Goal: Task Accomplishment & Management: Manage account settings

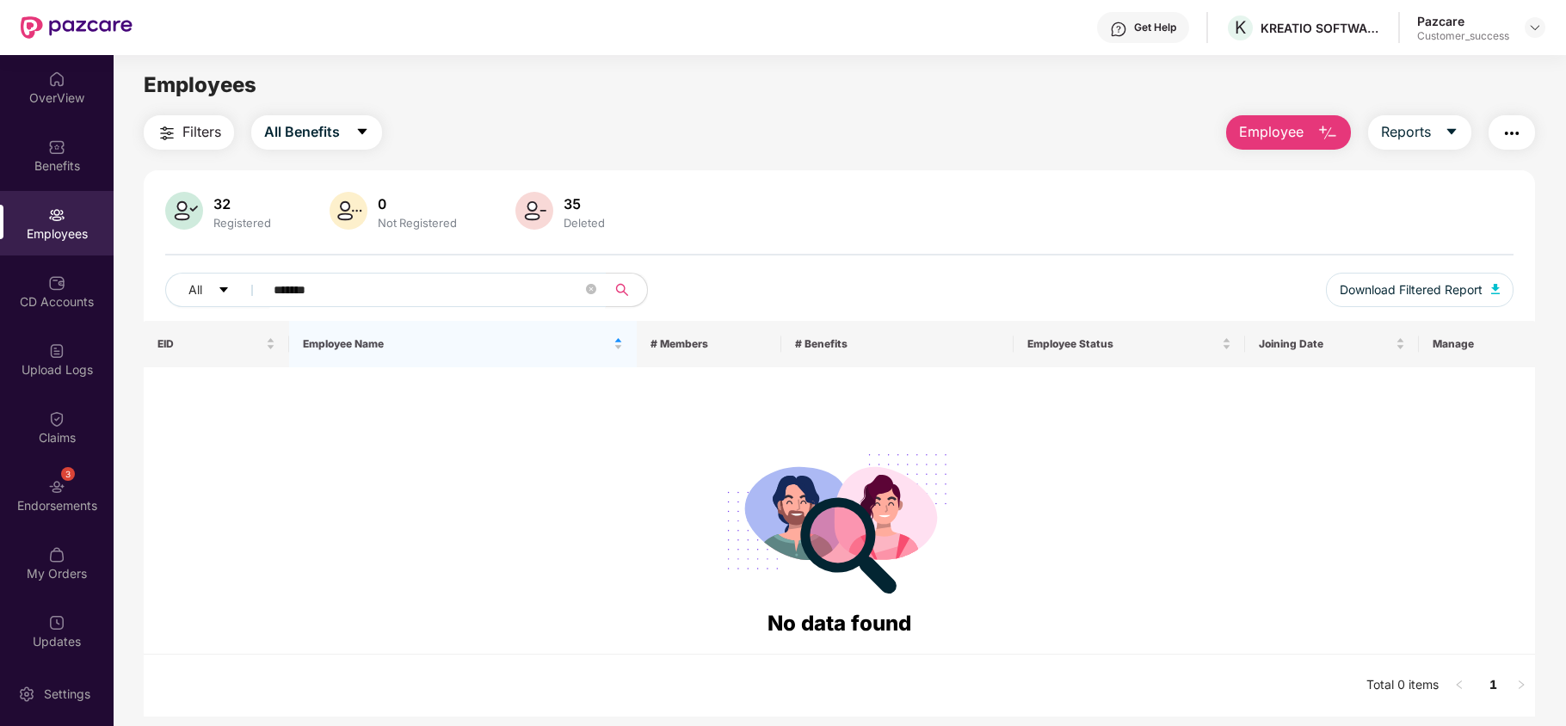
click at [366, 296] on input "*******" at bounding box center [428, 290] width 309 height 26
paste input "*****"
type input "*****"
click at [280, 121] on span "All Benefits" at bounding box center [302, 132] width 76 height 22
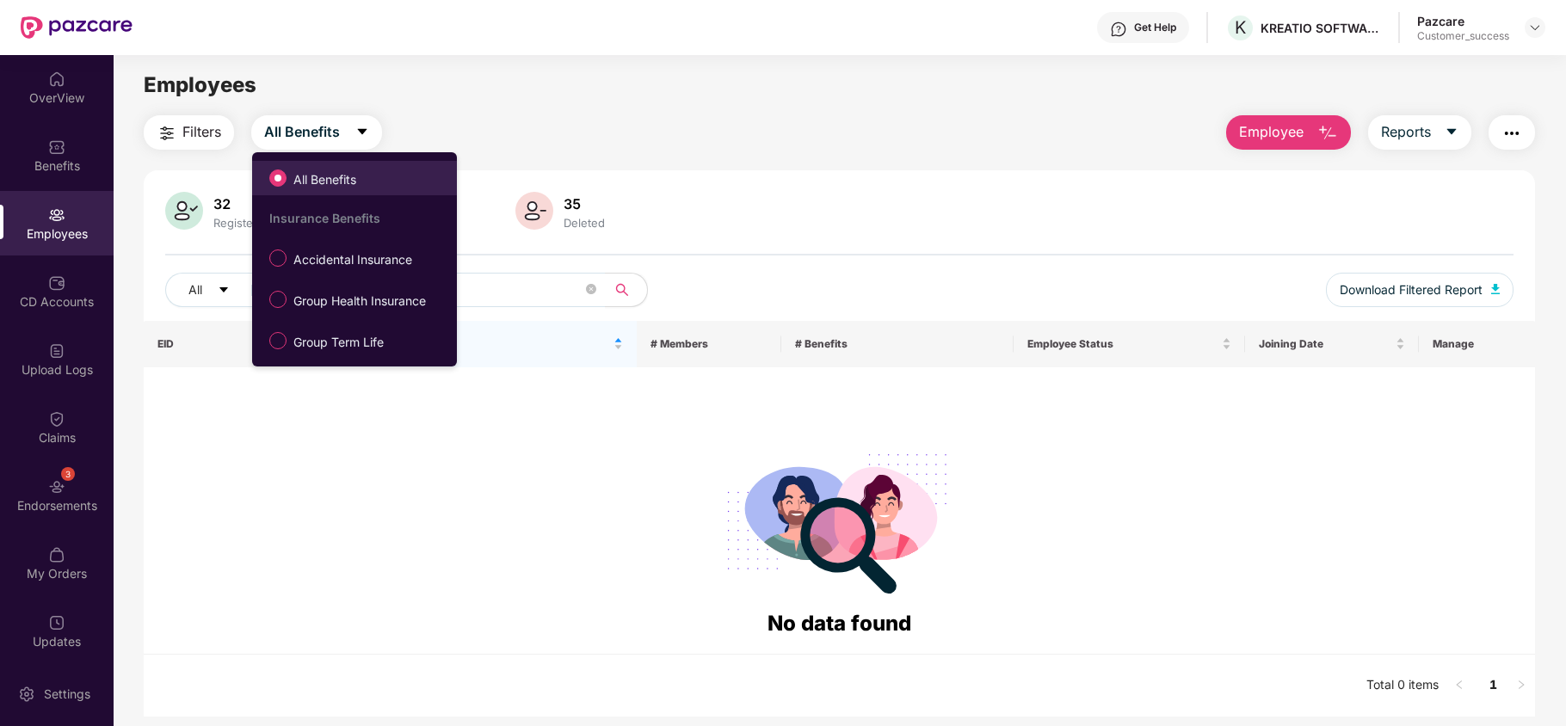
click at [308, 182] on span "All Benefits" at bounding box center [324, 179] width 77 height 19
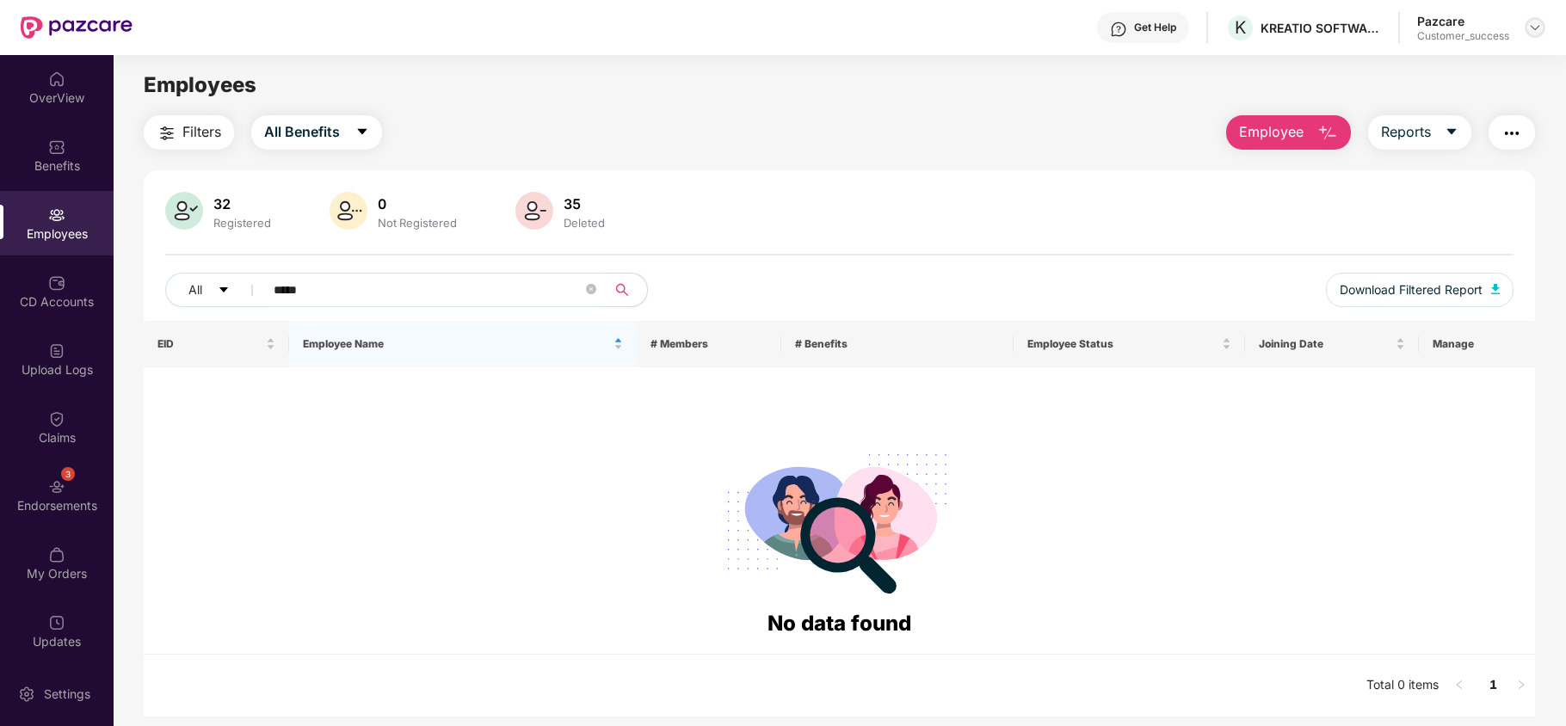
click at [1538, 32] on img at bounding box center [1535, 28] width 14 height 14
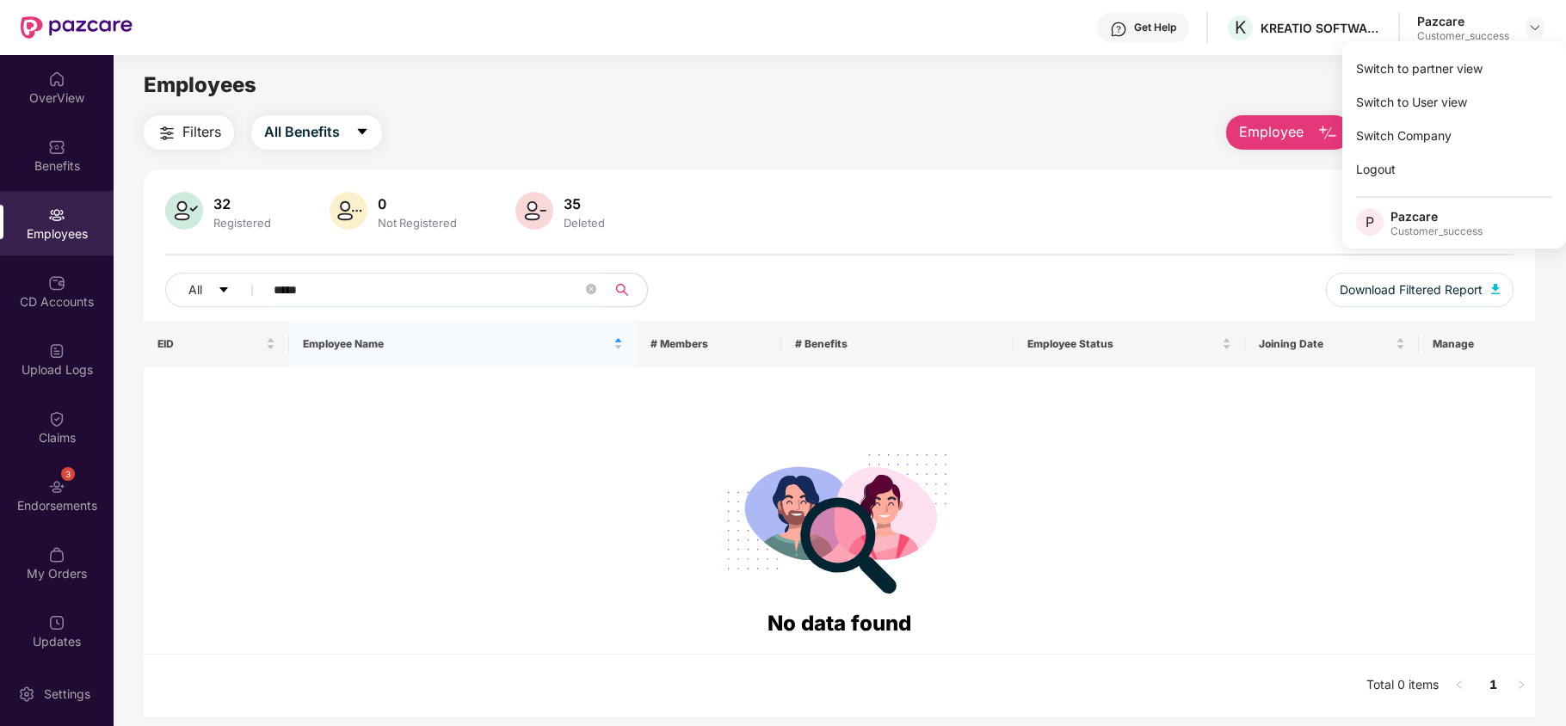
click at [1497, 79] on div "Switch to partner view" at bounding box center [1454, 69] width 224 height 34
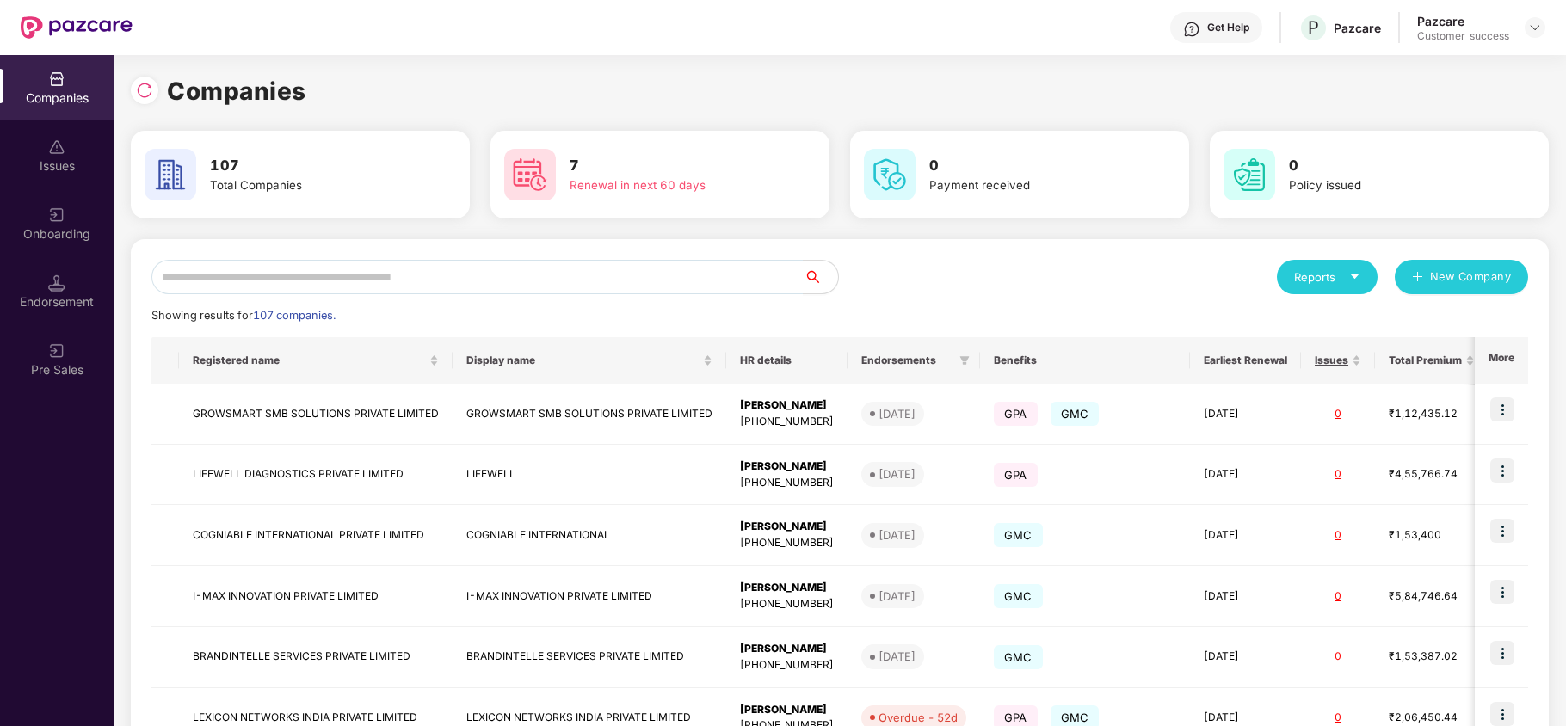
click at [64, 242] on div "Onboarding" at bounding box center [57, 233] width 114 height 17
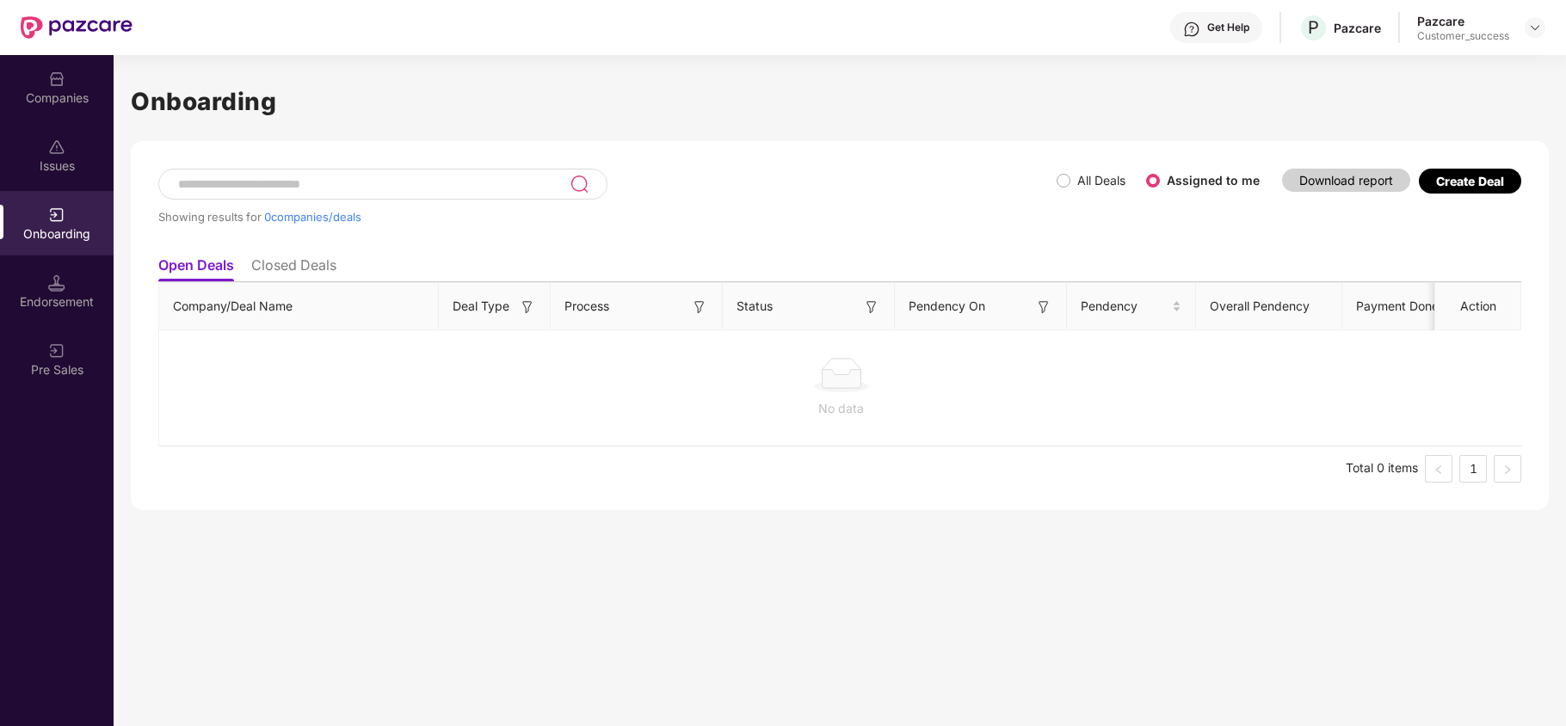
click at [1065, 186] on label "All Deals" at bounding box center [1094, 180] width 76 height 19
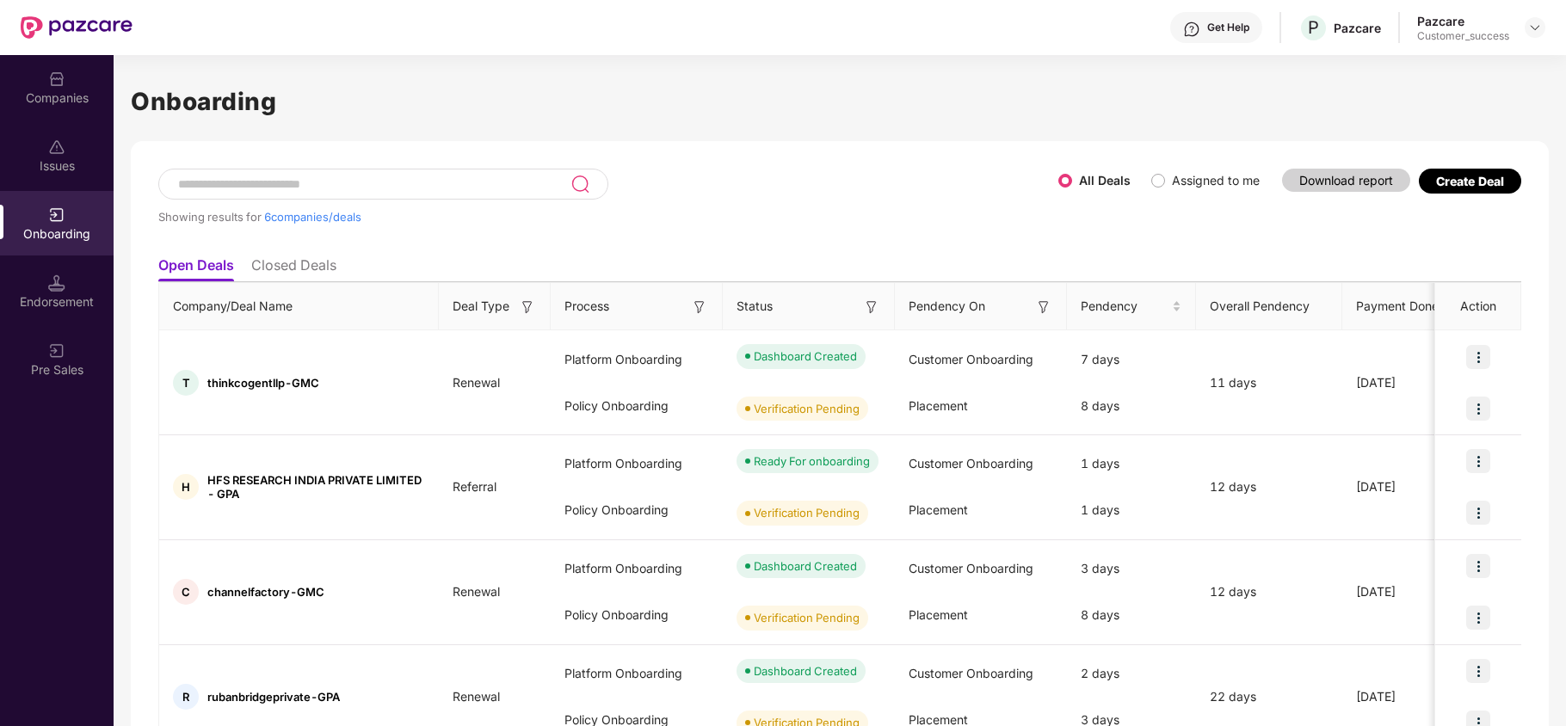
click at [71, 110] on div "Companies" at bounding box center [57, 87] width 114 height 65
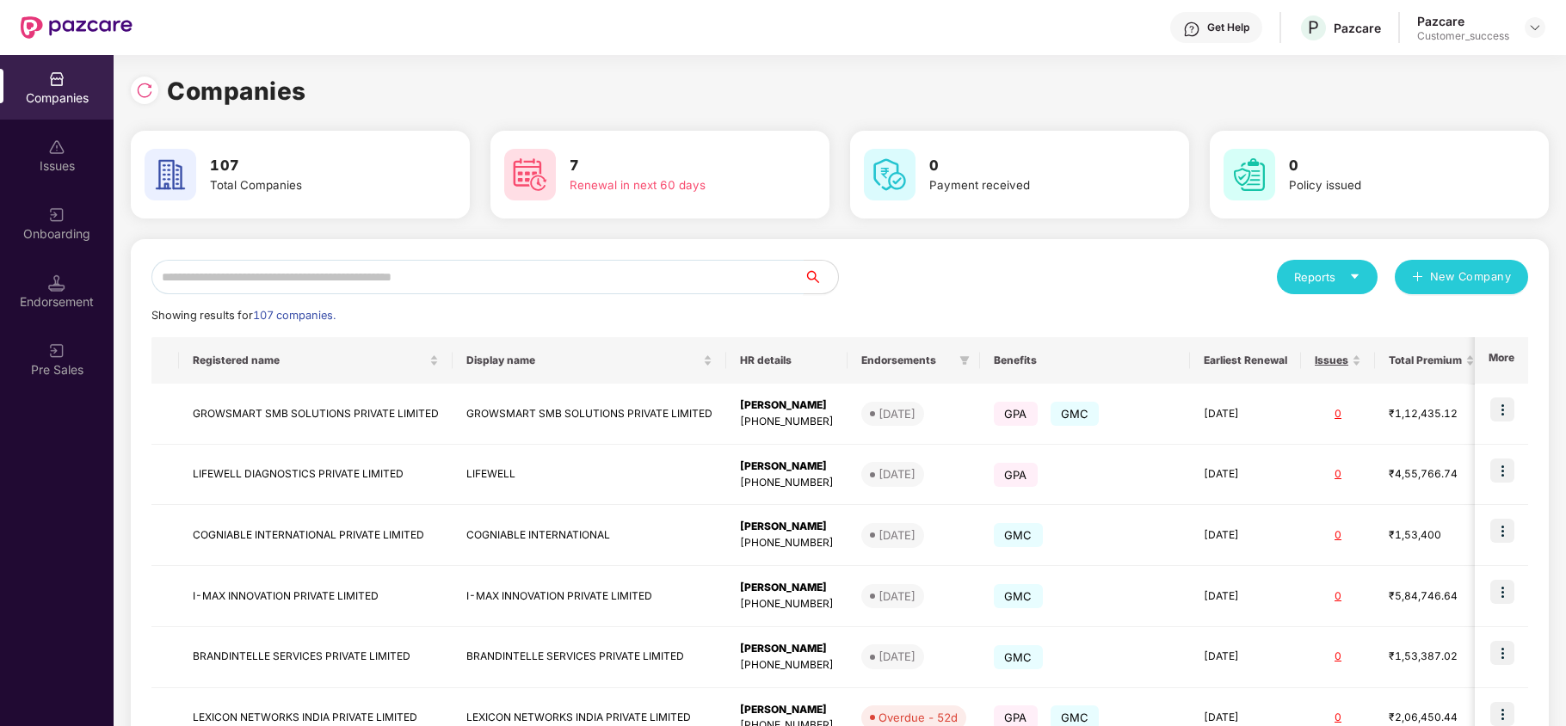
click at [265, 275] on input "text" at bounding box center [477, 277] width 652 height 34
type input "*"
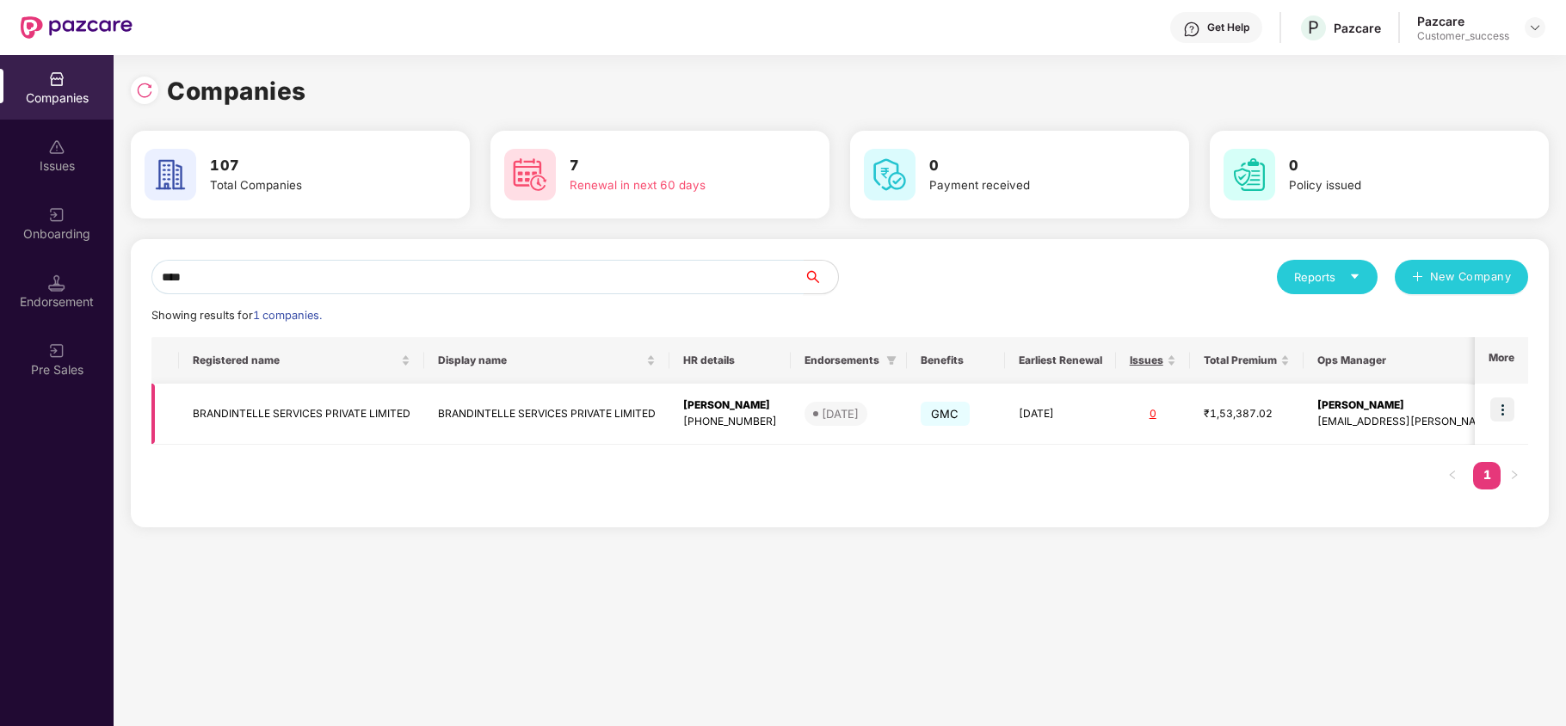
type input "****"
click at [1505, 413] on img at bounding box center [1502, 409] width 24 height 24
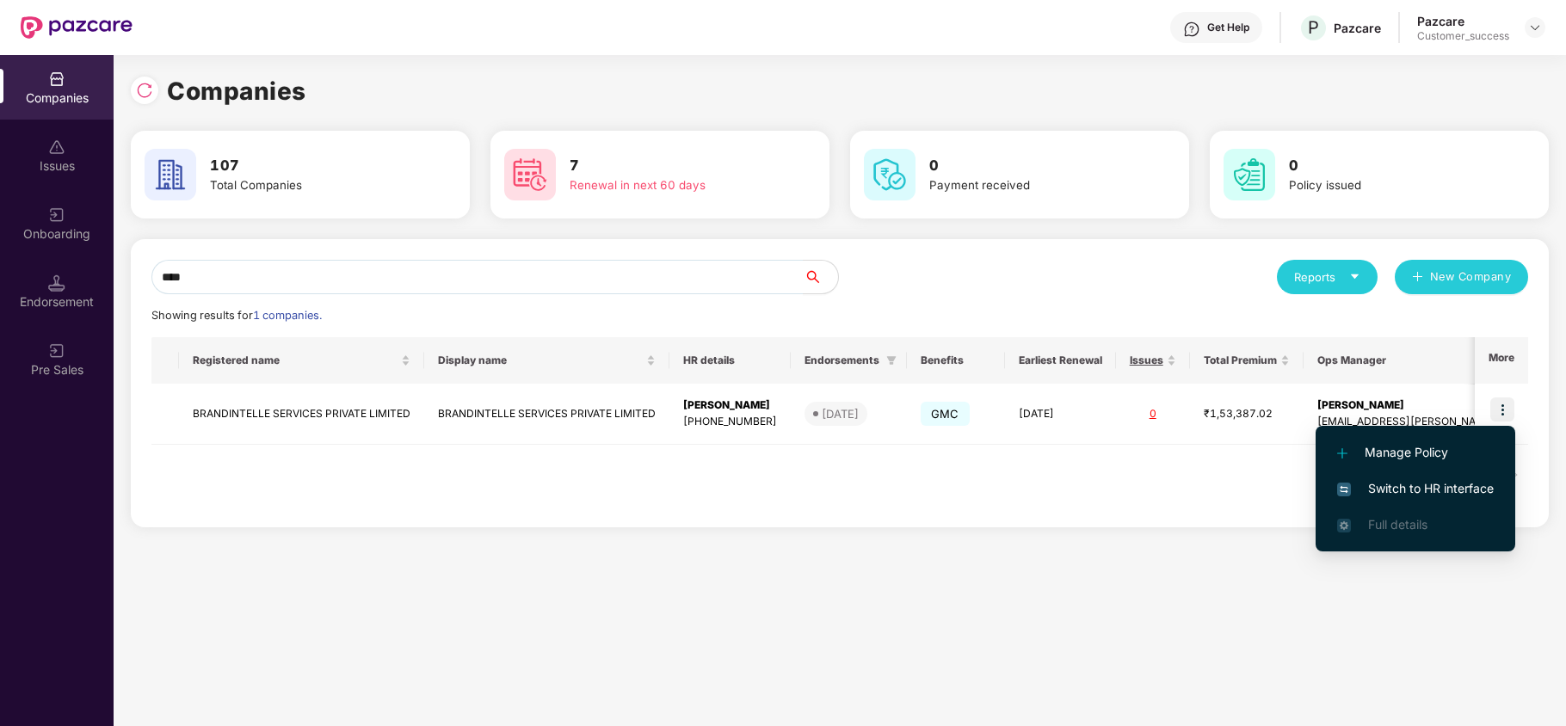
click at [1393, 489] on span "Switch to HR interface" at bounding box center [1415, 488] width 157 height 19
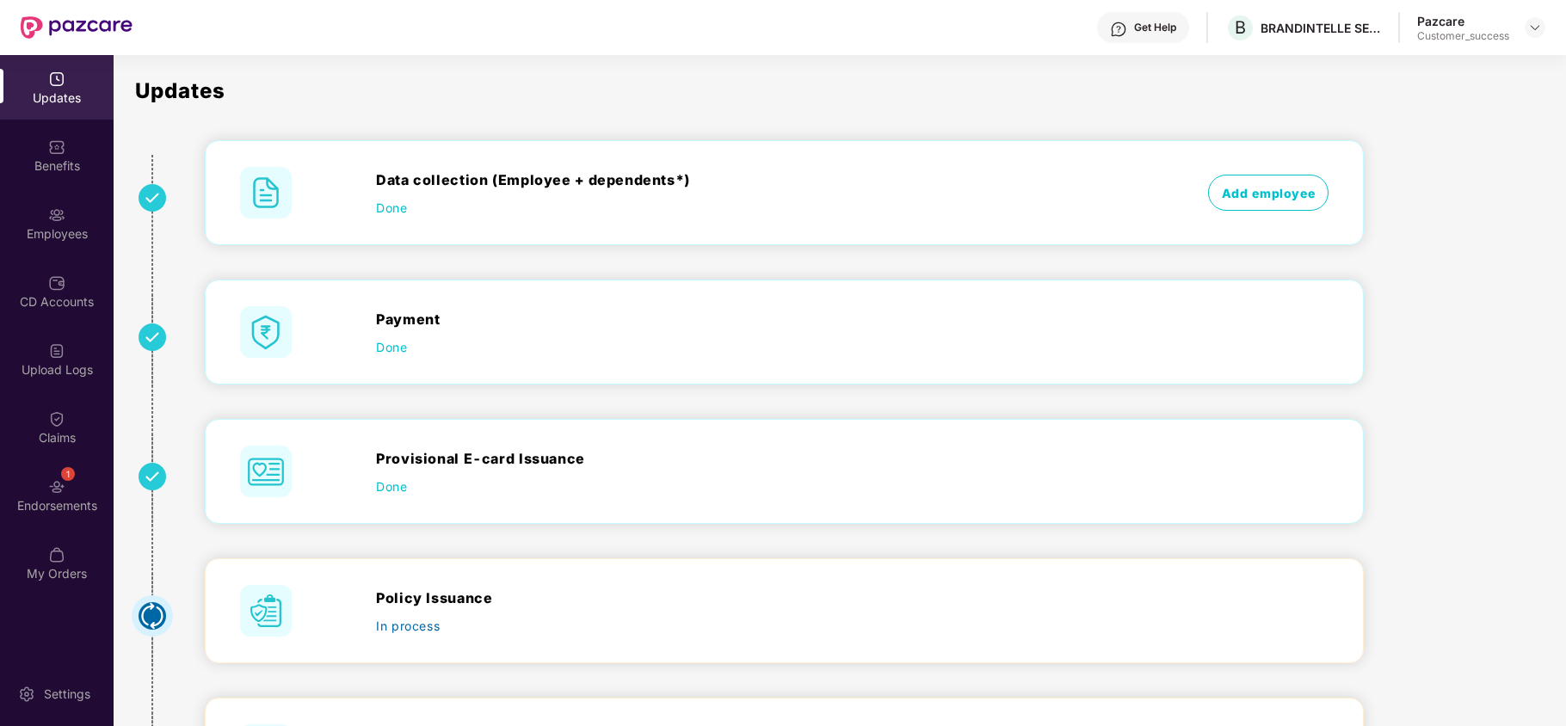
click at [34, 153] on div "Benefits" at bounding box center [57, 155] width 114 height 65
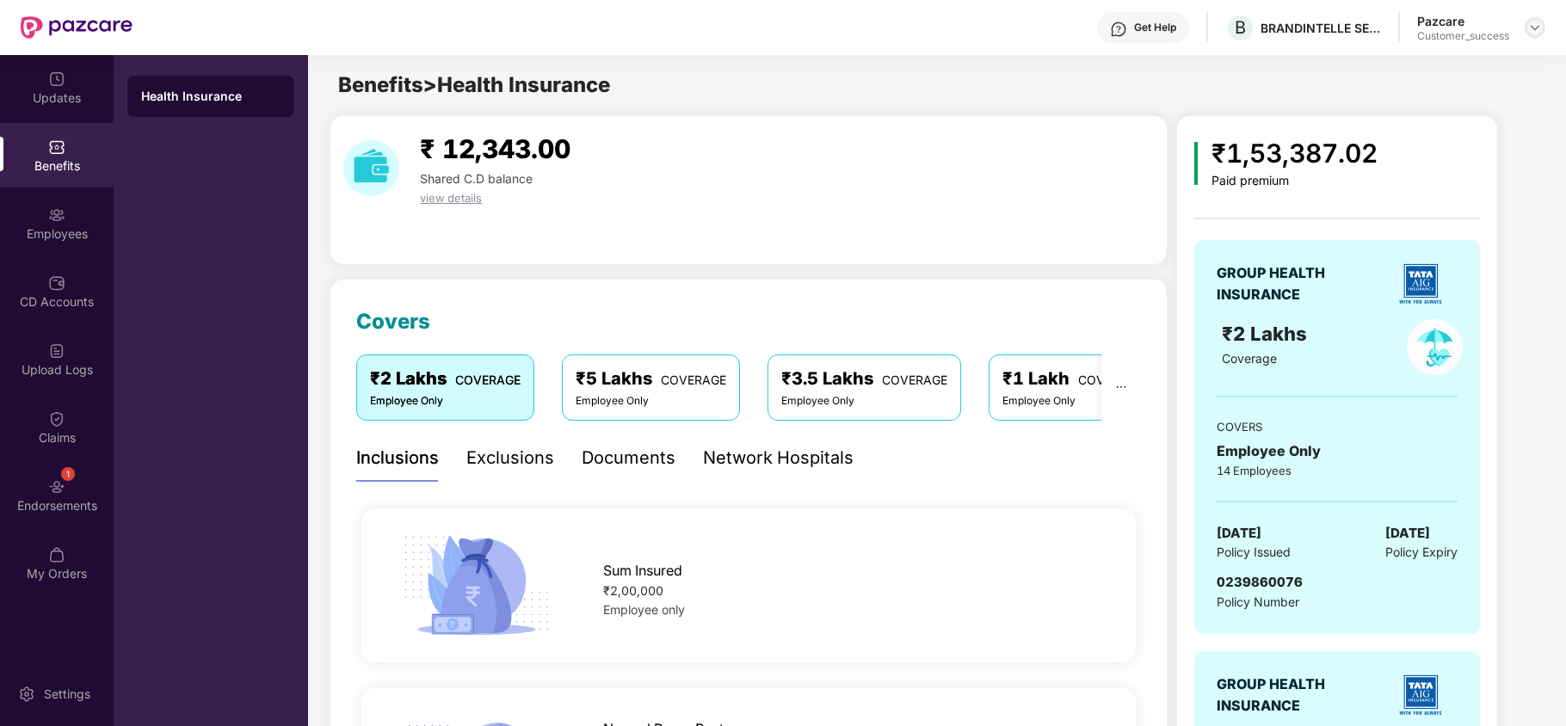
click at [1533, 26] on img at bounding box center [1535, 28] width 14 height 14
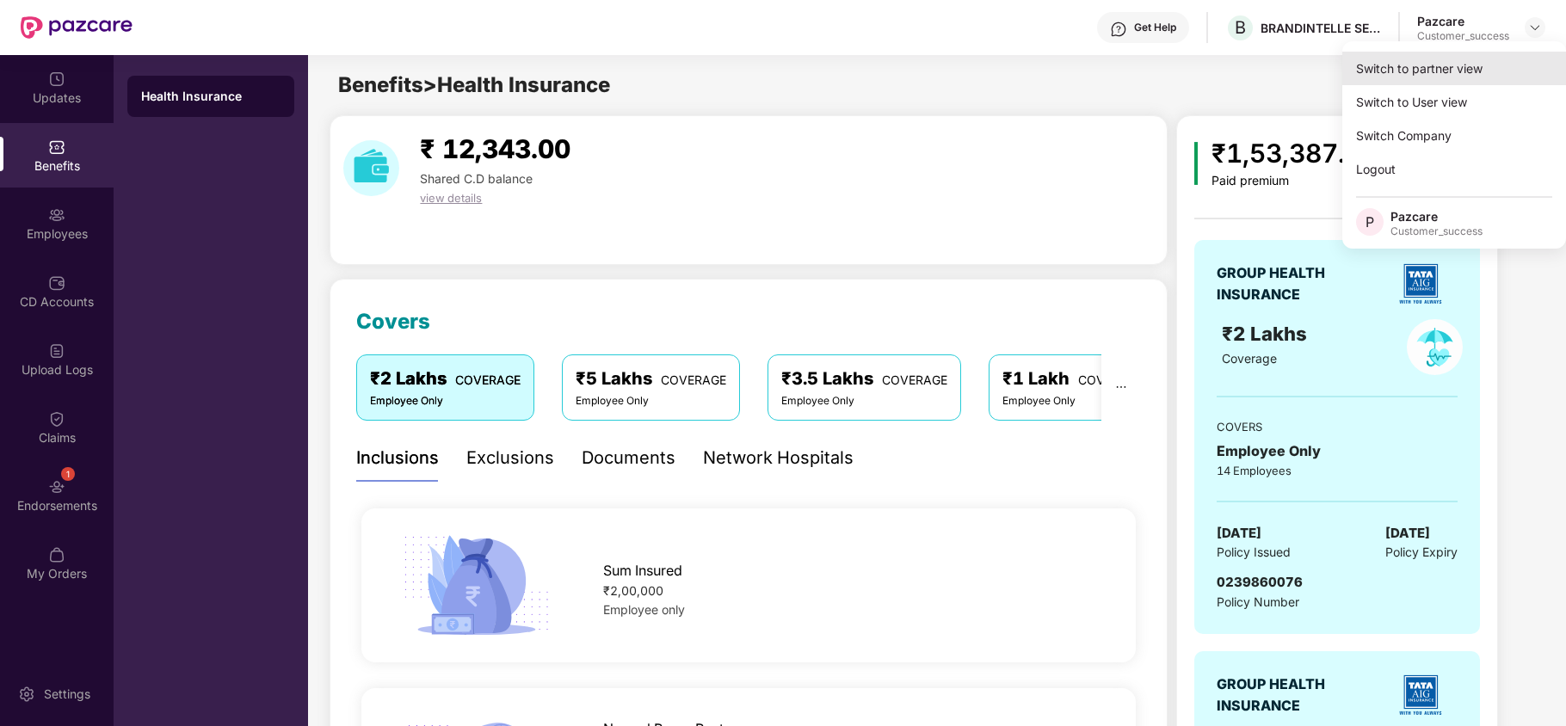
click at [1467, 65] on div "Switch to partner view" at bounding box center [1454, 69] width 224 height 34
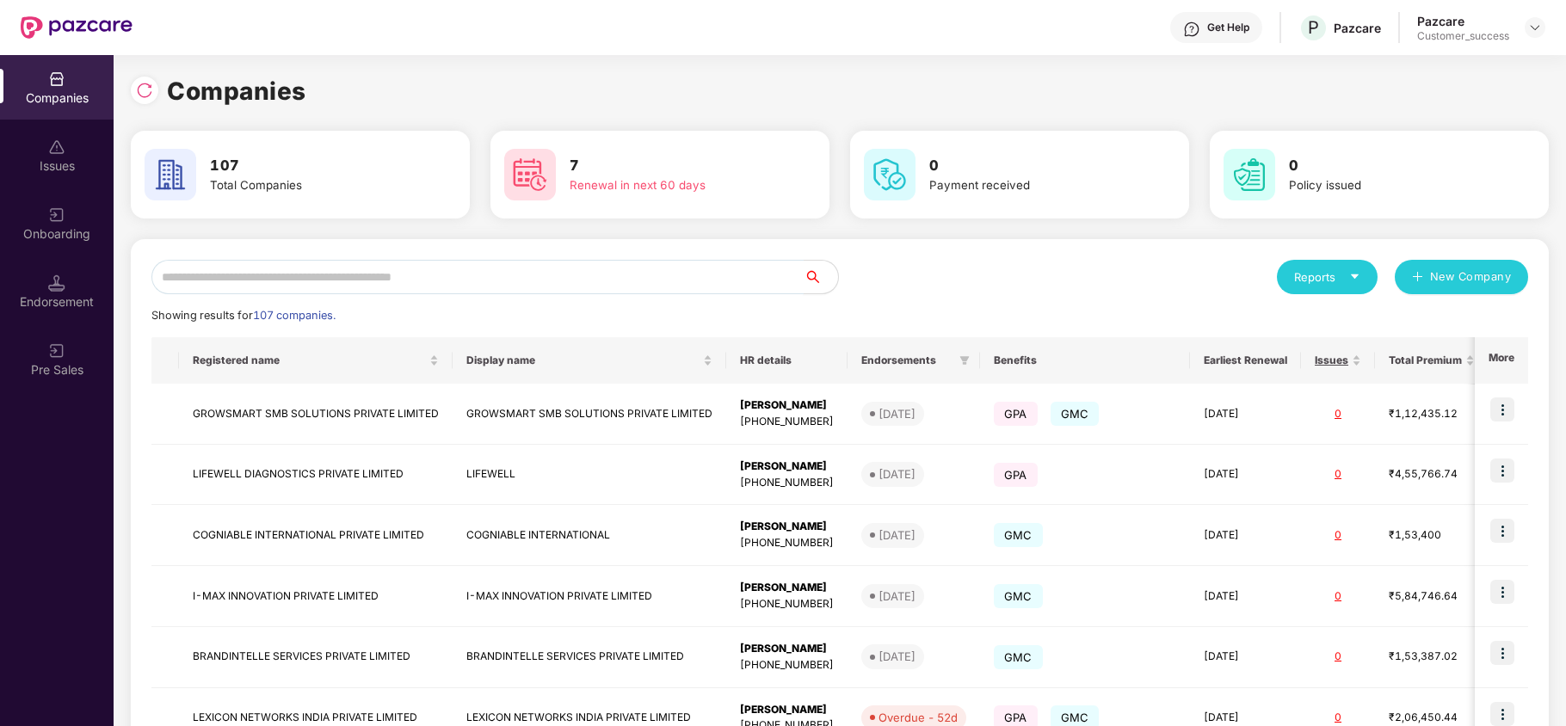
click at [549, 286] on input "text" at bounding box center [477, 277] width 652 height 34
click at [551, 286] on input "*" at bounding box center [477, 277] width 652 height 34
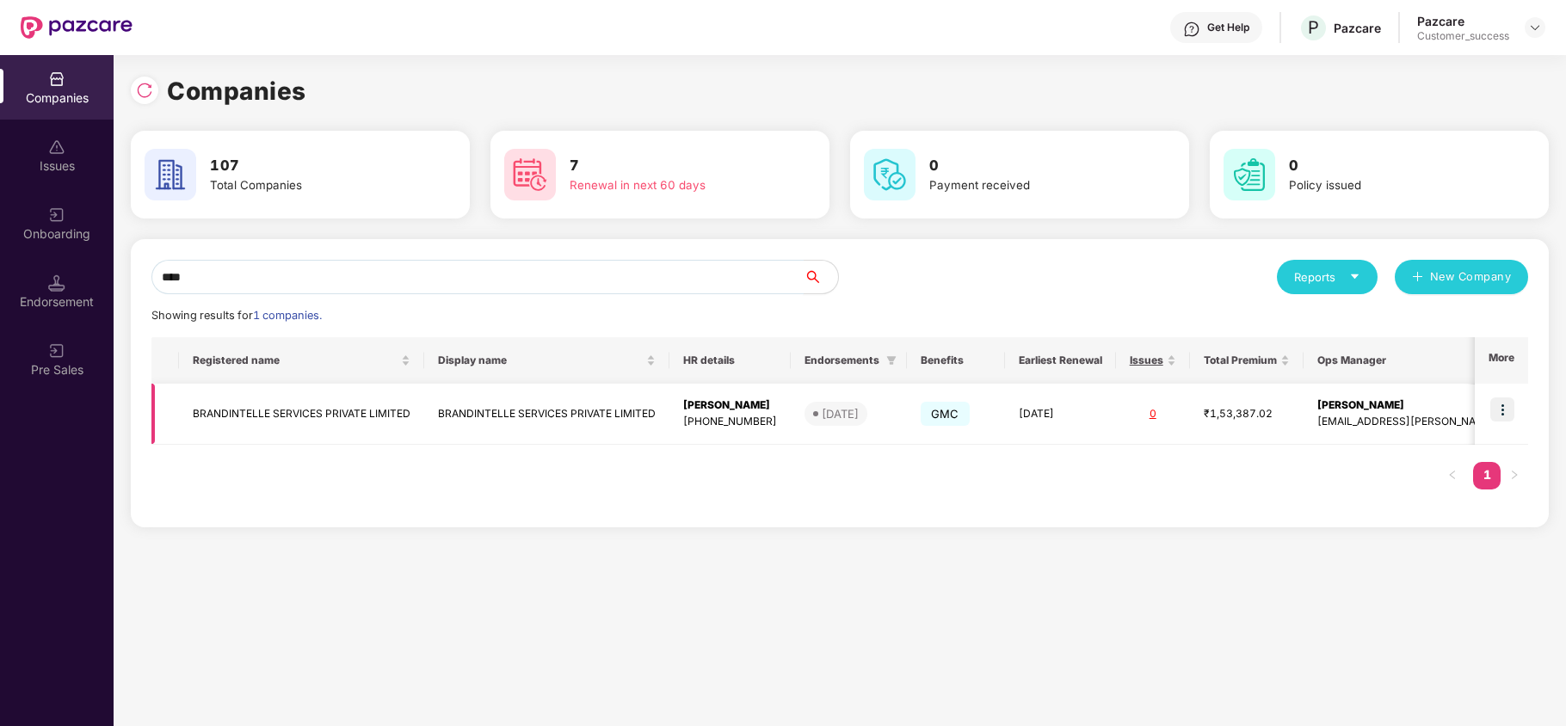
type input "****"
click at [208, 421] on td "BRANDINTELLE SERVICES PRIVATE LIMITED" at bounding box center [301, 414] width 245 height 61
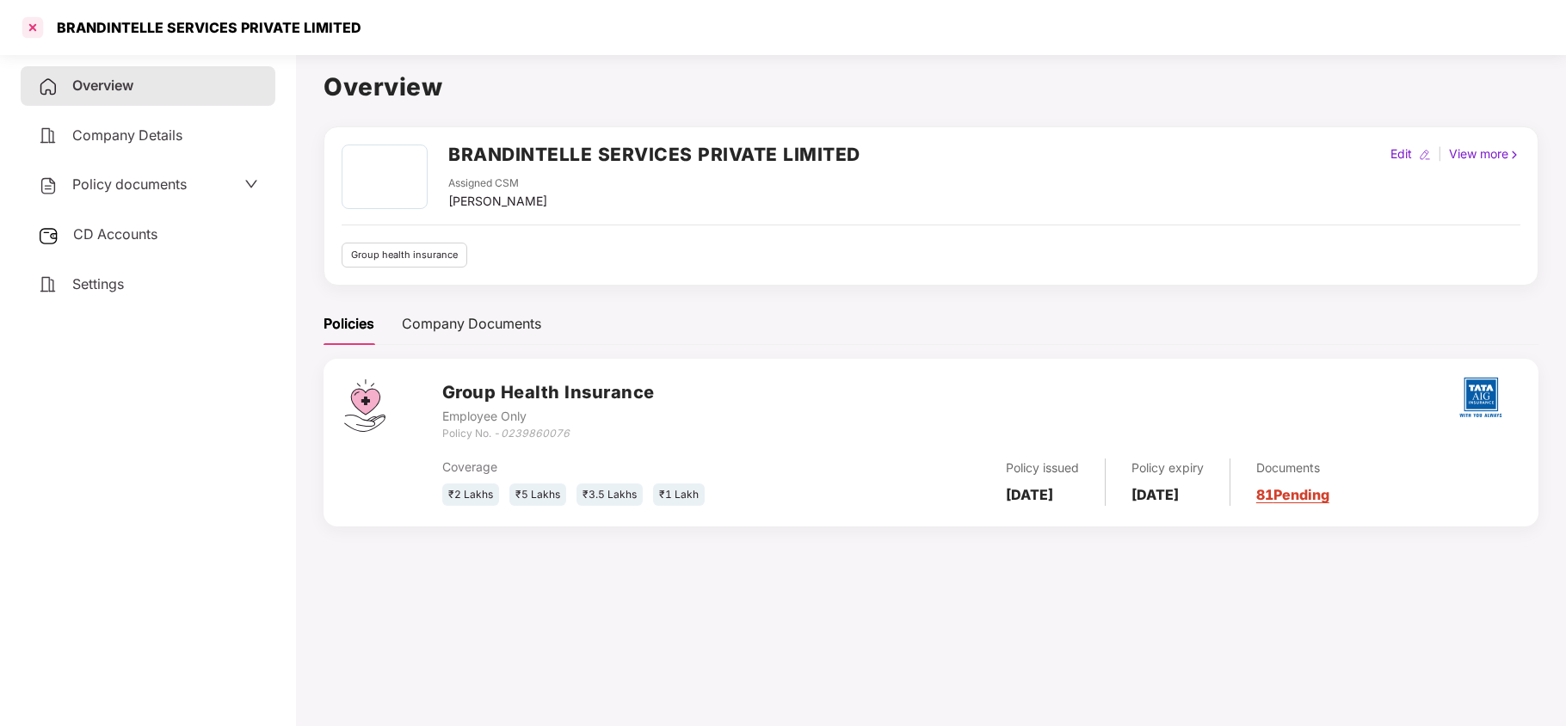
click at [24, 25] on div at bounding box center [33, 28] width 28 height 28
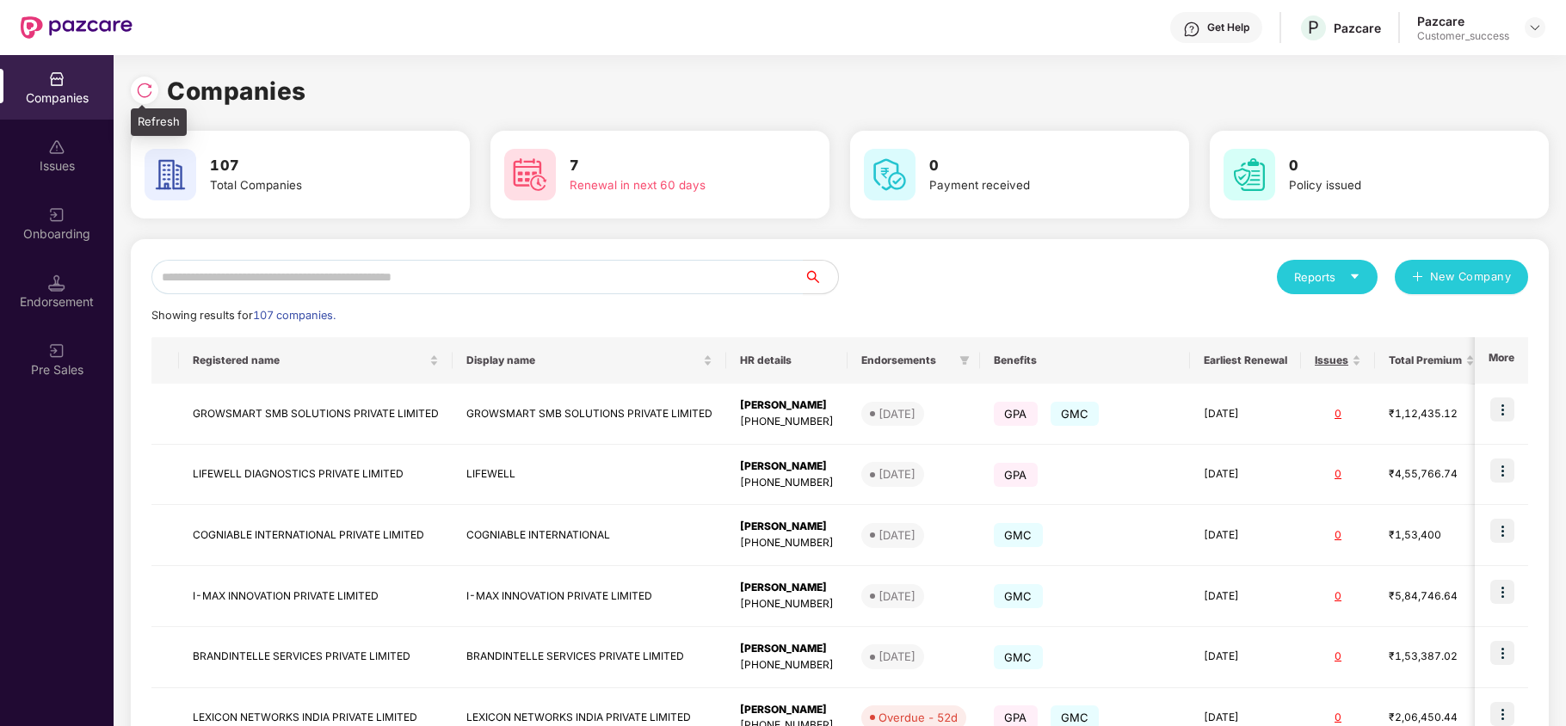
click at [145, 91] on img at bounding box center [144, 90] width 17 height 17
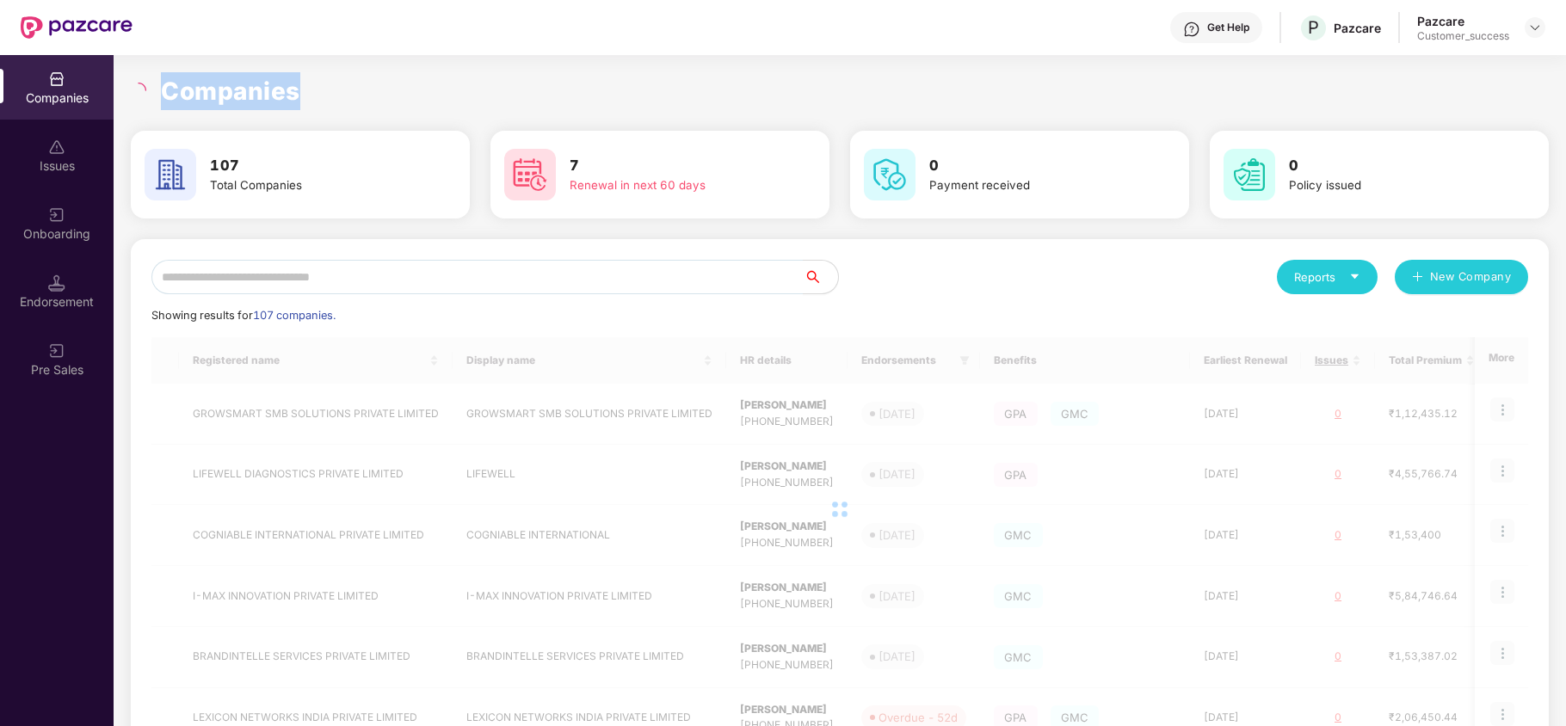
click at [145, 91] on icon "loading" at bounding box center [138, 90] width 15 height 15
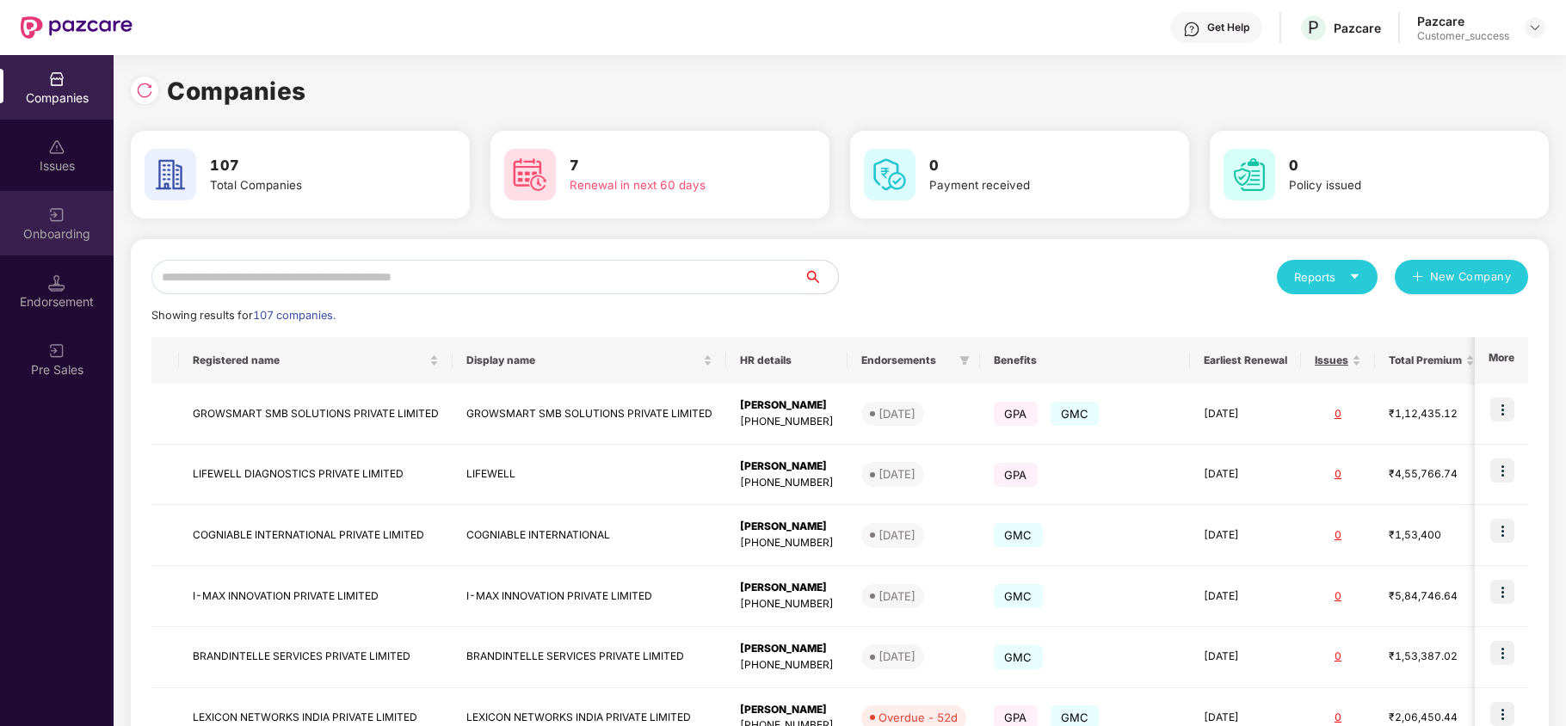
click at [60, 249] on div "Onboarding" at bounding box center [57, 223] width 114 height 65
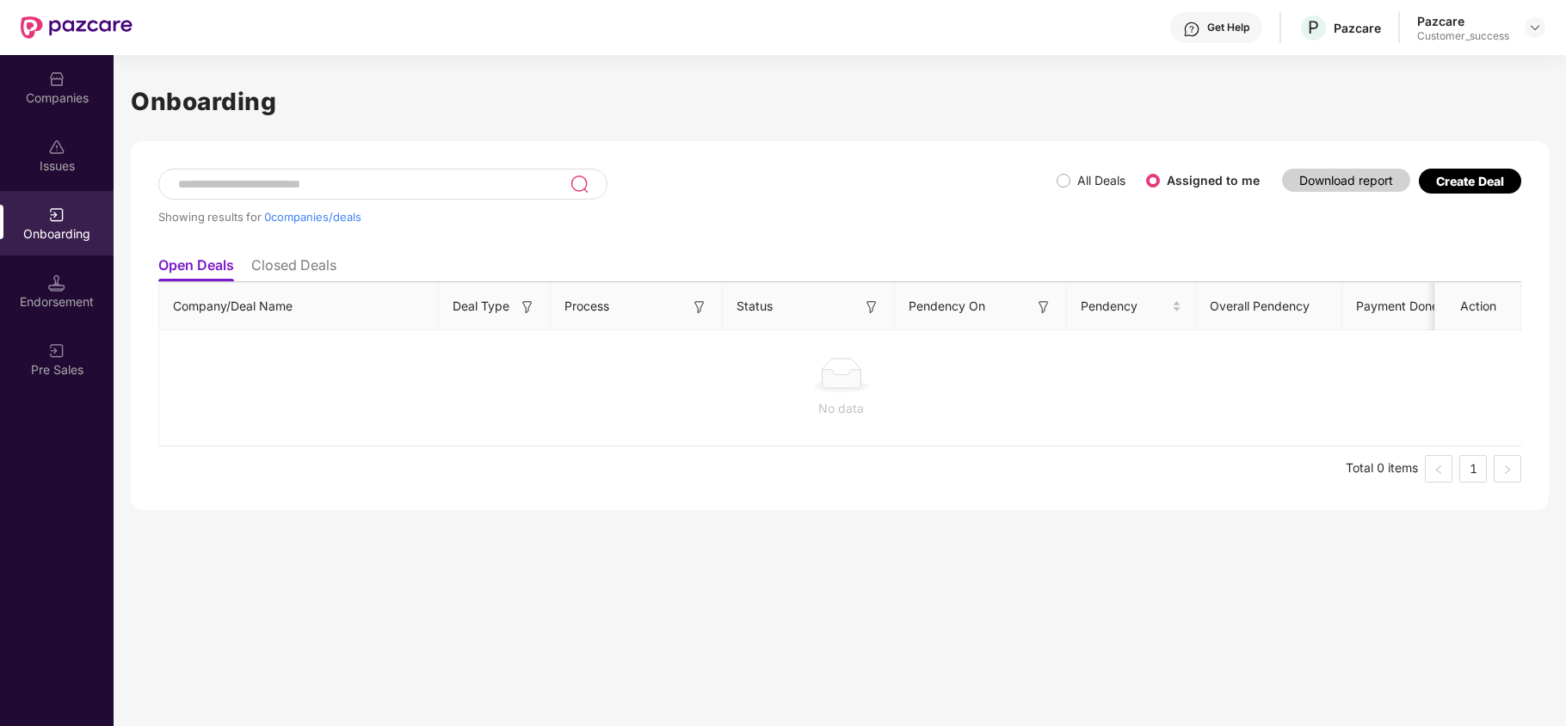
click at [243, 268] on ul "Open Deals Closed Deals" at bounding box center [839, 265] width 1363 height 34
click at [260, 274] on li "Closed Deals" at bounding box center [293, 268] width 85 height 25
click at [213, 276] on li "Open Deals" at bounding box center [195, 268] width 74 height 25
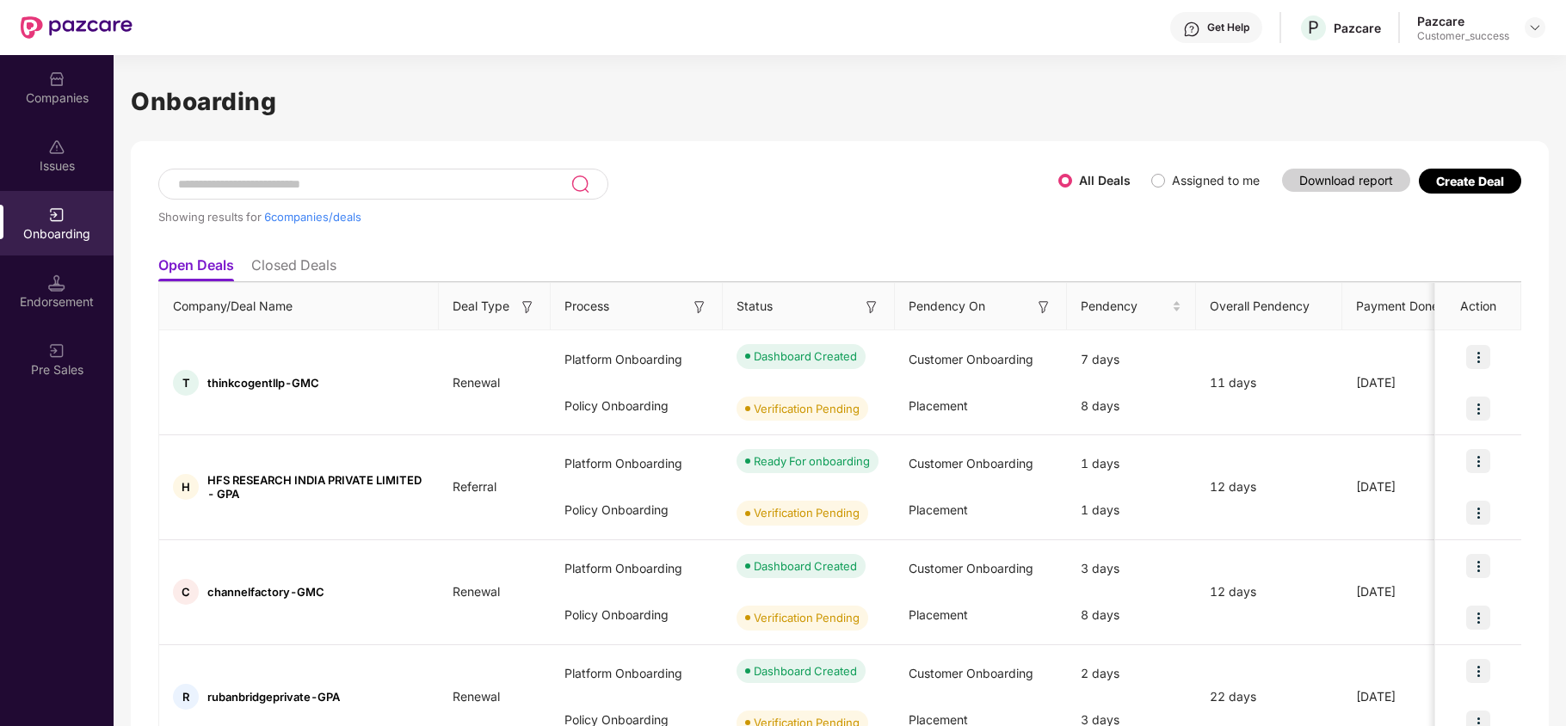
click at [280, 265] on li "Closed Deals" at bounding box center [293, 268] width 85 height 25
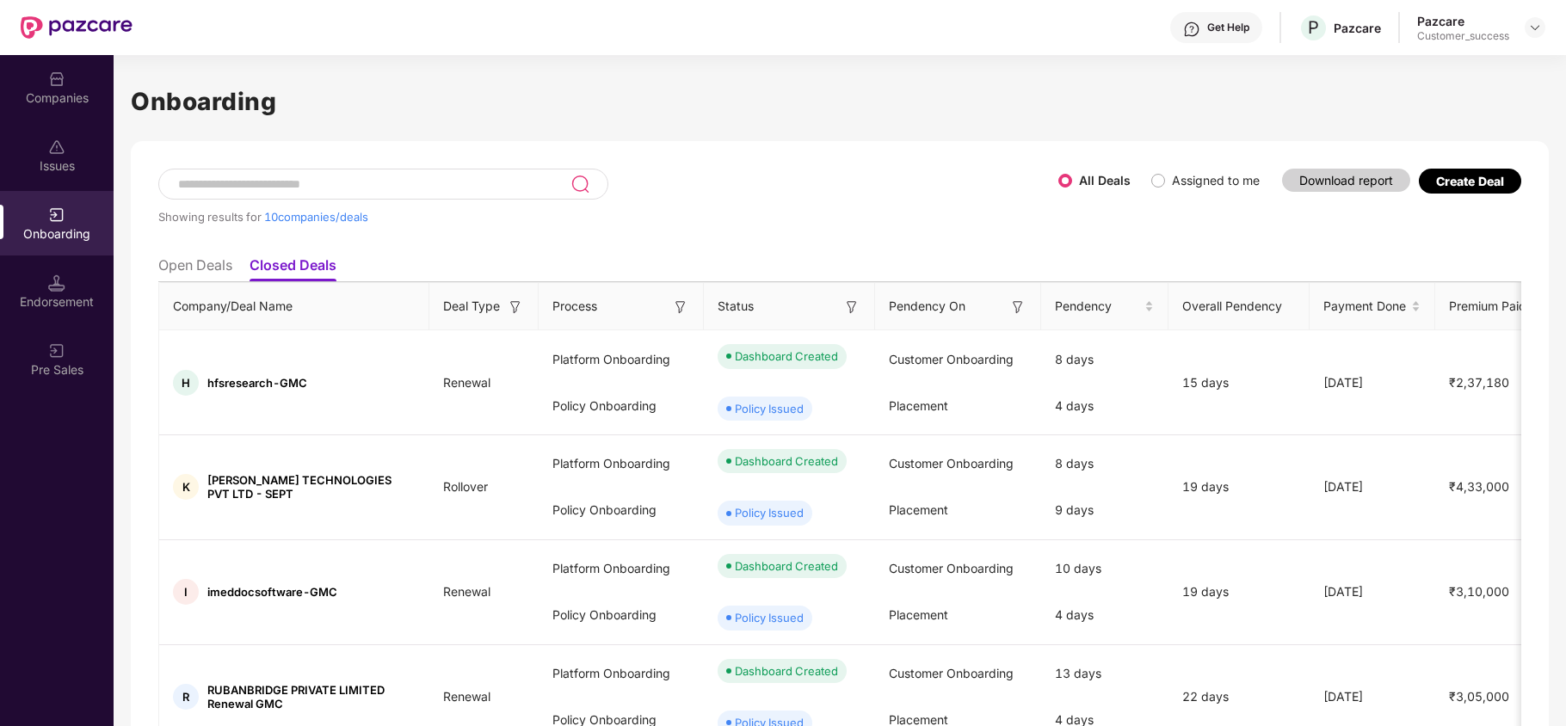
click at [198, 277] on li "Open Deals" at bounding box center [195, 268] width 74 height 25
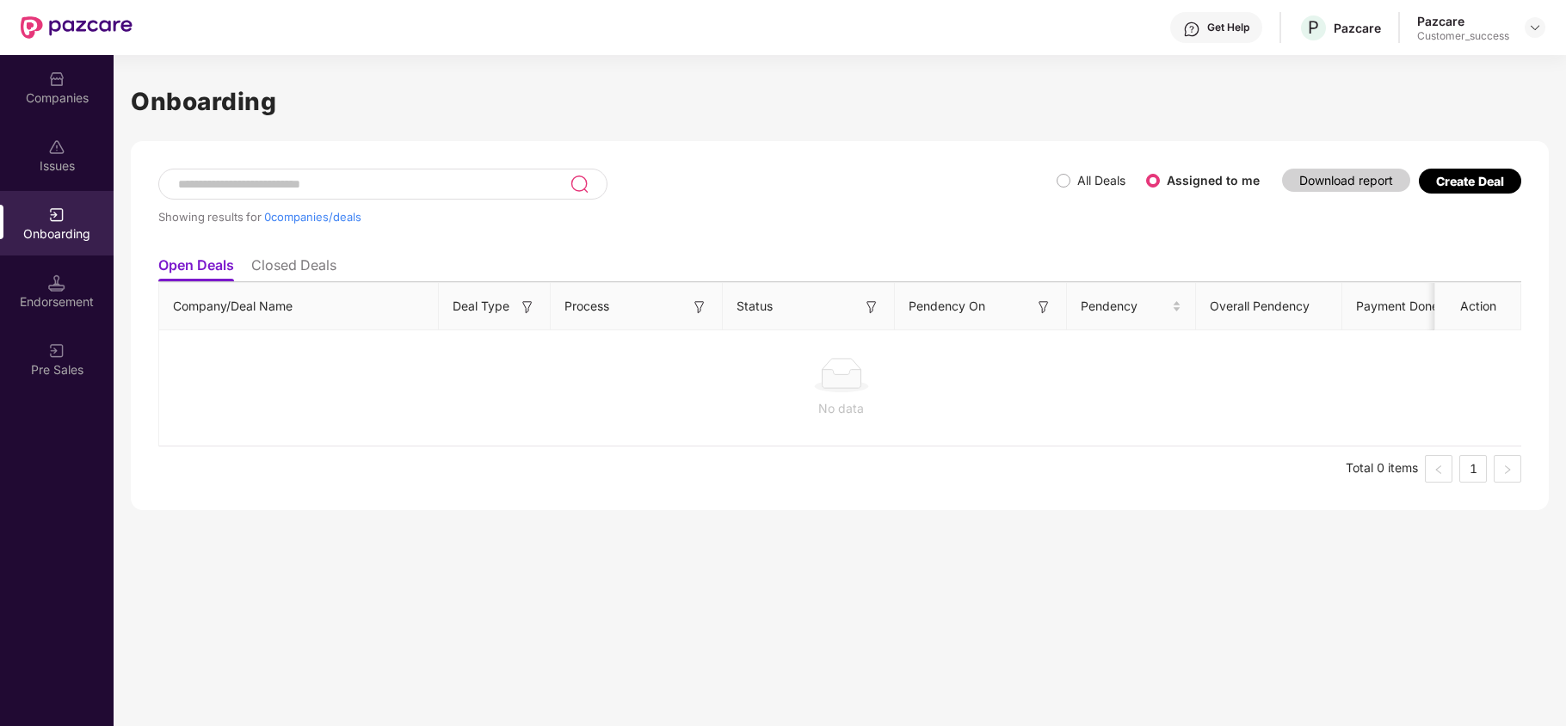
click at [307, 259] on li "Closed Deals" at bounding box center [293, 268] width 85 height 25
click at [184, 252] on ul "Open Deals Closed Deals" at bounding box center [839, 265] width 1363 height 34
click at [187, 260] on li "Open Deals" at bounding box center [195, 268] width 74 height 25
click at [311, 259] on li "Closed Deals" at bounding box center [293, 268] width 85 height 25
click at [215, 256] on li "Open Deals" at bounding box center [195, 268] width 74 height 25
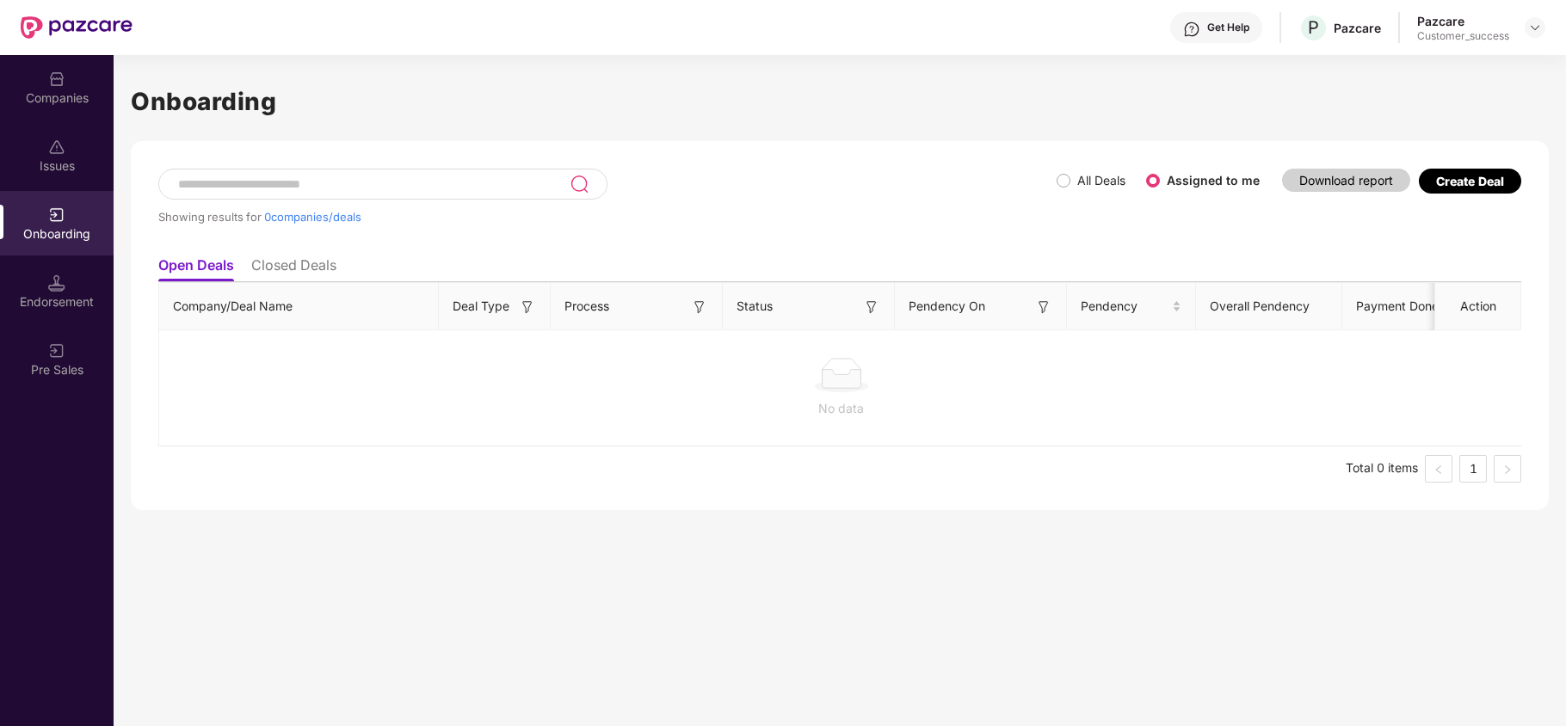
click at [1070, 182] on span "All Deals" at bounding box center [1101, 180] width 62 height 19
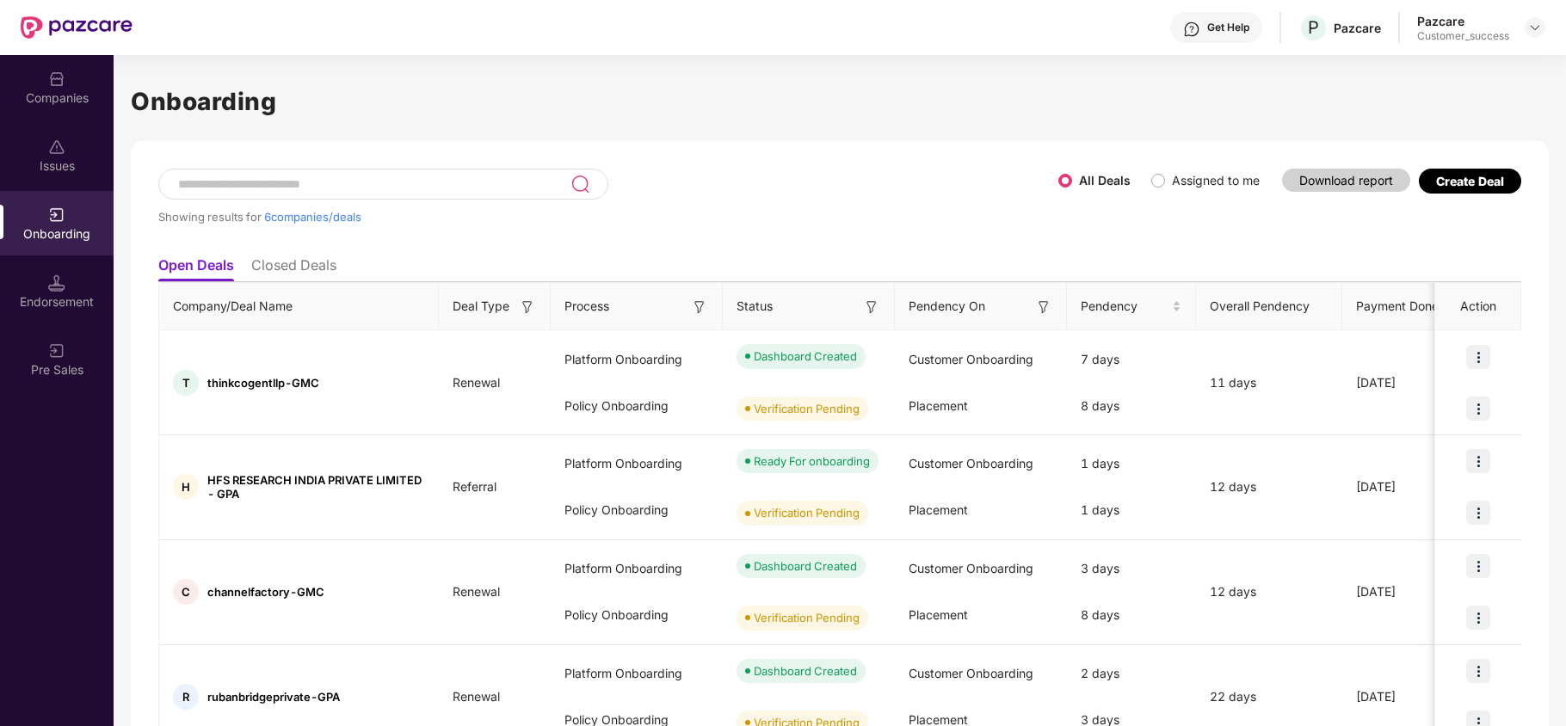
click at [310, 265] on li "Closed Deals" at bounding box center [293, 268] width 85 height 25
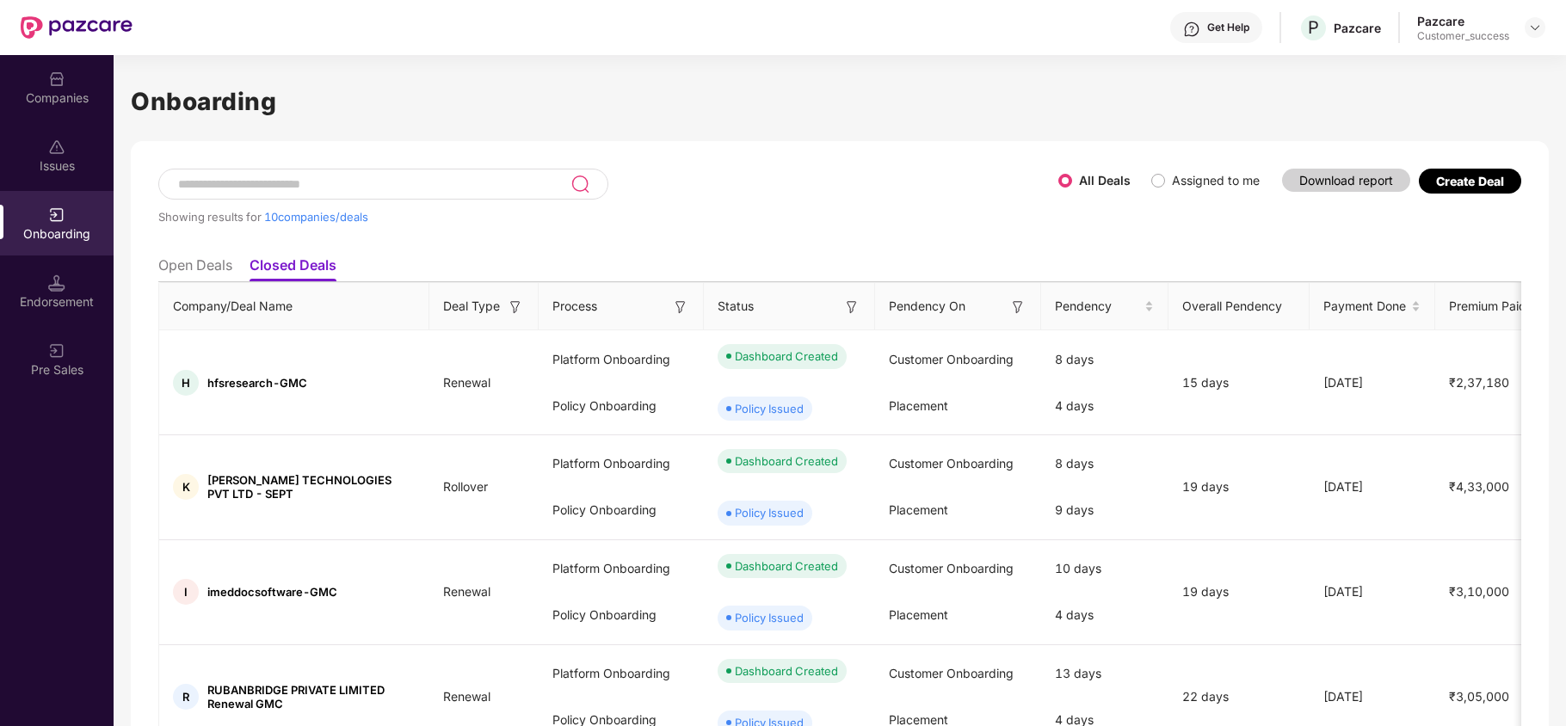
click at [188, 269] on li "Open Deals" at bounding box center [195, 268] width 74 height 25
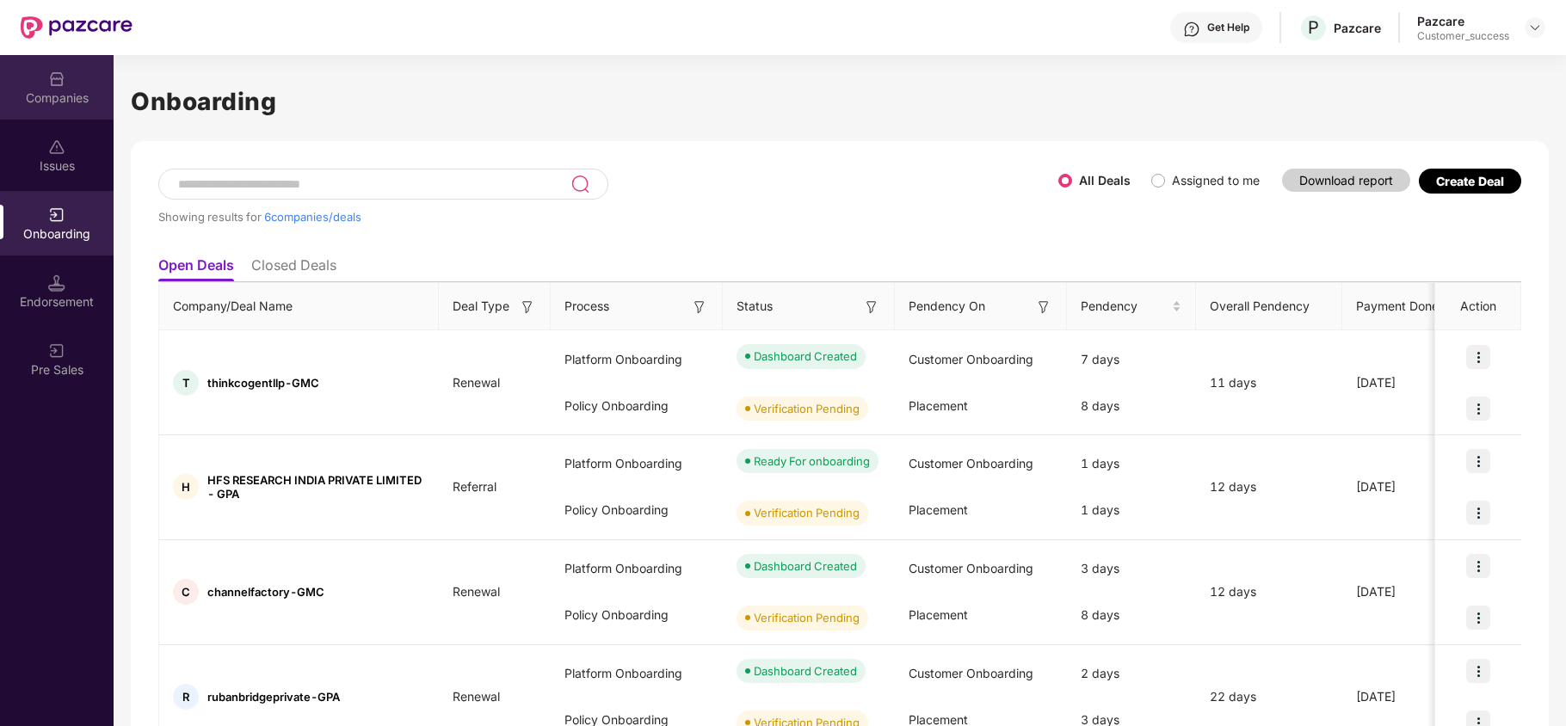
click at [77, 94] on div "Companies" at bounding box center [57, 97] width 114 height 17
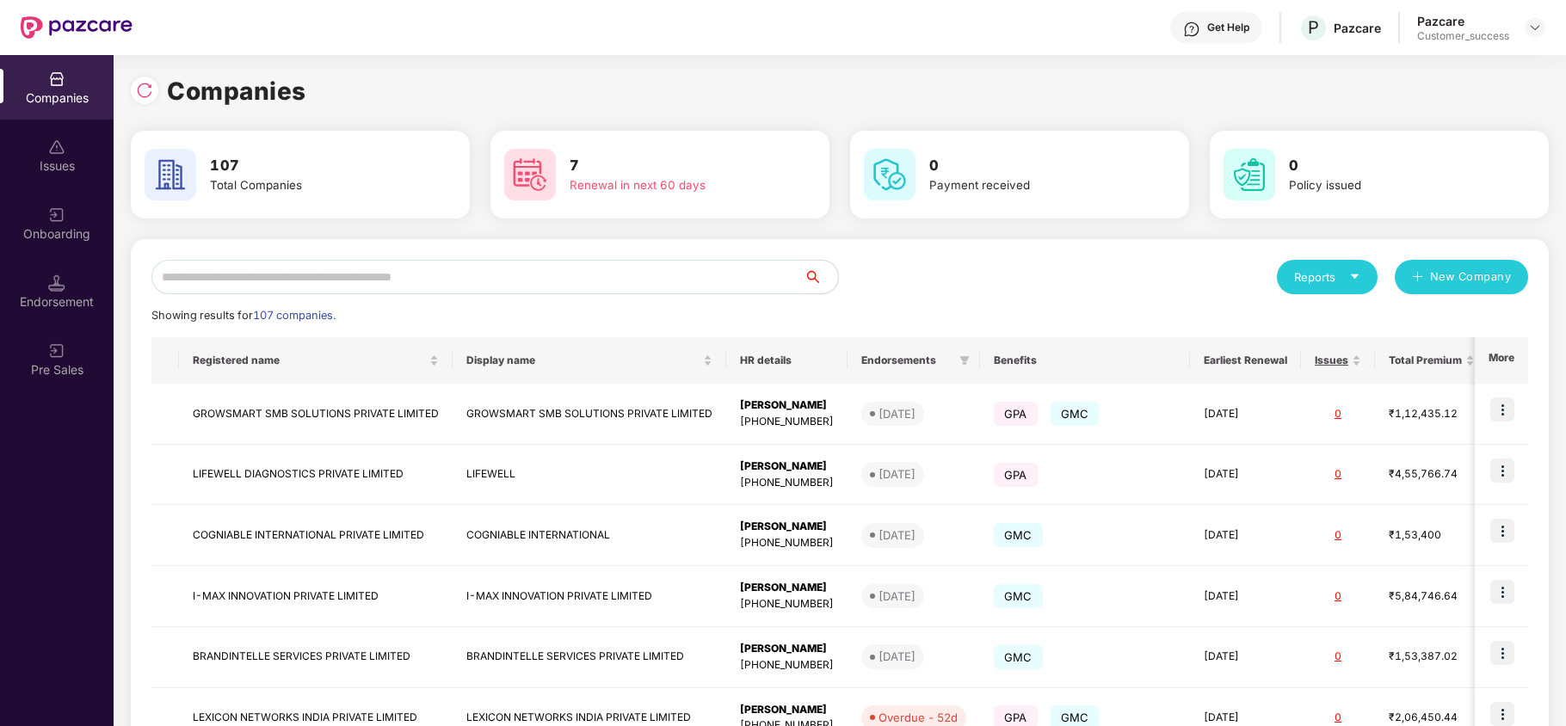
drag, startPoint x: 322, startPoint y: 294, endPoint x: 322, endPoint y: 284, distance: 10.3
click at [322, 287] on div "Reports New Company Showing results for 107 companies. Registered name Display …" at bounding box center [839, 657] width 1376 height 794
click at [320, 276] on input "text" at bounding box center [477, 277] width 652 height 34
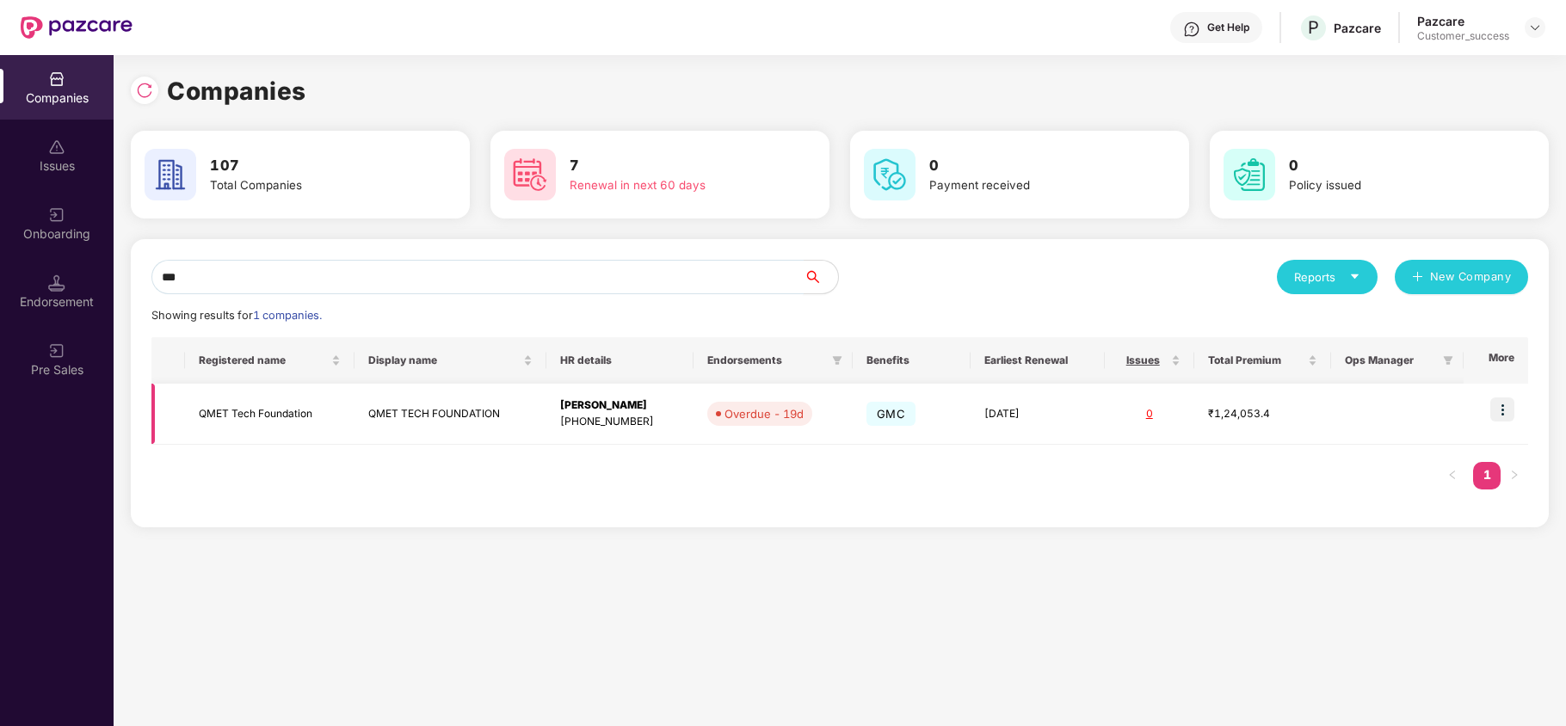
type input "***"
click at [1498, 407] on img at bounding box center [1502, 409] width 24 height 24
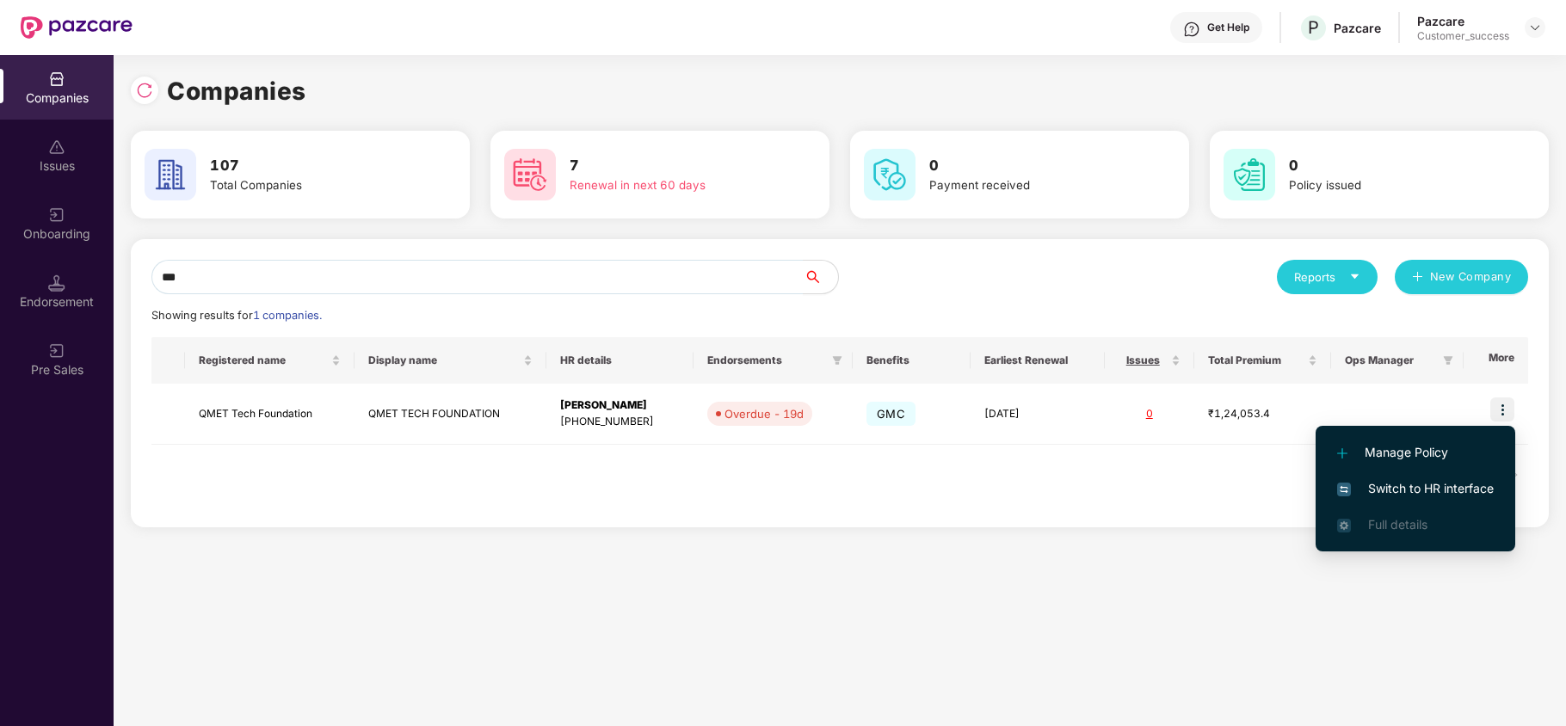
click at [1394, 480] on span "Switch to HR interface" at bounding box center [1415, 488] width 157 height 19
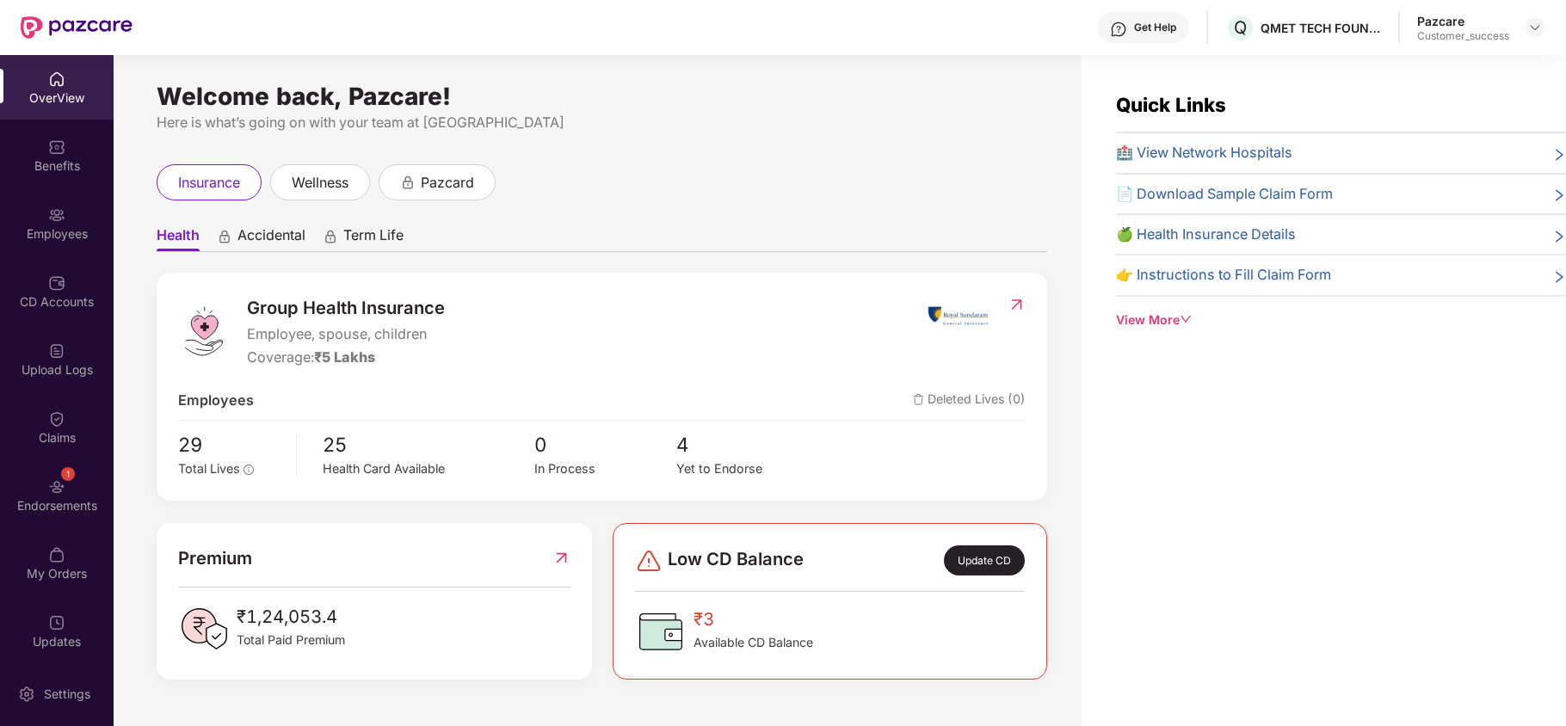
click at [77, 234] on div "Employees" at bounding box center [57, 233] width 114 height 17
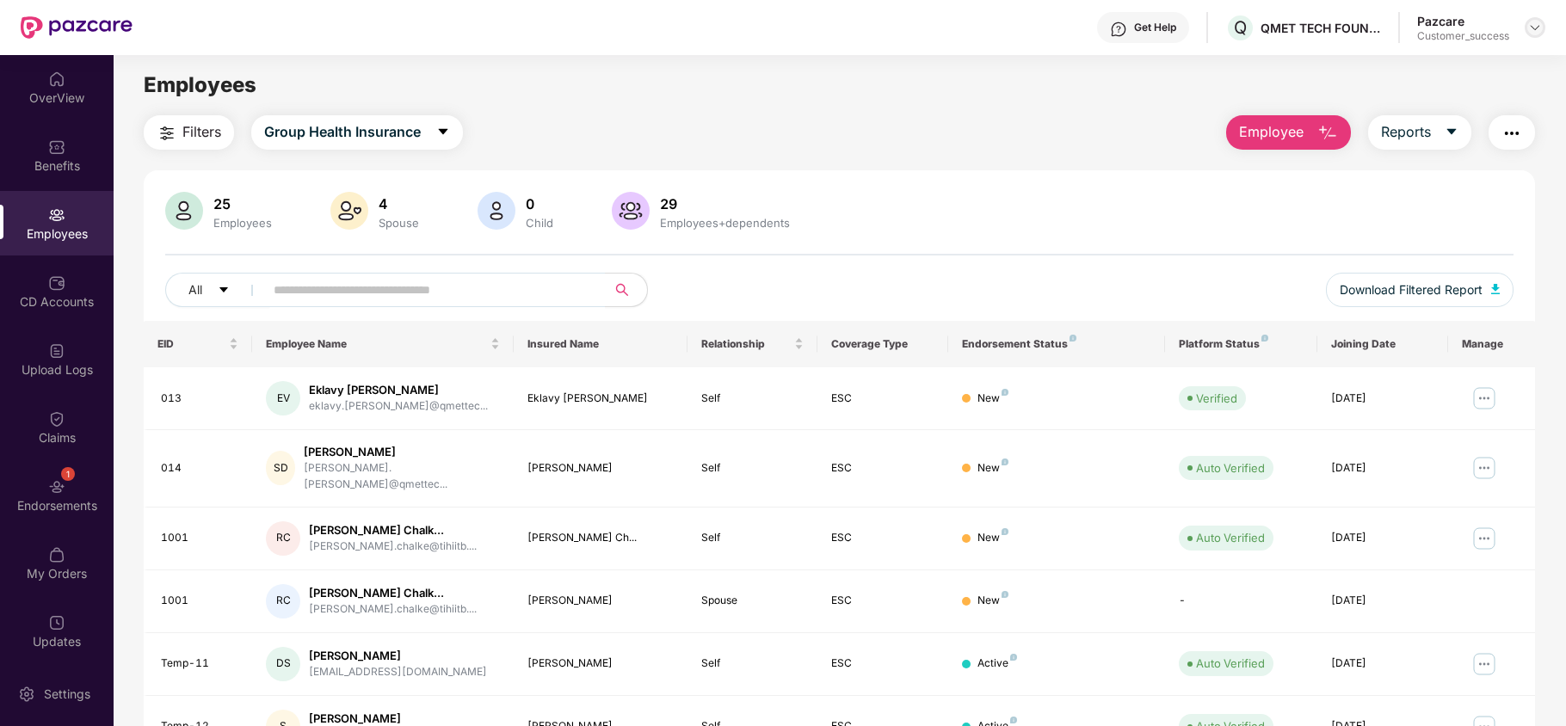
click at [1535, 29] on img at bounding box center [1535, 28] width 14 height 14
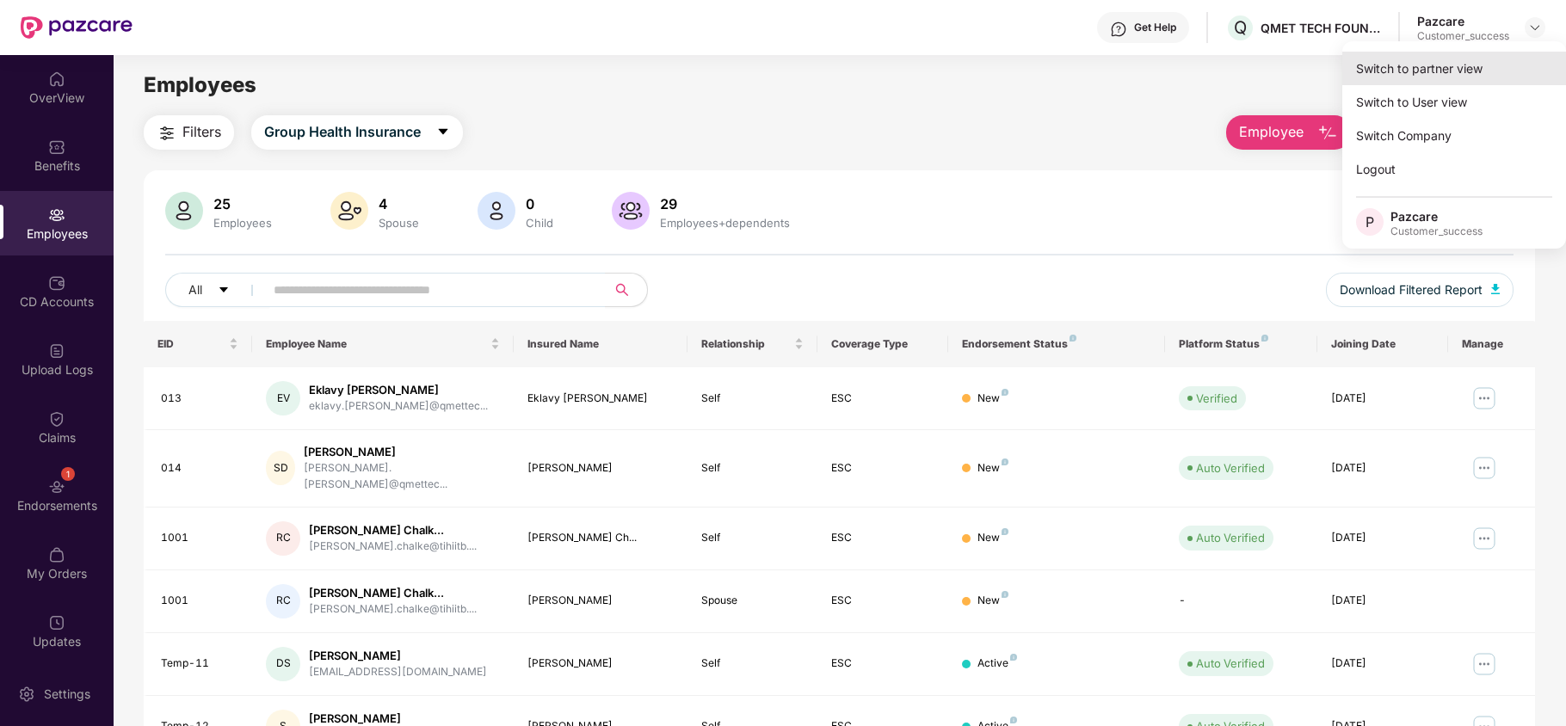
drag, startPoint x: 1517, startPoint y: 57, endPoint x: 1484, endPoint y: 83, distance: 42.3
click at [1484, 83] on div "Switch to partner view" at bounding box center [1454, 69] width 224 height 34
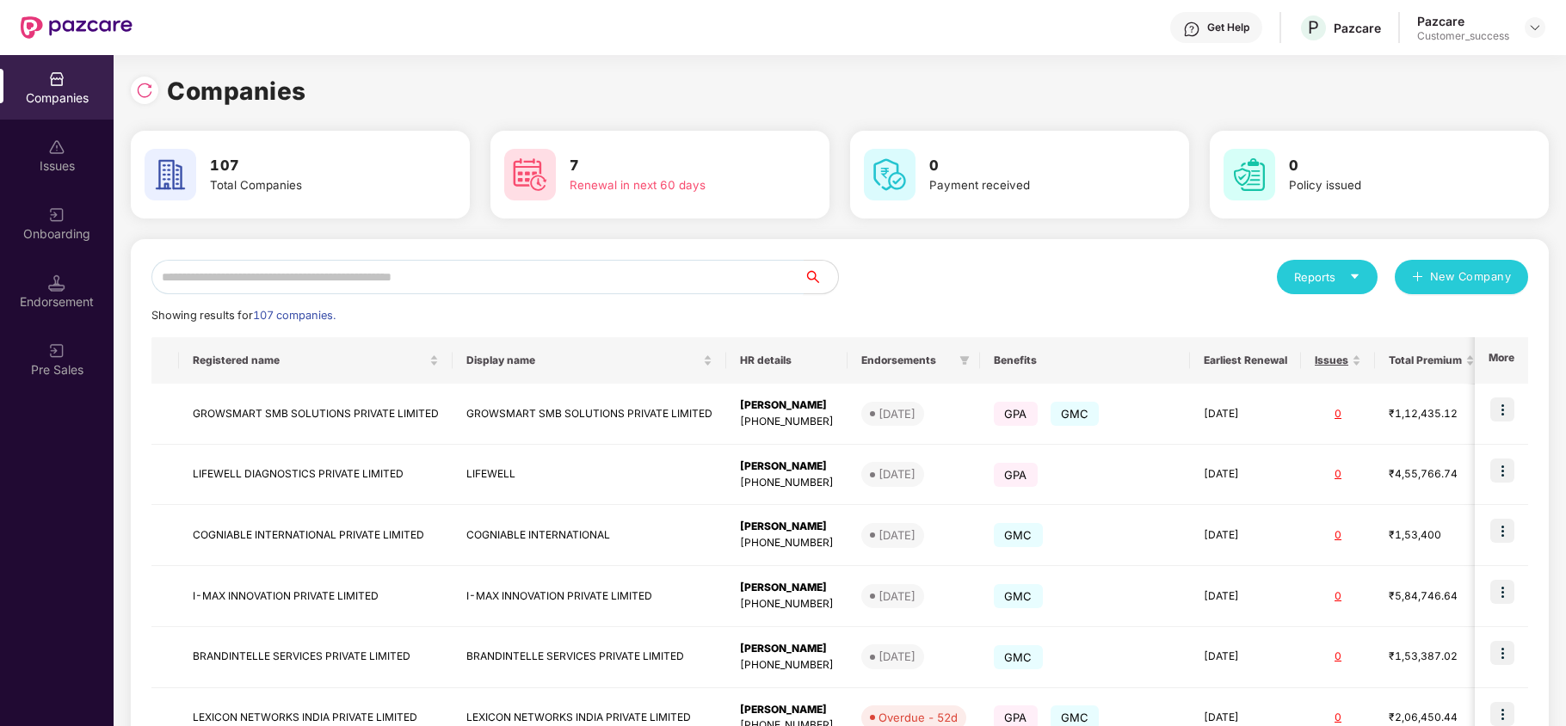
click at [554, 270] on input "text" at bounding box center [477, 277] width 652 height 34
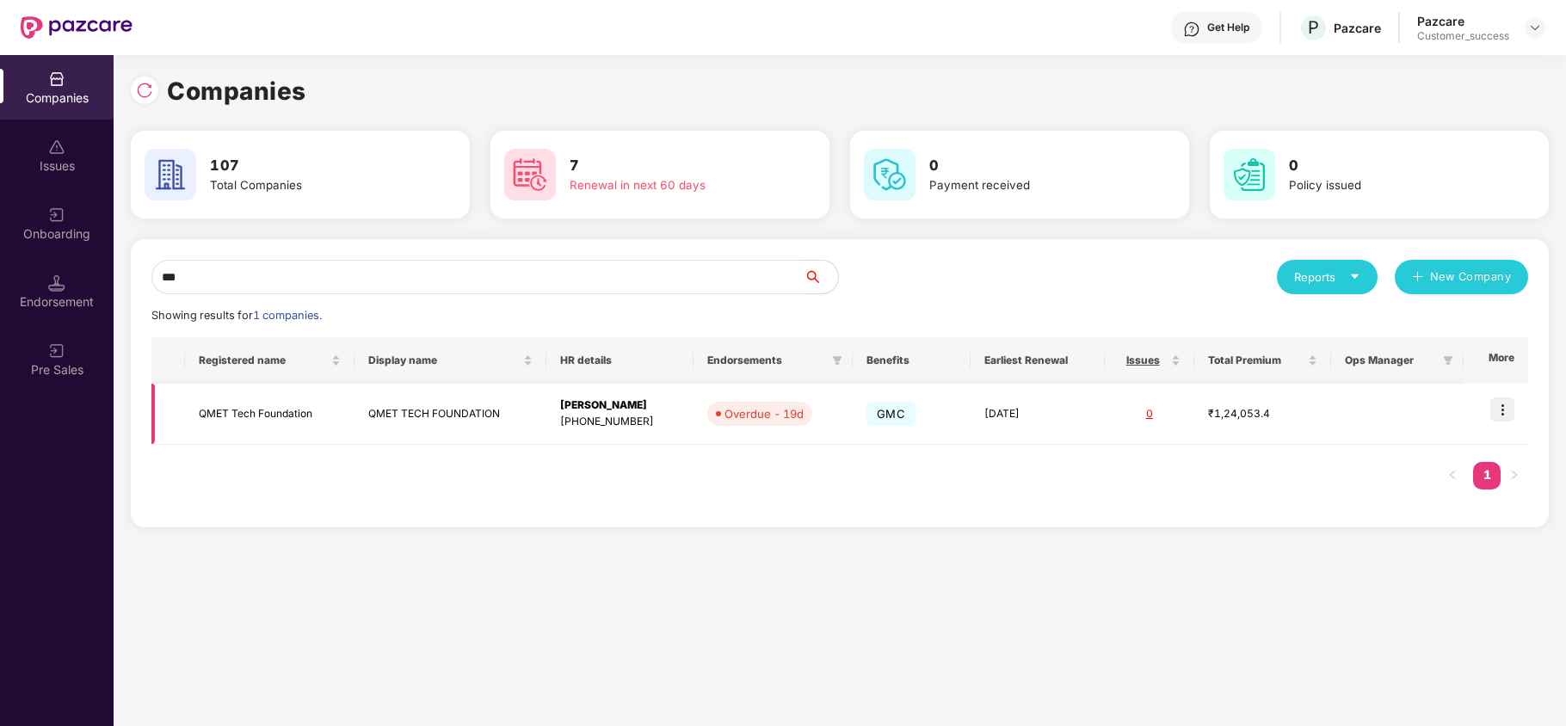
type input "***"
click at [267, 417] on td "QMET Tech Foundation" at bounding box center [270, 414] width 170 height 61
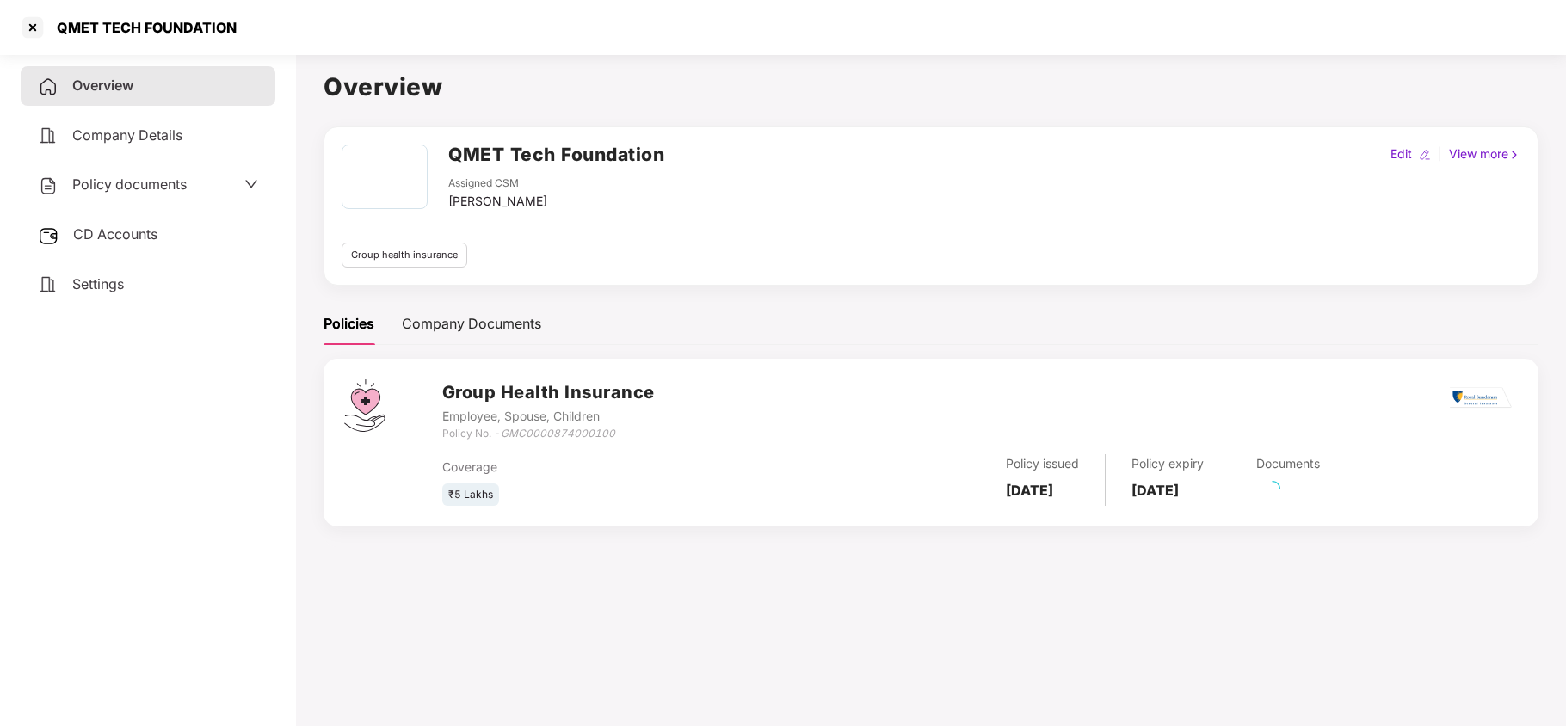
click at [146, 182] on span "Policy documents" at bounding box center [129, 183] width 114 height 17
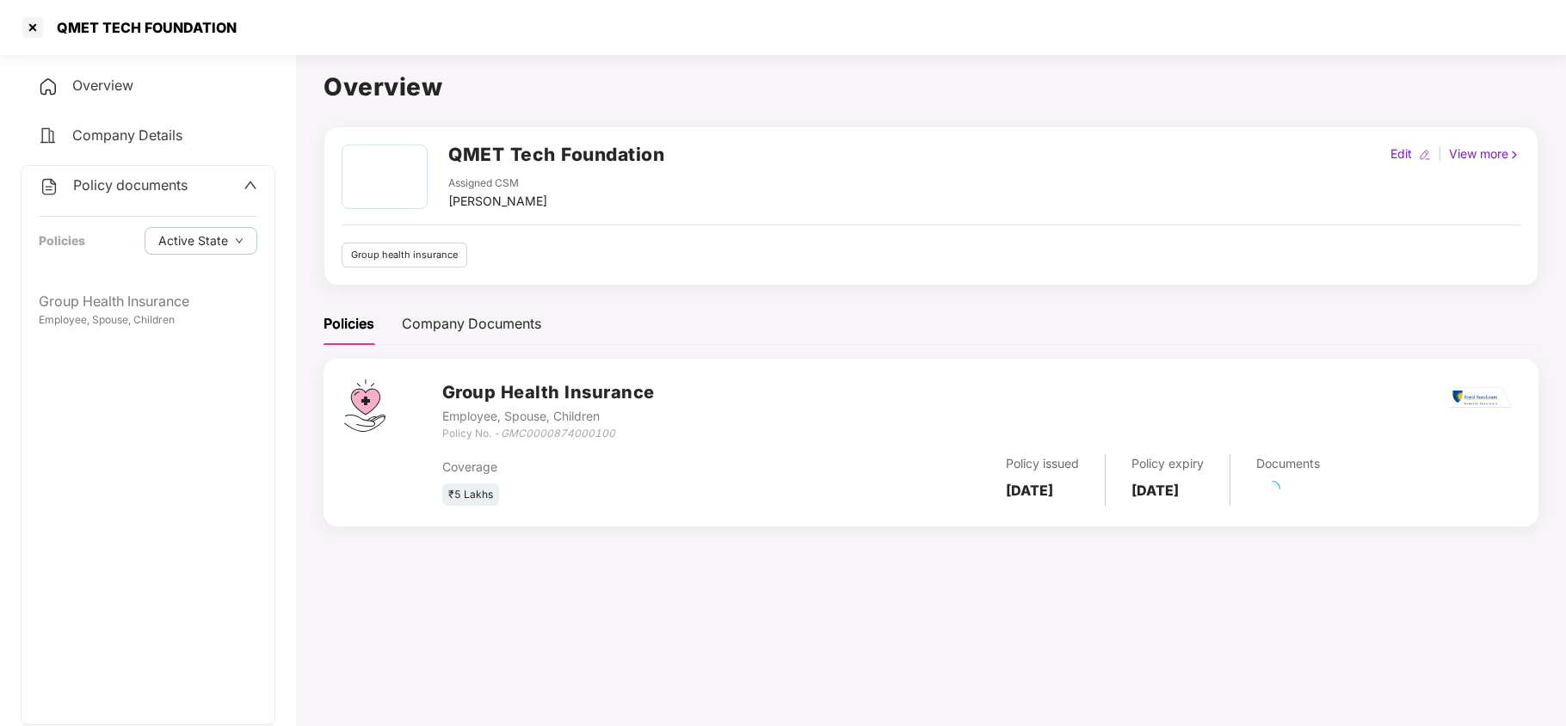
click at [158, 353] on div "Group Health Insurance Employee, Spouse, Children" at bounding box center [148, 503] width 253 height 442
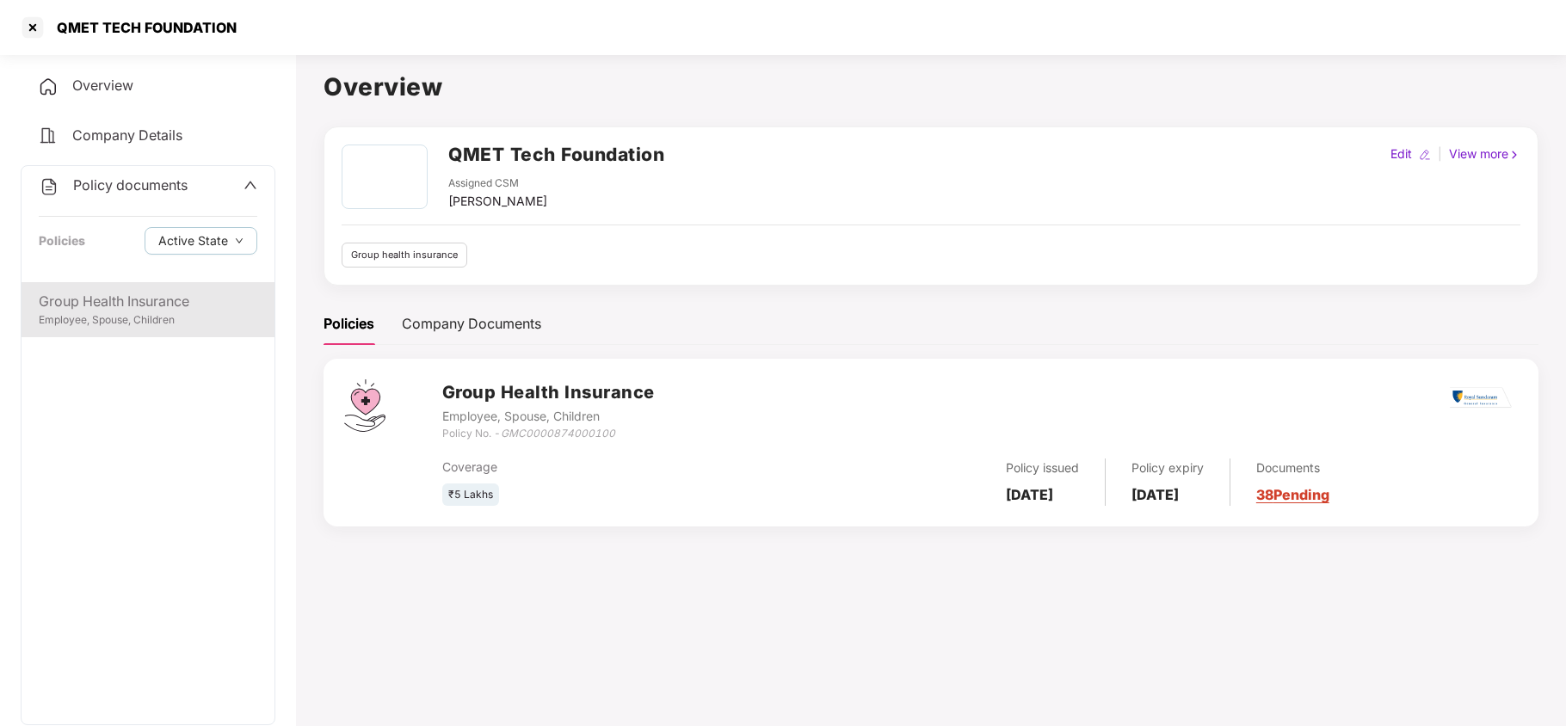
click at [175, 317] on div "Employee, Spouse, Children" at bounding box center [148, 320] width 218 height 16
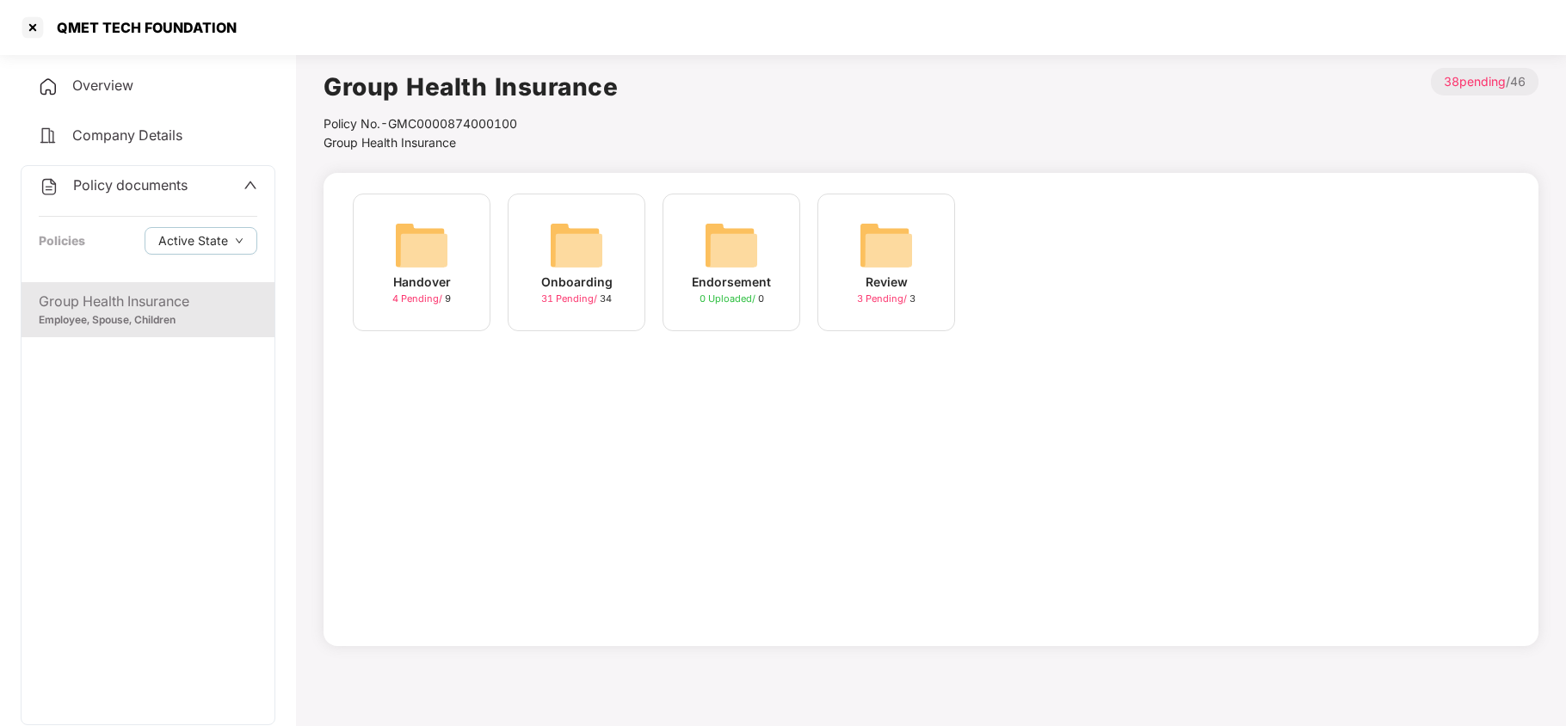
click at [576, 213] on div "Onboarding 31 Pending / 34" at bounding box center [577, 263] width 138 height 138
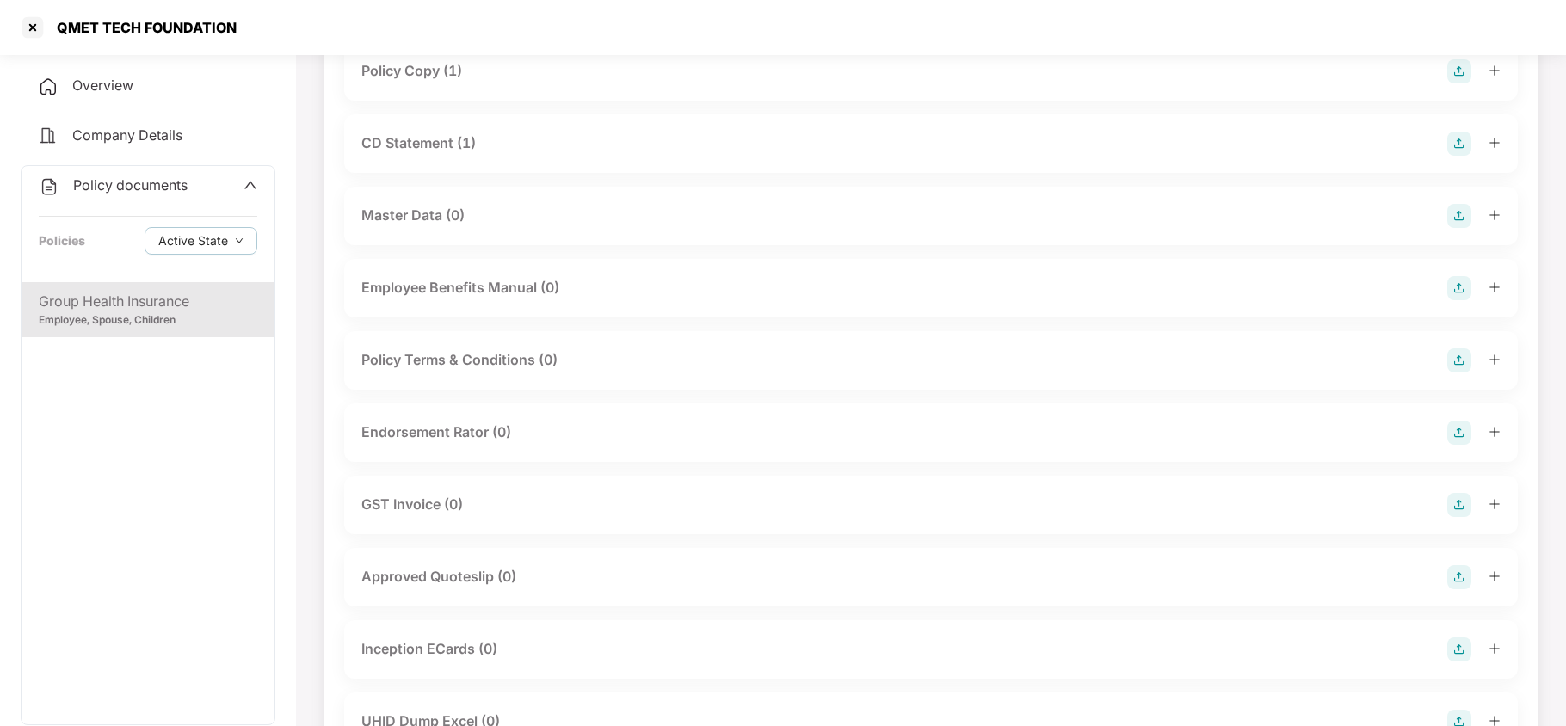
scroll to position [229, 0]
click at [530, 425] on div "Endorsement Rator (0)" at bounding box center [930, 427] width 1139 height 24
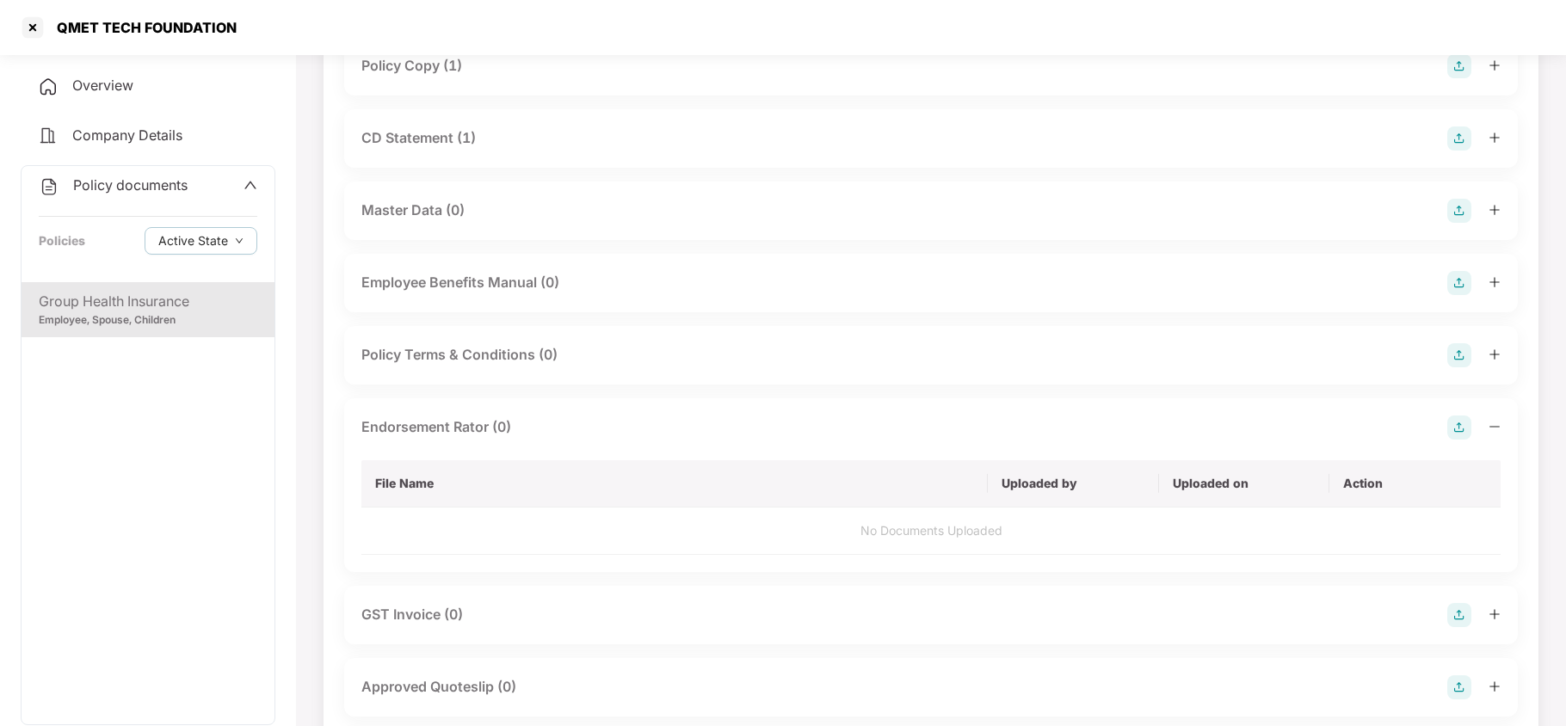
click at [556, 418] on div "Endorsement Rator (0)" at bounding box center [930, 427] width 1139 height 24
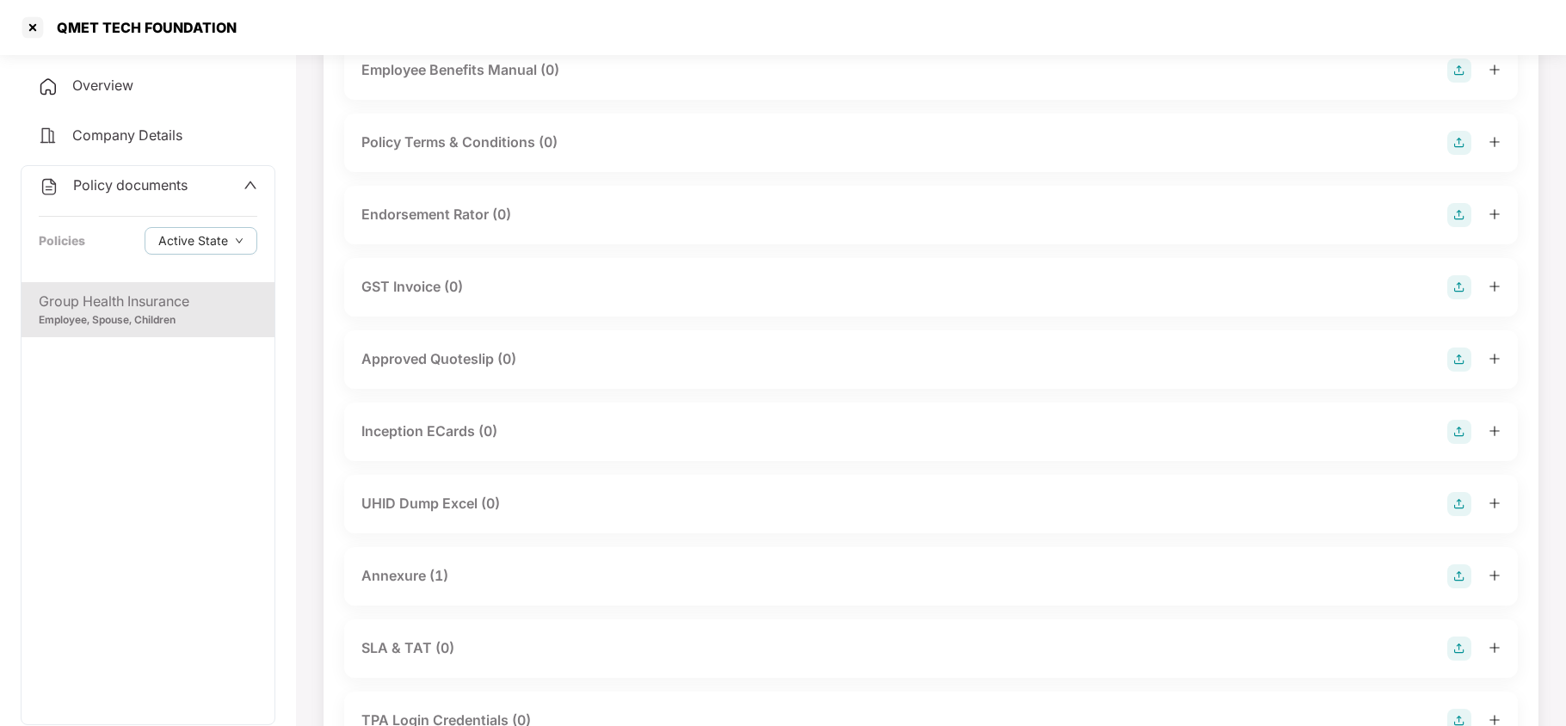
scroll to position [458, 0]
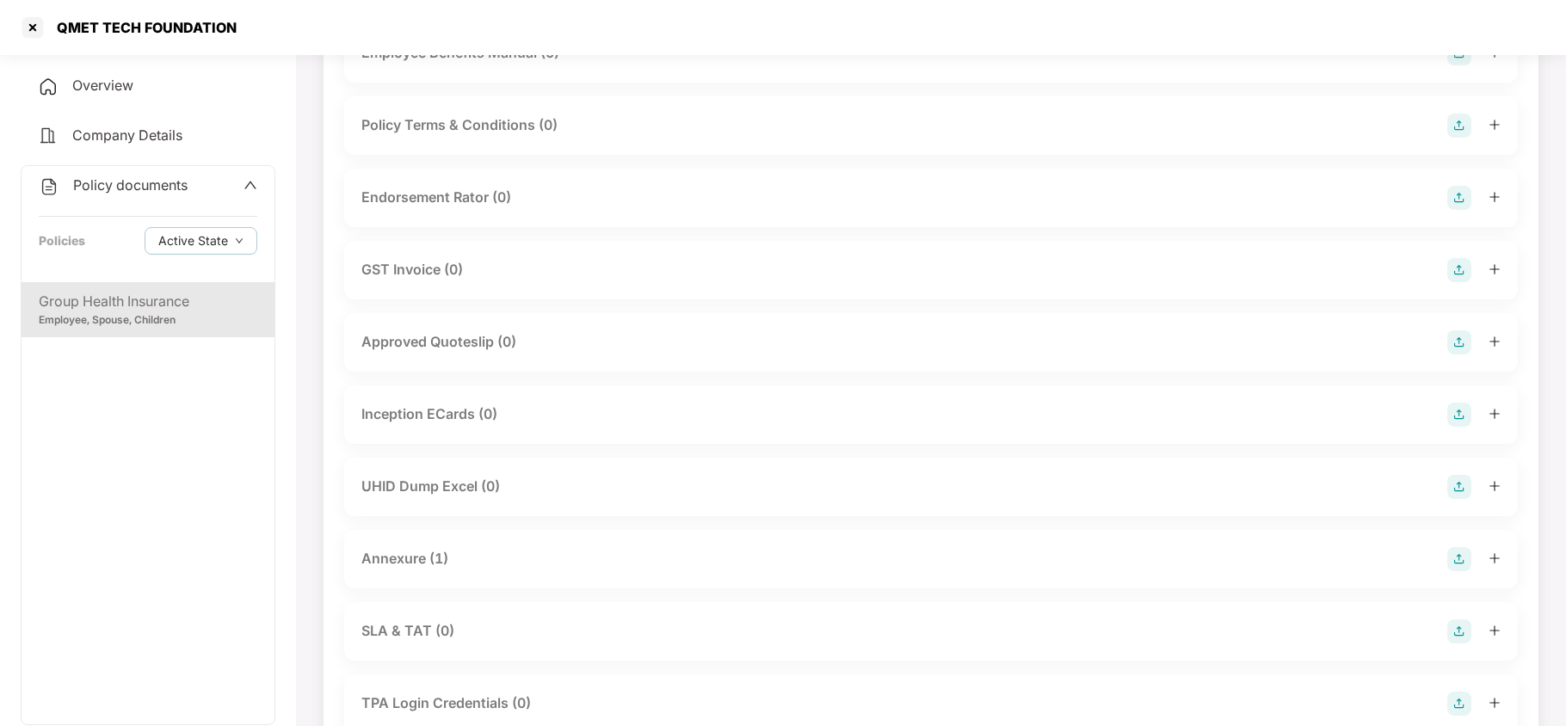
click at [527, 194] on div "Endorsement Rator (0)" at bounding box center [930, 198] width 1139 height 24
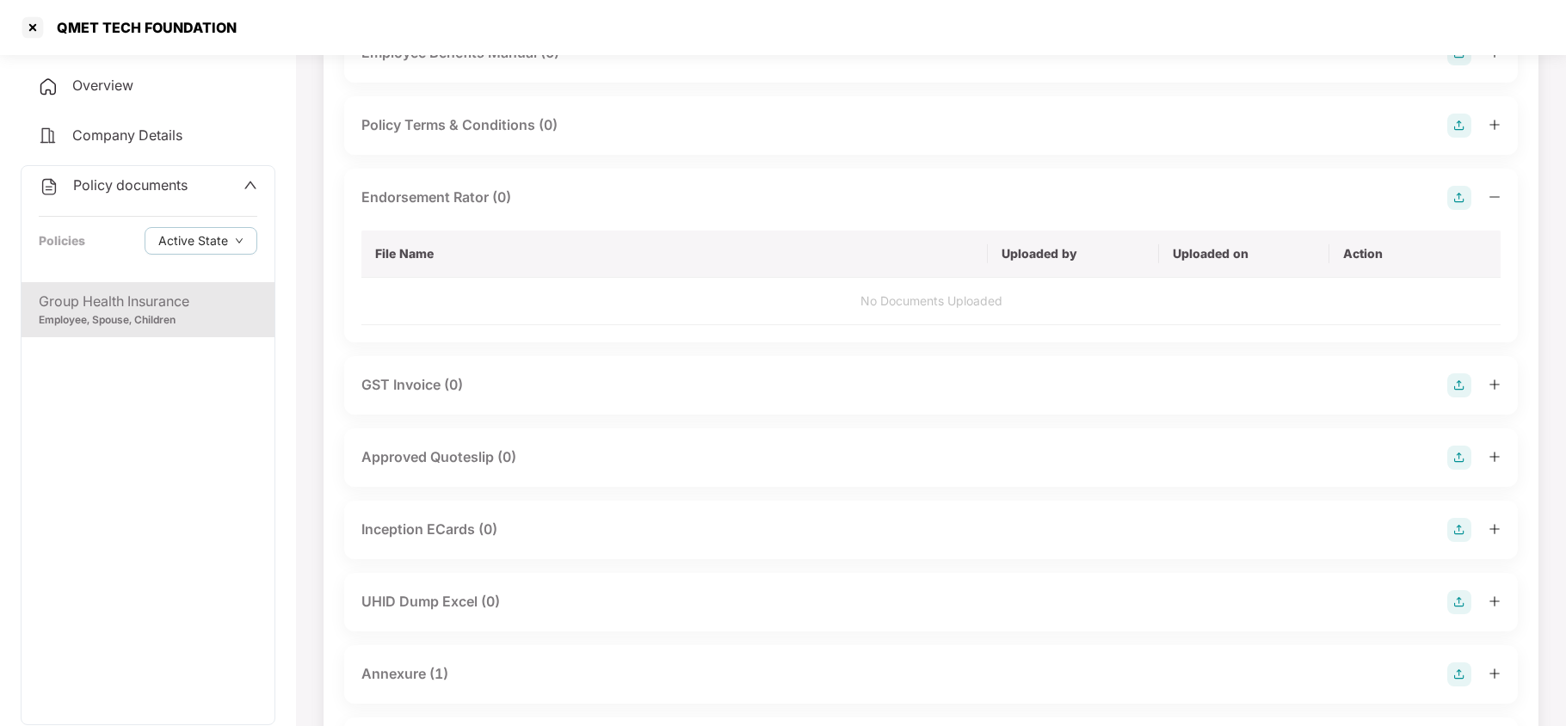
click at [1456, 194] on img at bounding box center [1459, 198] width 24 height 24
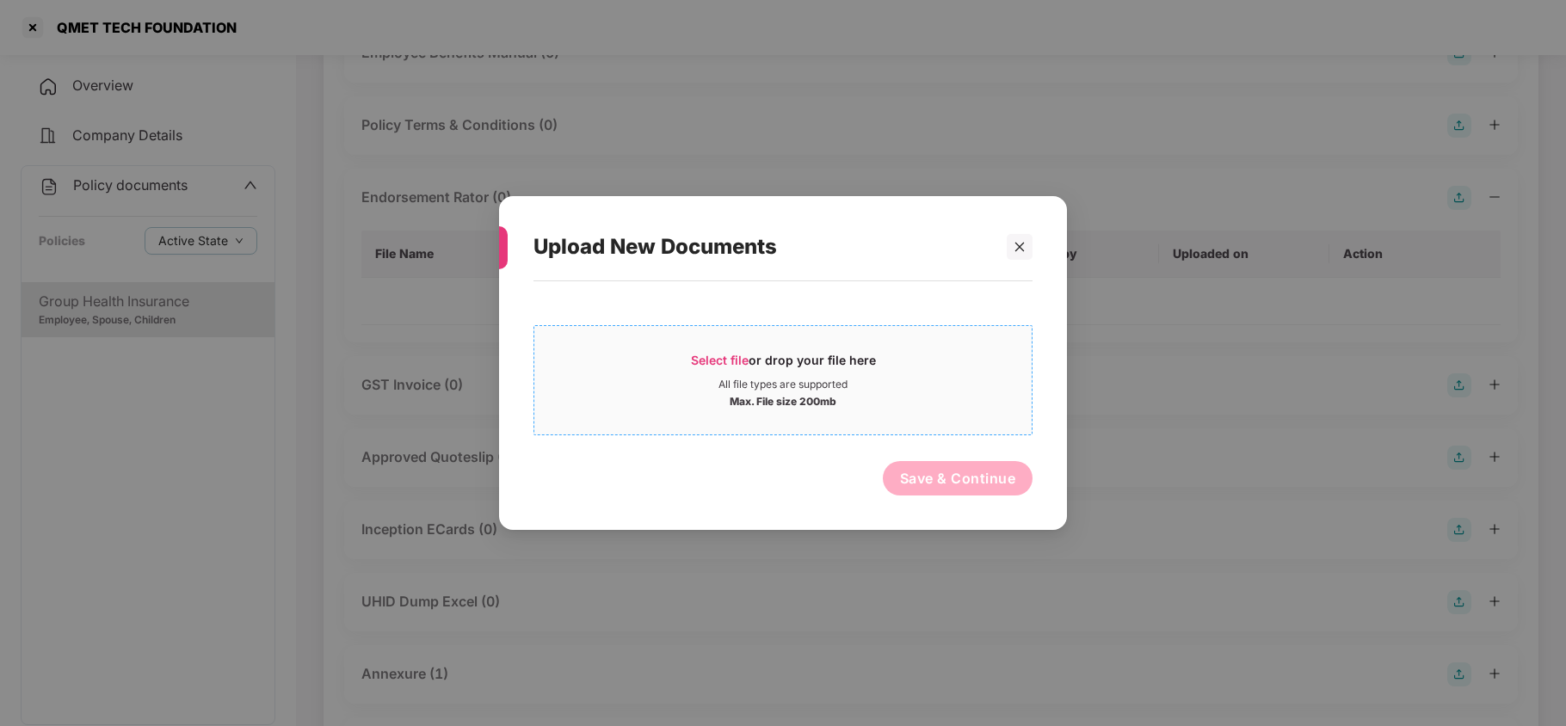
click at [692, 362] on span "Select file" at bounding box center [720, 360] width 58 height 15
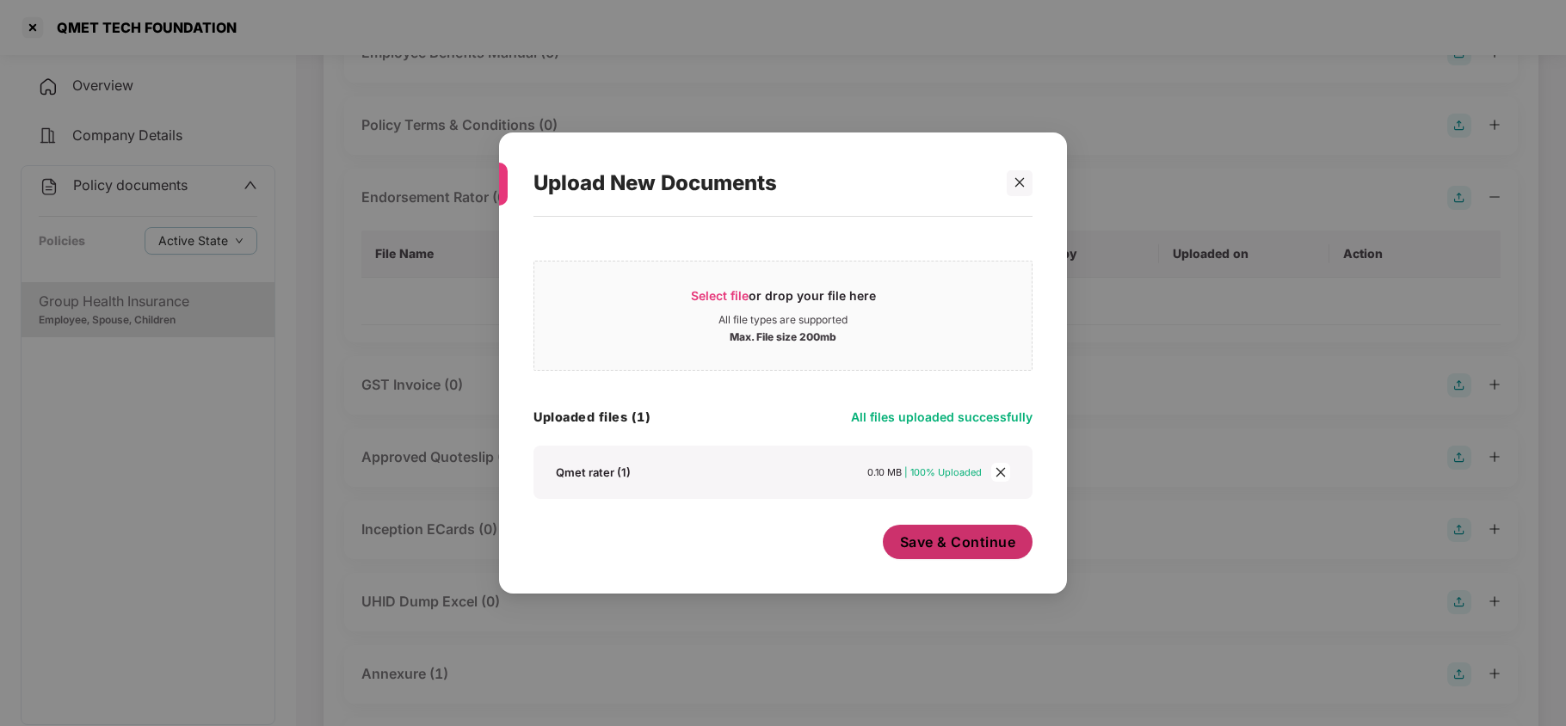
click at [937, 542] on span "Save & Continue" at bounding box center [958, 541] width 116 height 19
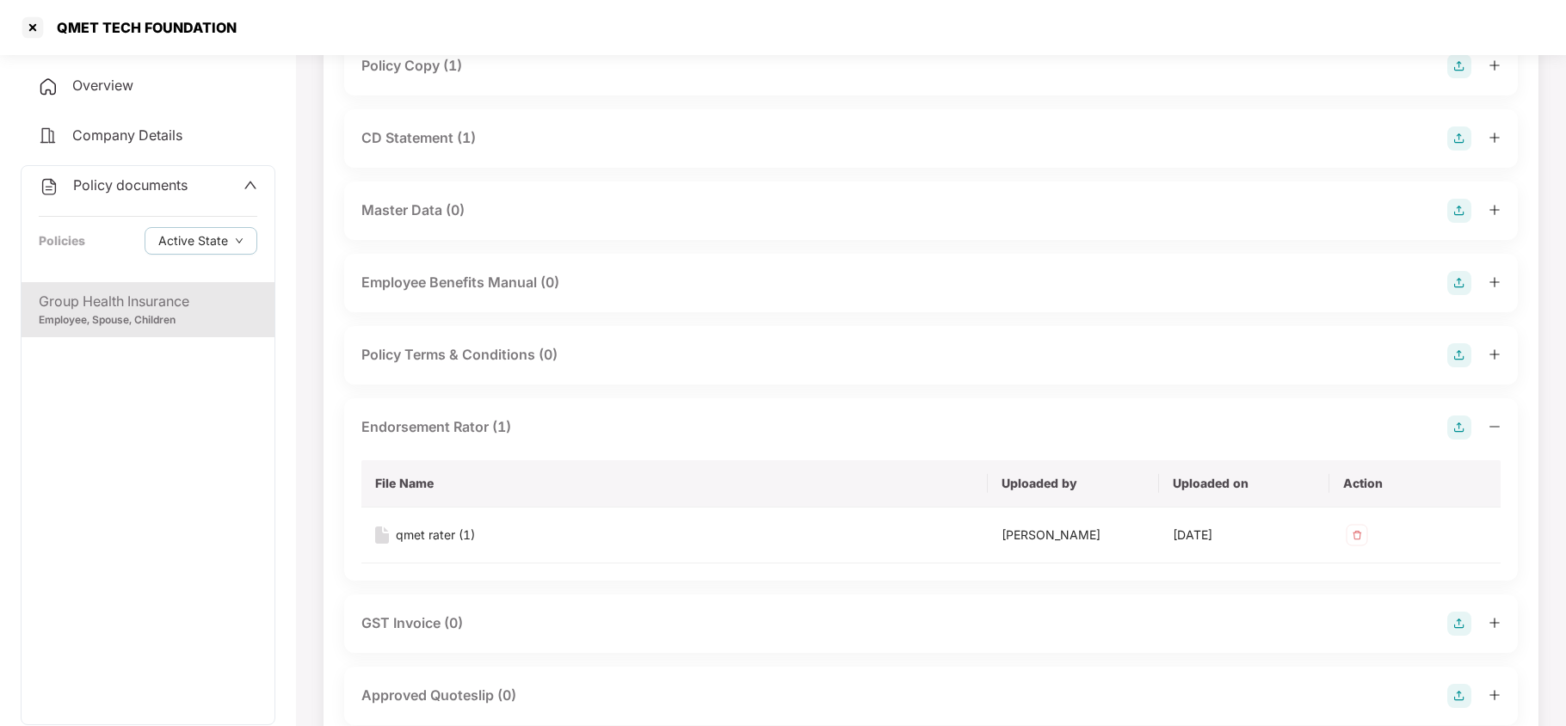
scroll to position [0, 0]
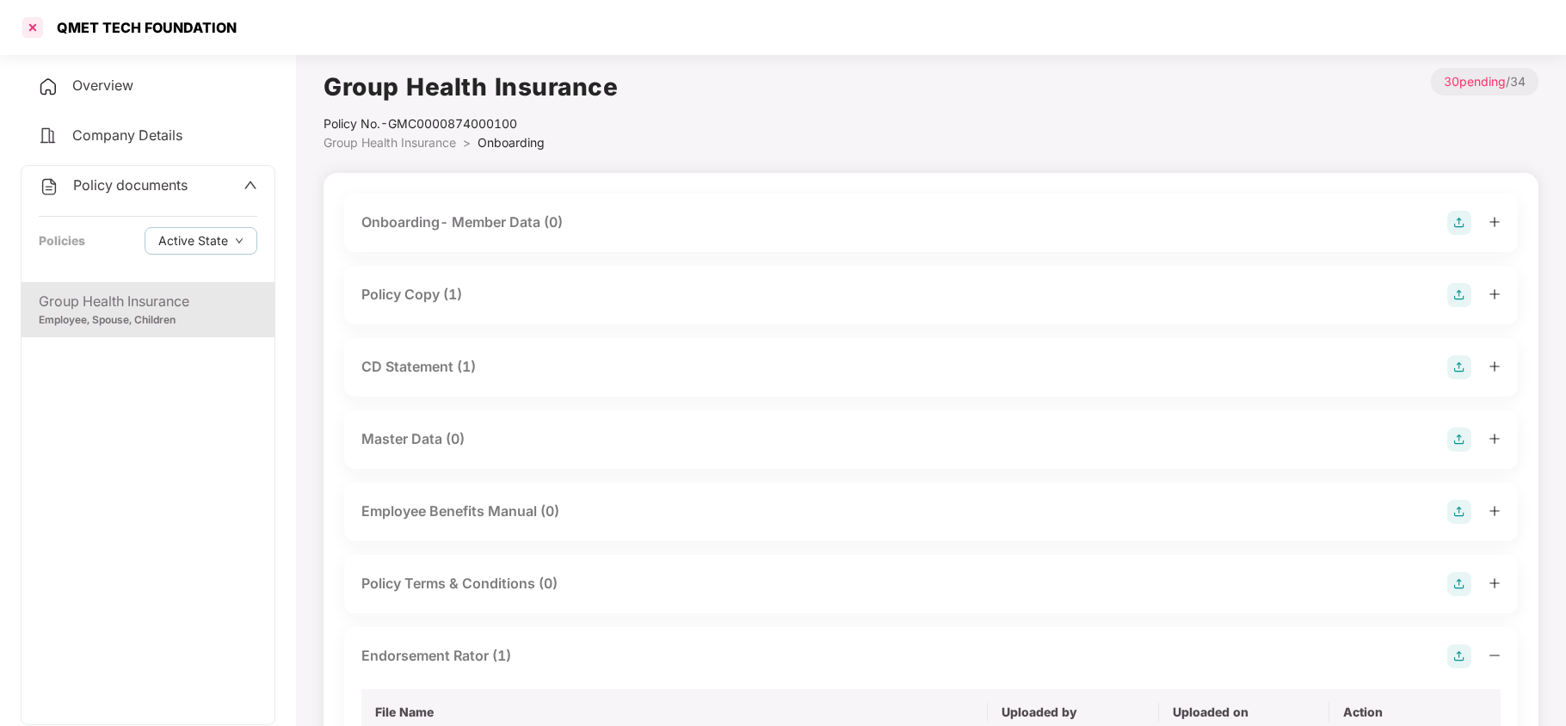
click at [38, 24] on div at bounding box center [33, 28] width 28 height 28
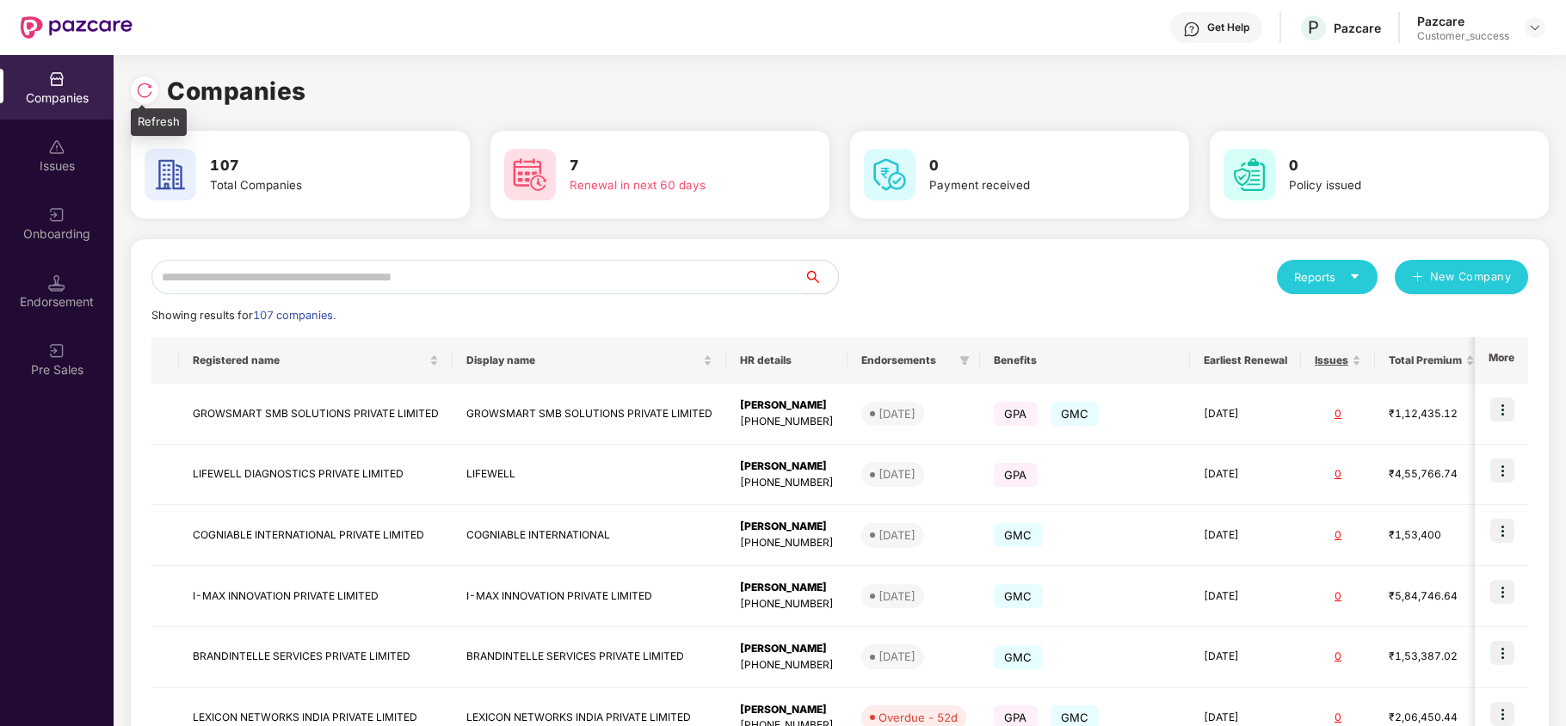
click at [135, 80] on div at bounding box center [145, 91] width 28 height 28
click at [282, 275] on input "text" at bounding box center [477, 277] width 652 height 34
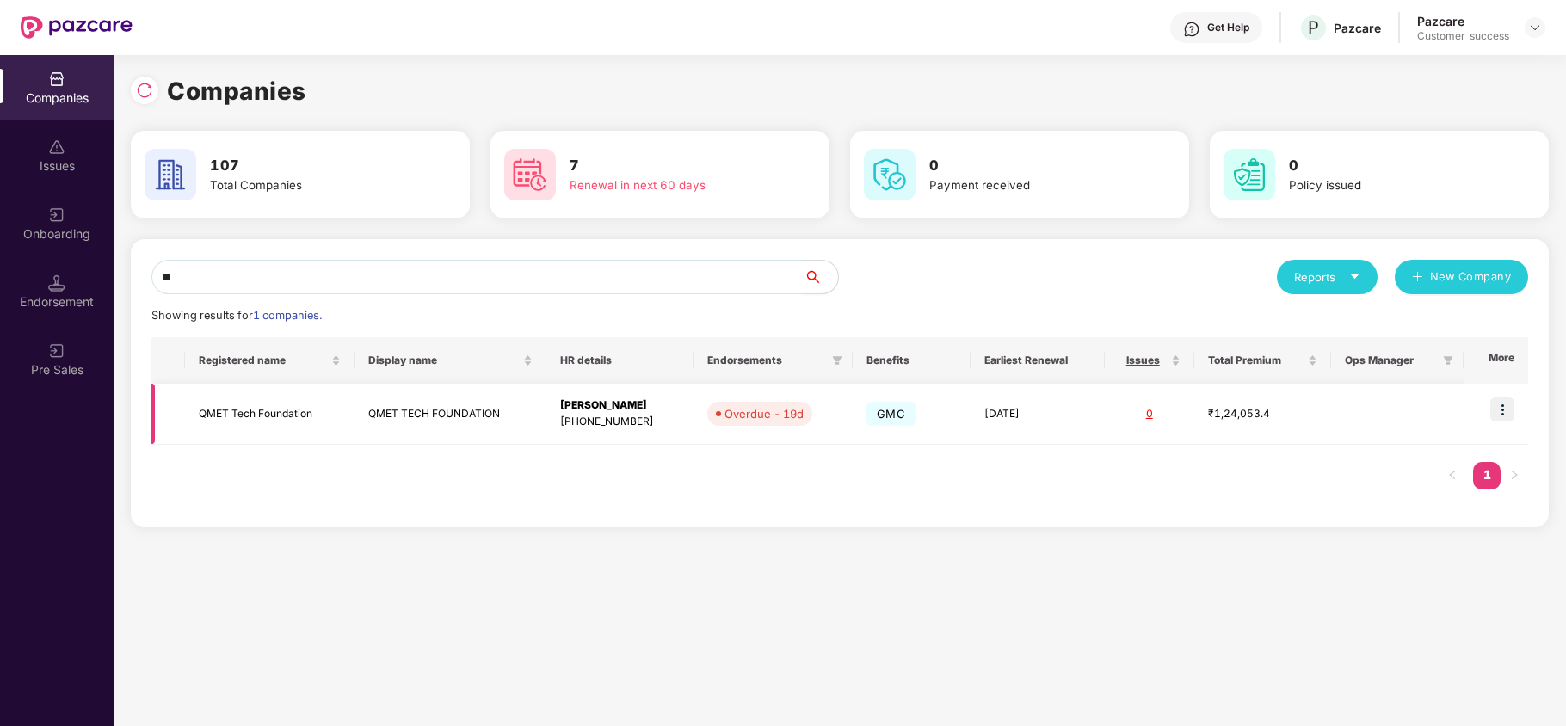
type input "**"
copy td "QMET Tech Foundation"
drag, startPoint x: 200, startPoint y: 416, endPoint x: 323, endPoint y: 400, distance: 124.1
click at [323, 400] on td "QMET Tech Foundation" at bounding box center [270, 414] width 170 height 61
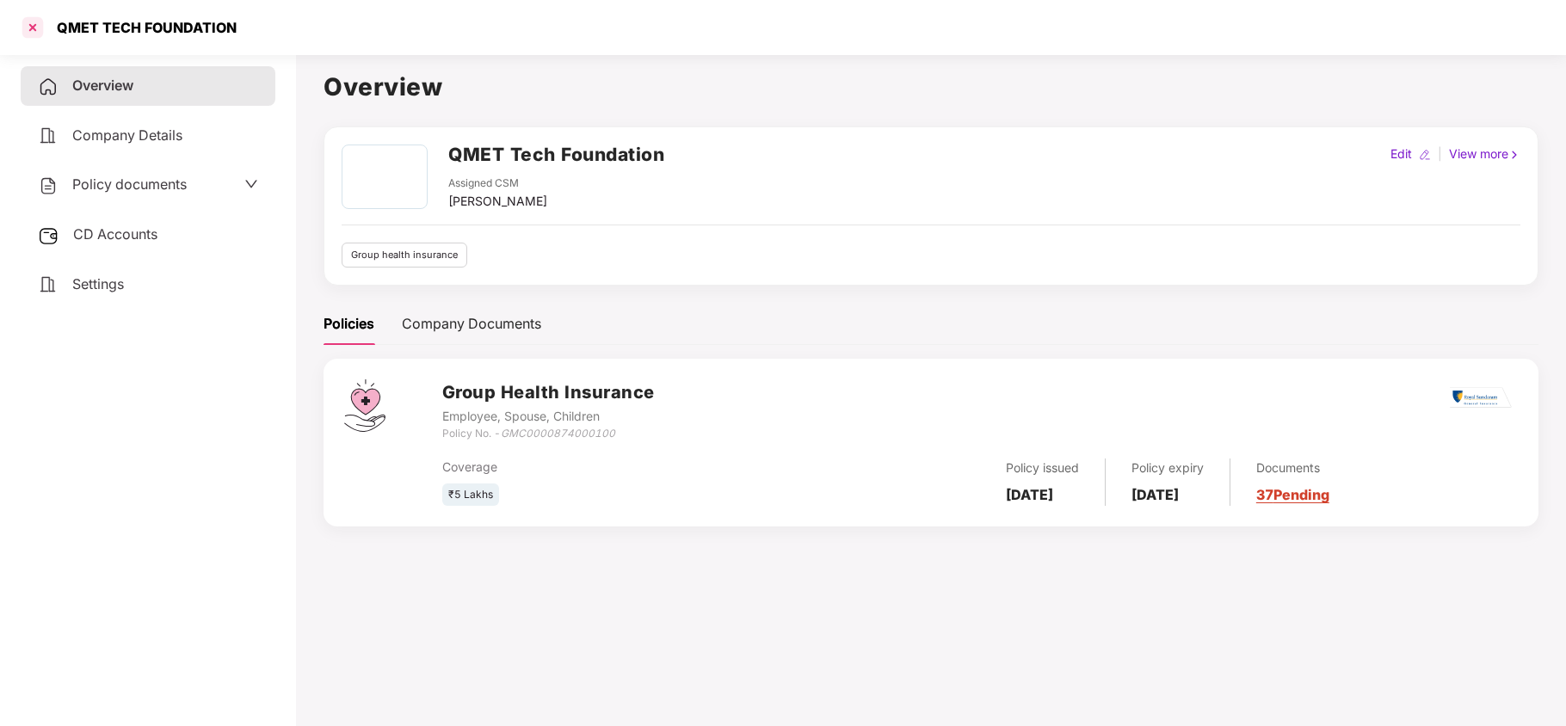
click at [28, 25] on div at bounding box center [33, 28] width 28 height 28
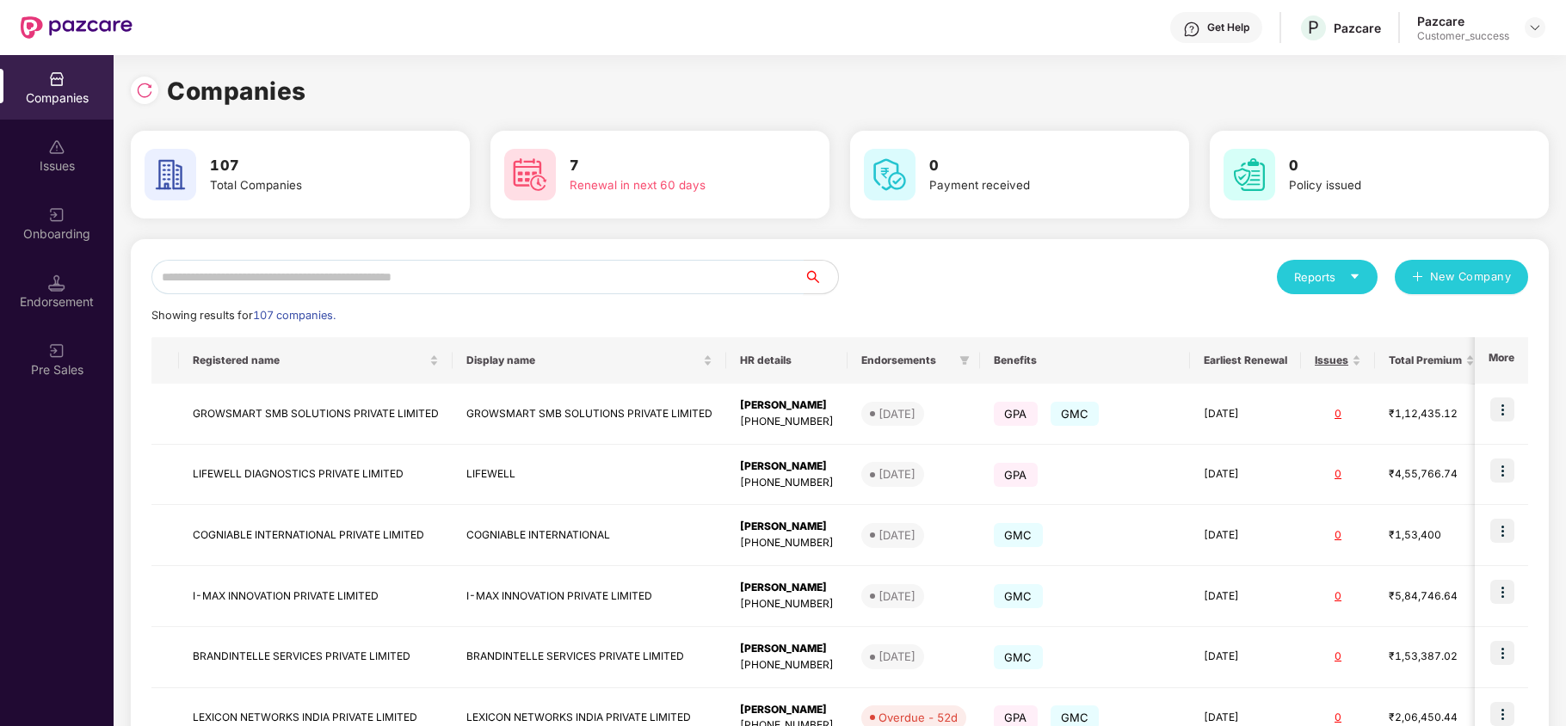
click at [323, 269] on input "text" at bounding box center [477, 277] width 652 height 34
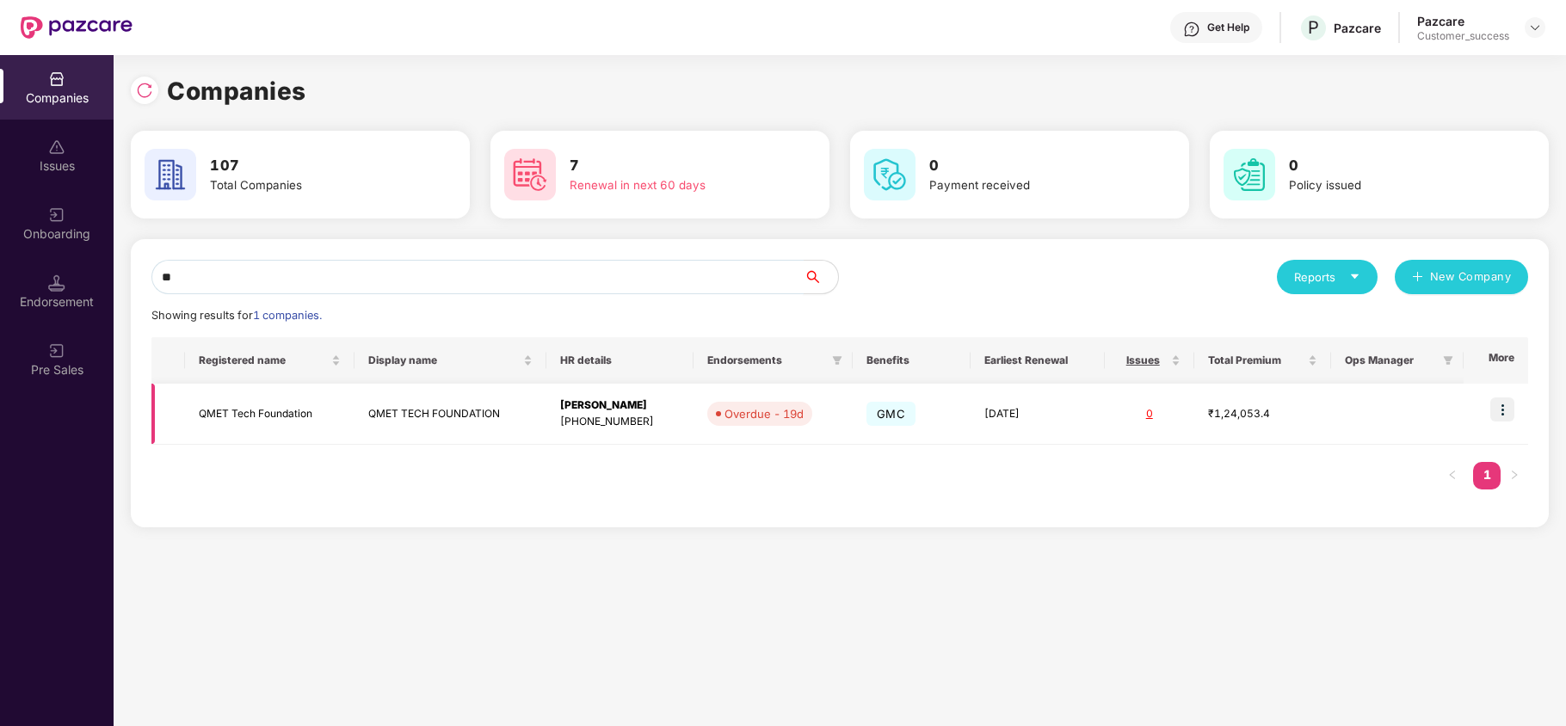
type input "**"
click at [1504, 407] on img at bounding box center [1502, 409] width 24 height 24
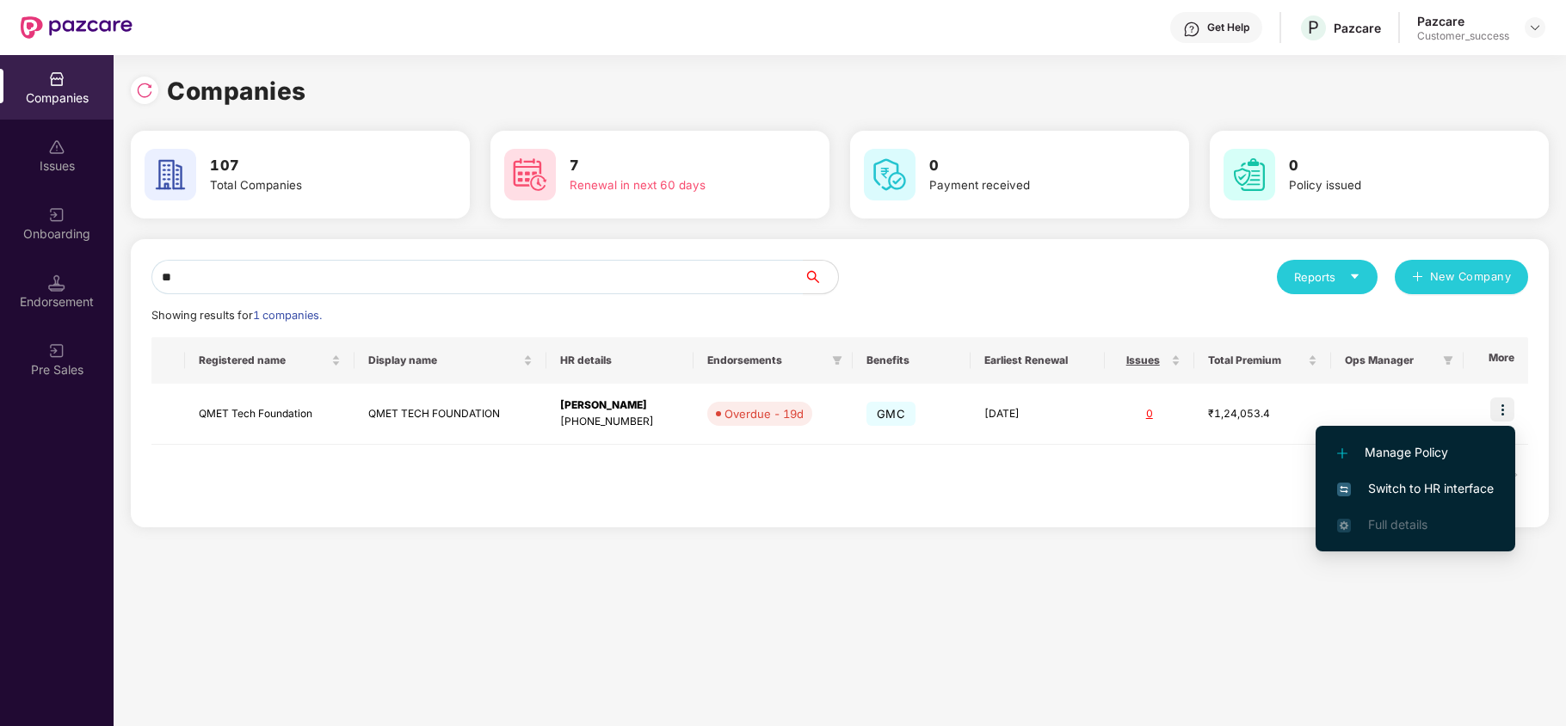
click at [1416, 489] on span "Switch to HR interface" at bounding box center [1415, 488] width 157 height 19
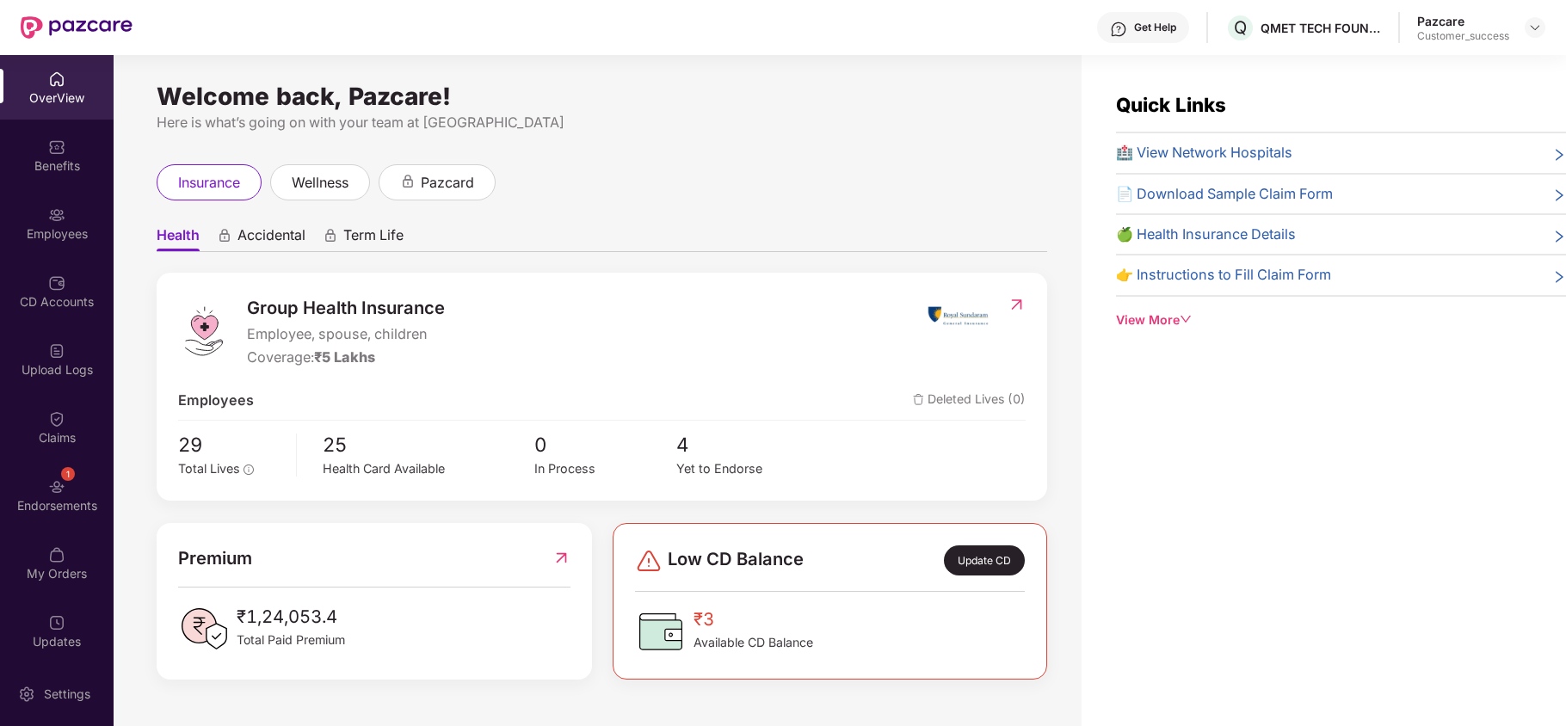
click at [40, 239] on div "Employees" at bounding box center [57, 233] width 114 height 17
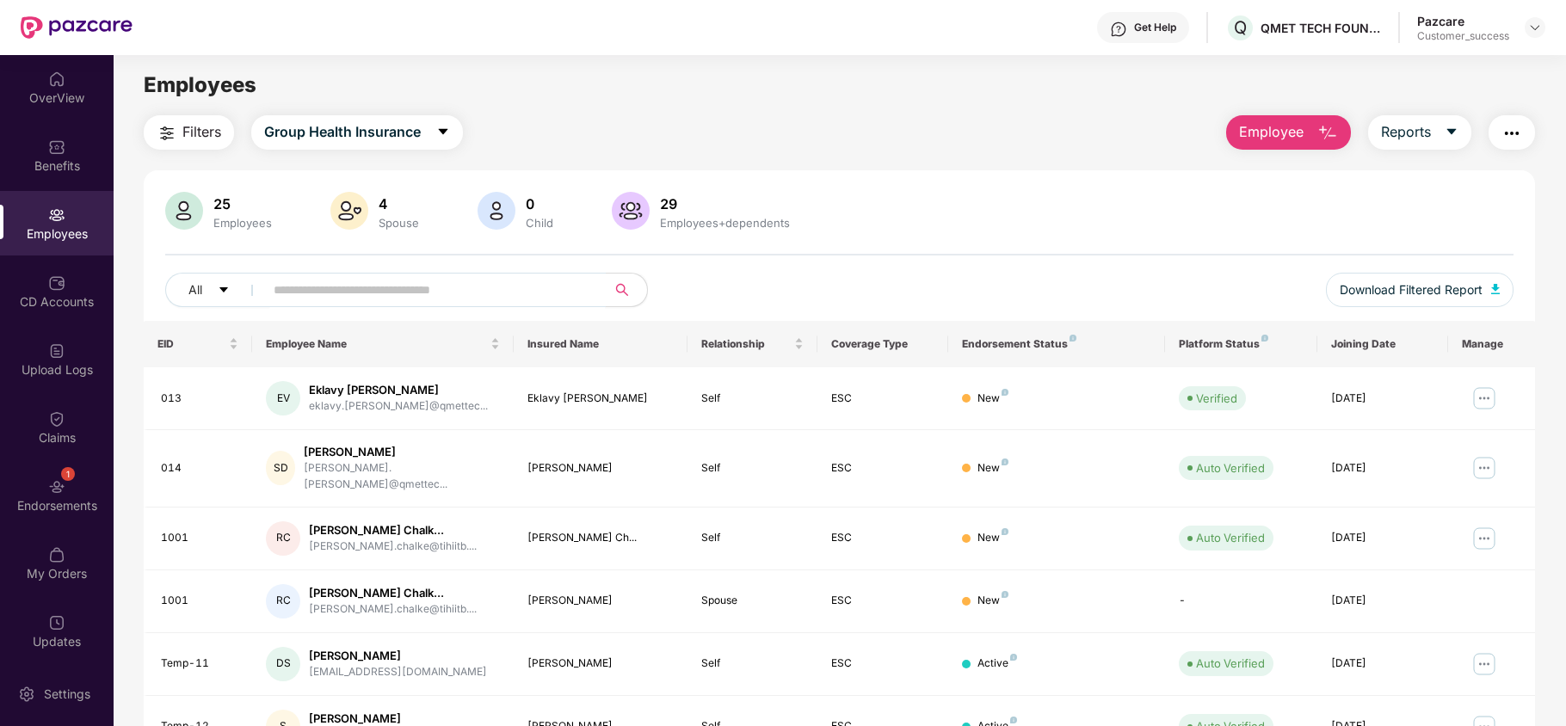
click at [375, 283] on input "text" at bounding box center [428, 290] width 309 height 26
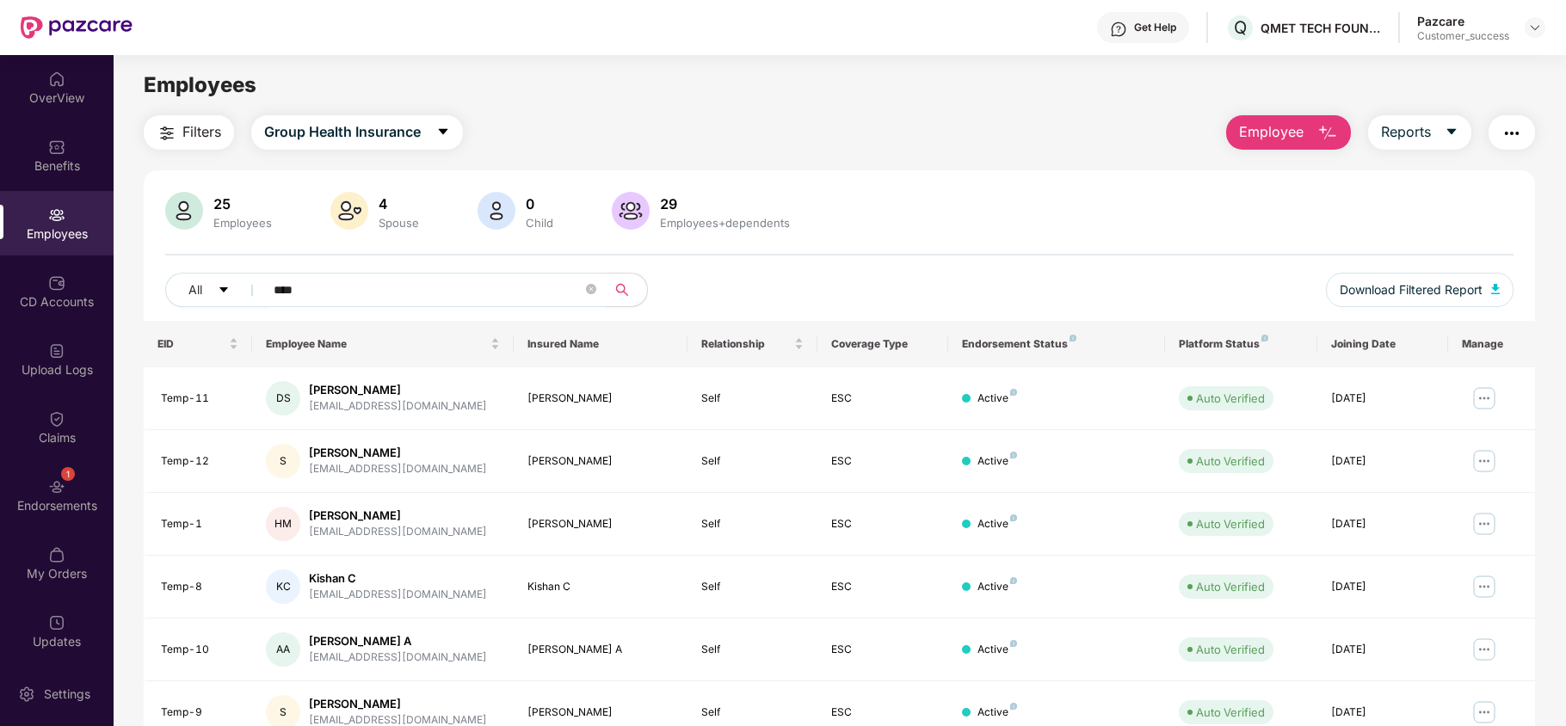
type input "****"
click at [194, 136] on span "Filters" at bounding box center [201, 132] width 39 height 22
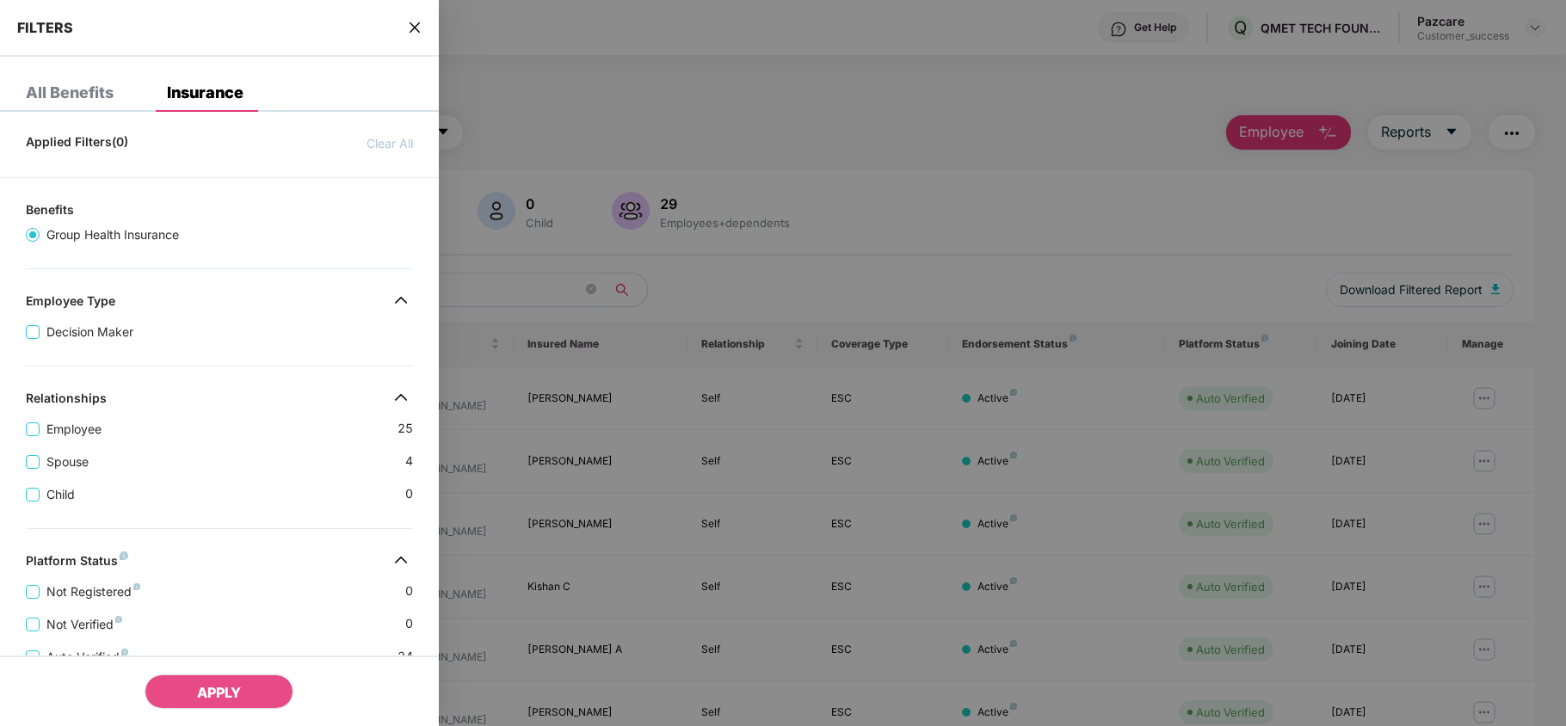
click at [415, 26] on icon "close" at bounding box center [414, 27] width 10 height 10
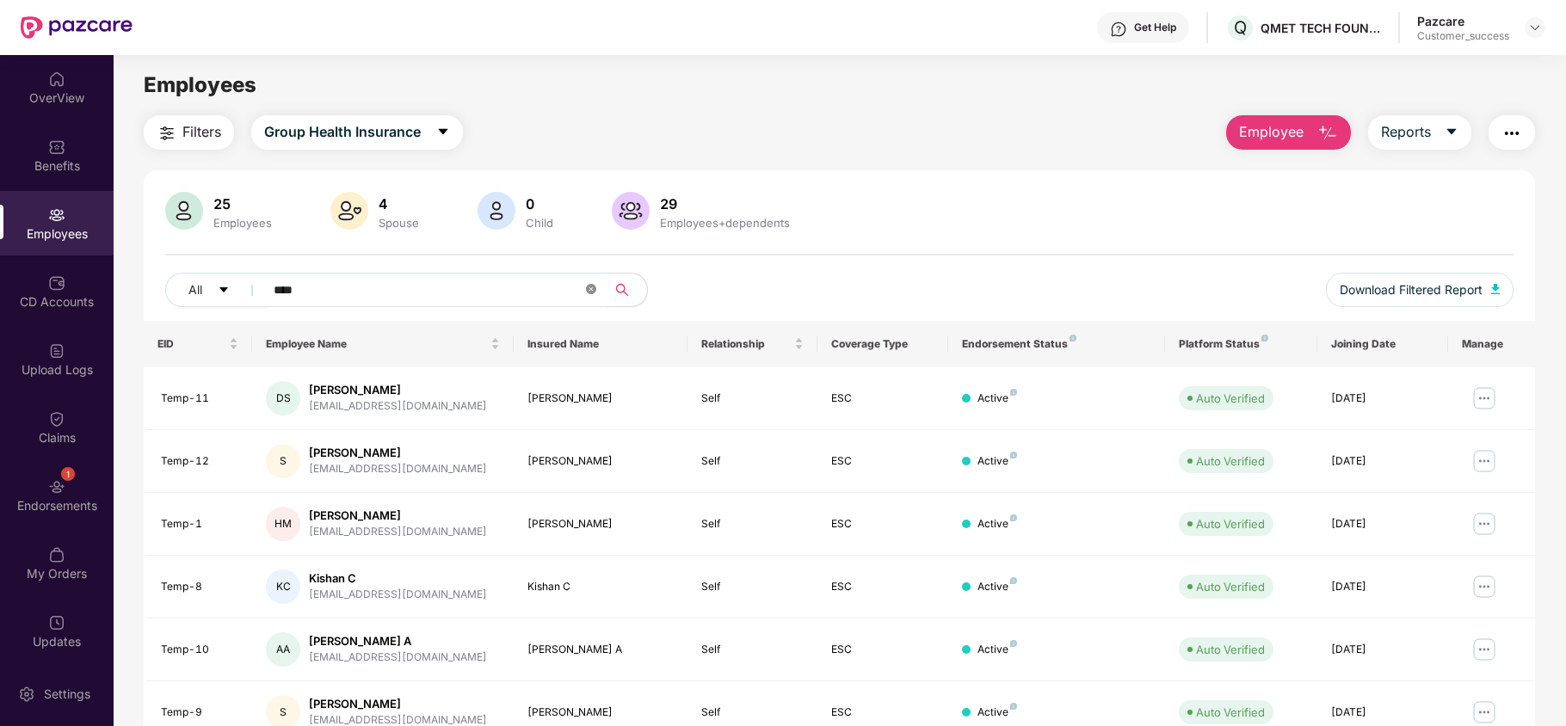
click at [595, 289] on icon "close-circle" at bounding box center [591, 289] width 10 height 10
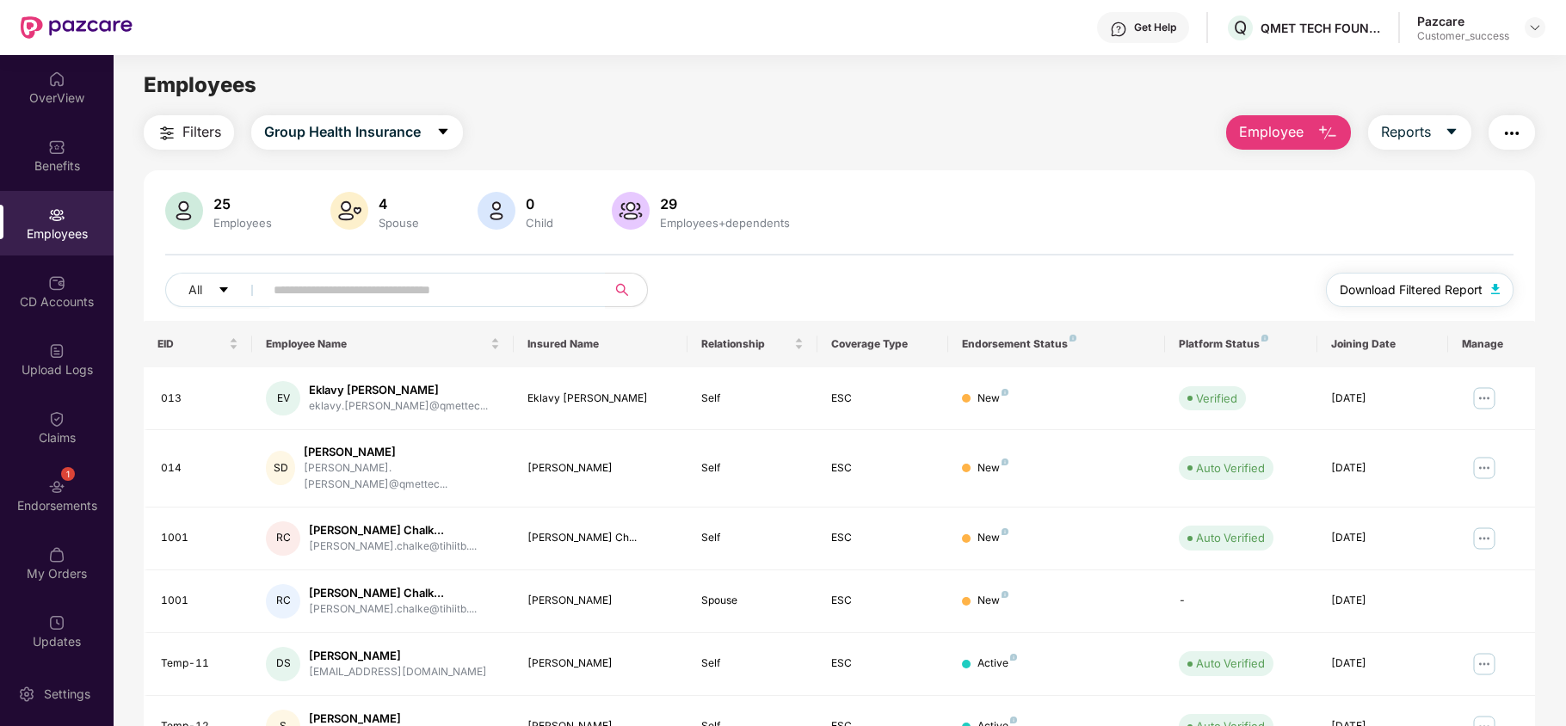
click at [1352, 304] on button "Download Filtered Report" at bounding box center [1420, 290] width 188 height 34
click at [1294, 141] on span "Employee" at bounding box center [1271, 132] width 65 height 22
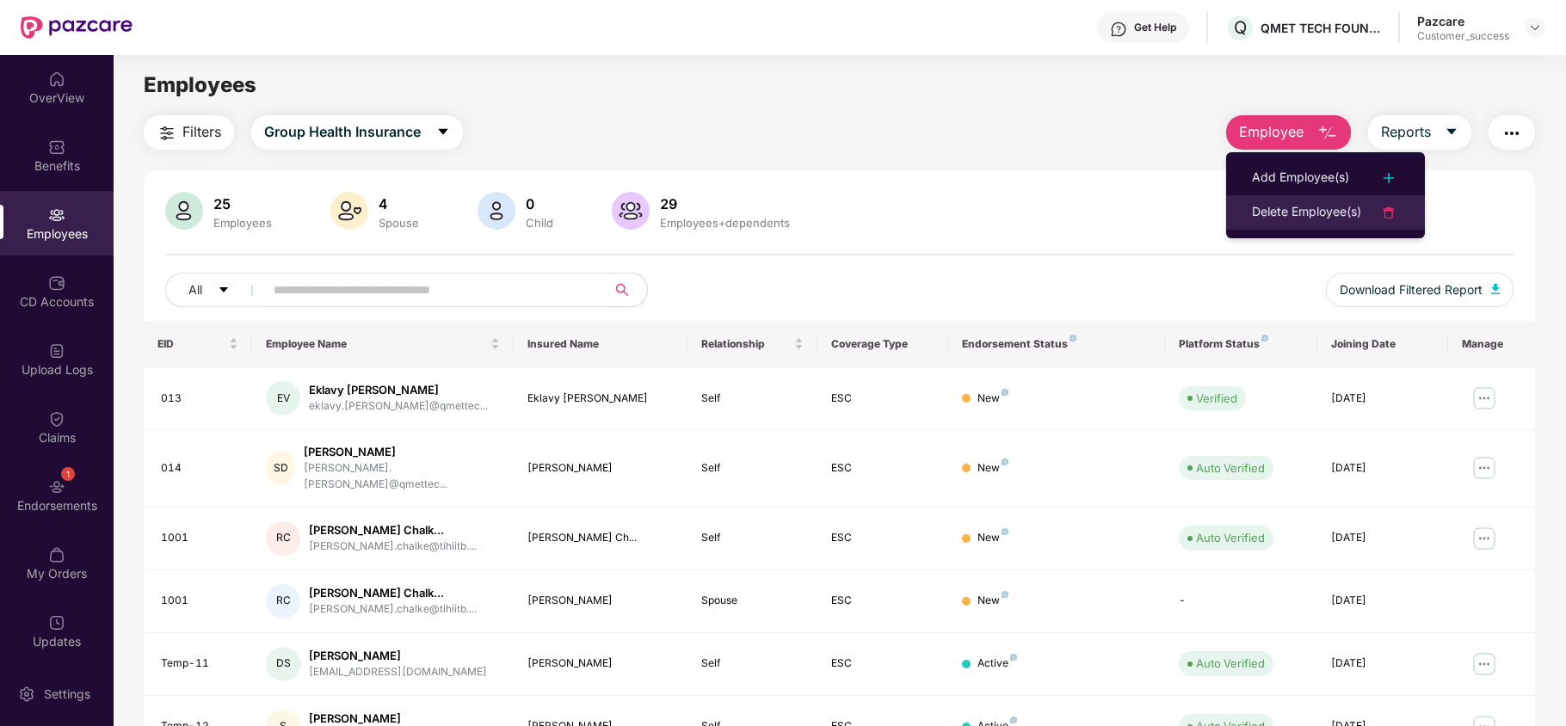
click at [1275, 207] on div "Delete Employee(s)" at bounding box center [1306, 212] width 109 height 21
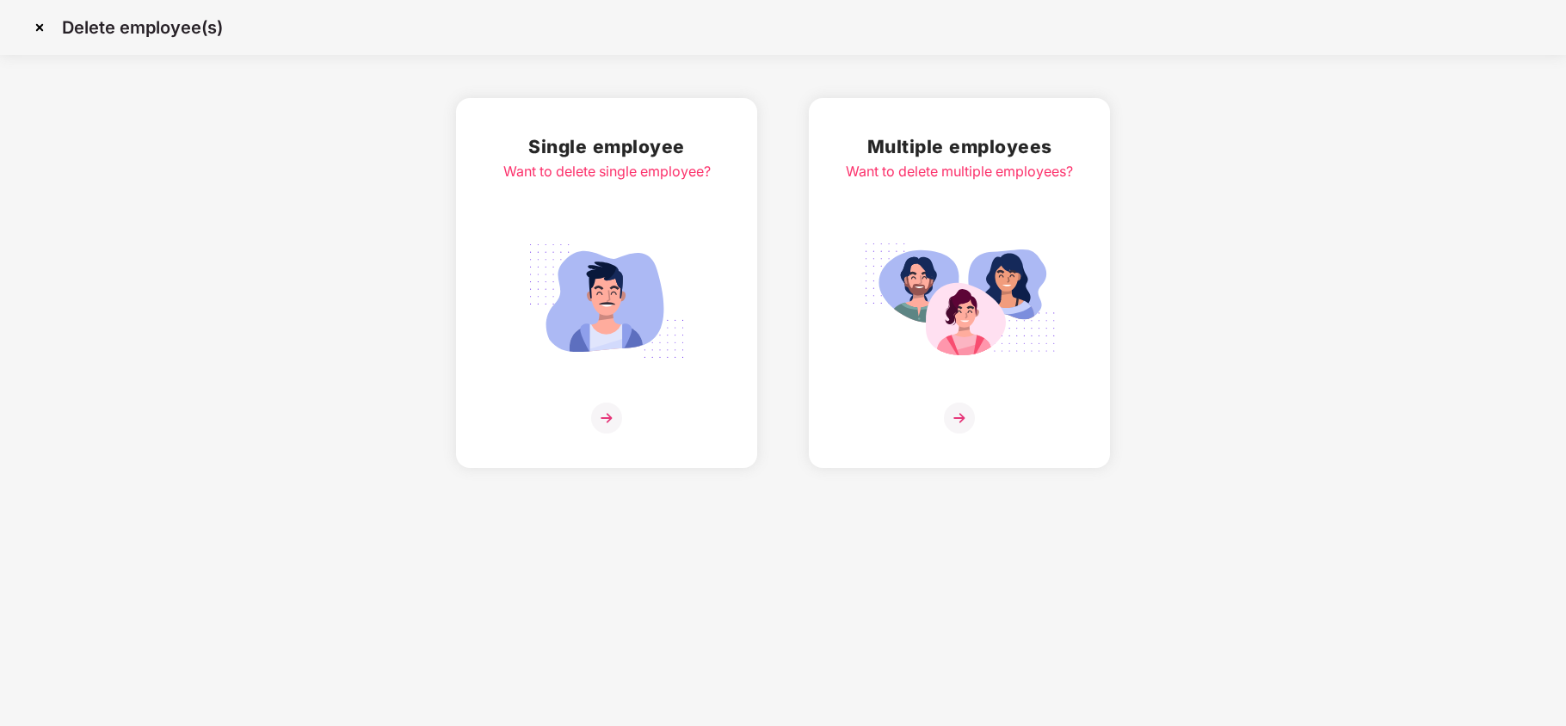
click at [875, 287] on img at bounding box center [959, 301] width 193 height 134
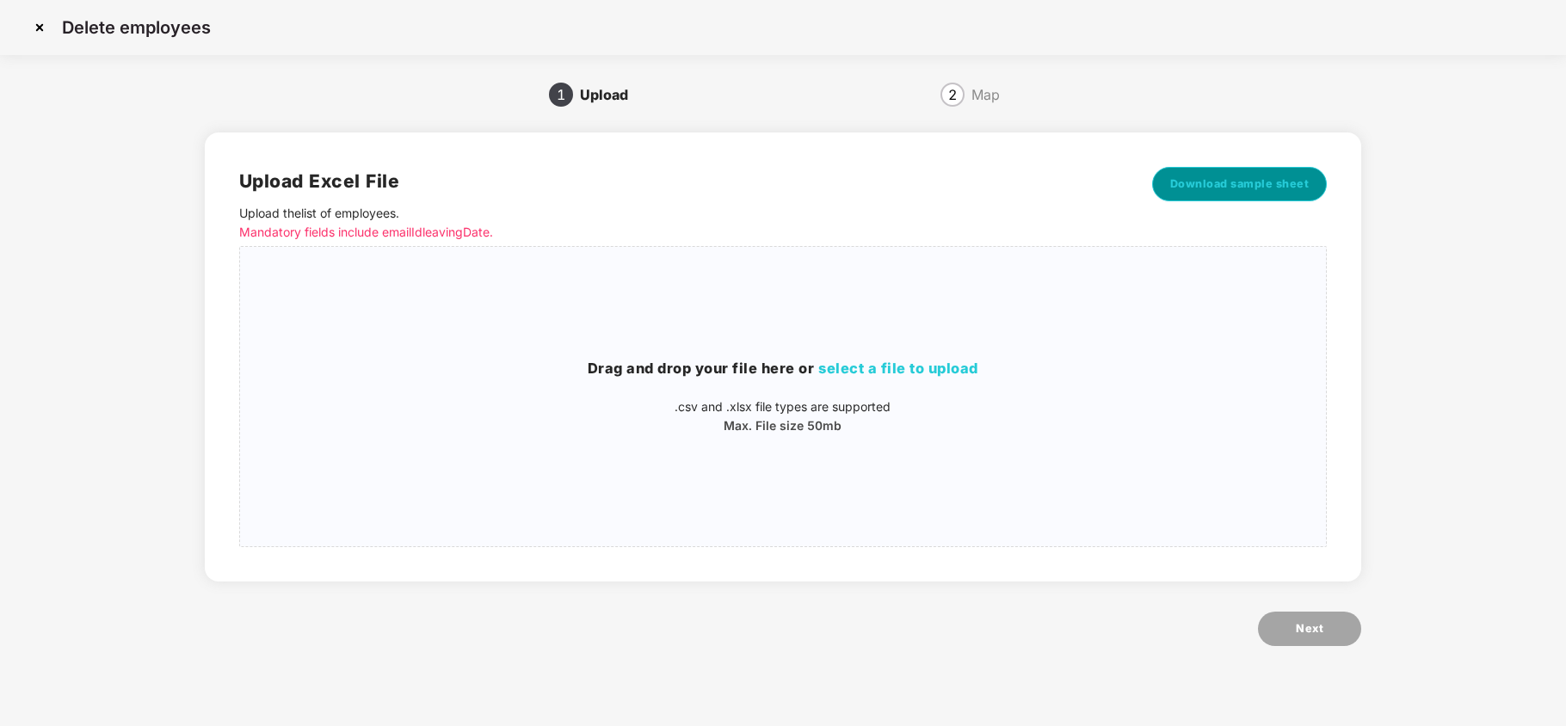
click at [1228, 182] on span "Download sample sheet" at bounding box center [1239, 183] width 139 height 17
click at [824, 341] on div "Drag and drop your file here or select a file to upload .csv and .xlsx file typ…" at bounding box center [783, 397] width 1086 height 272
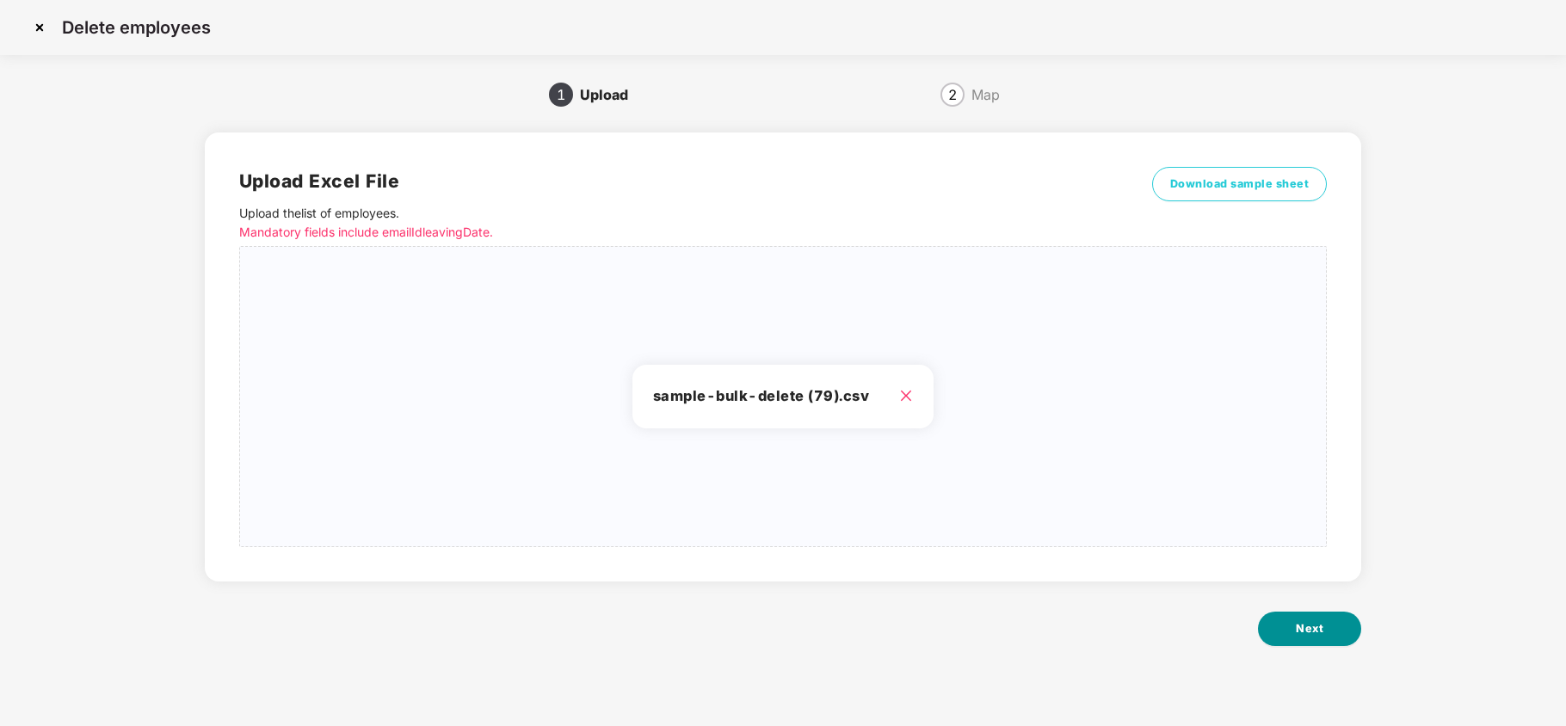
click at [1289, 631] on button "Next" at bounding box center [1309, 629] width 103 height 34
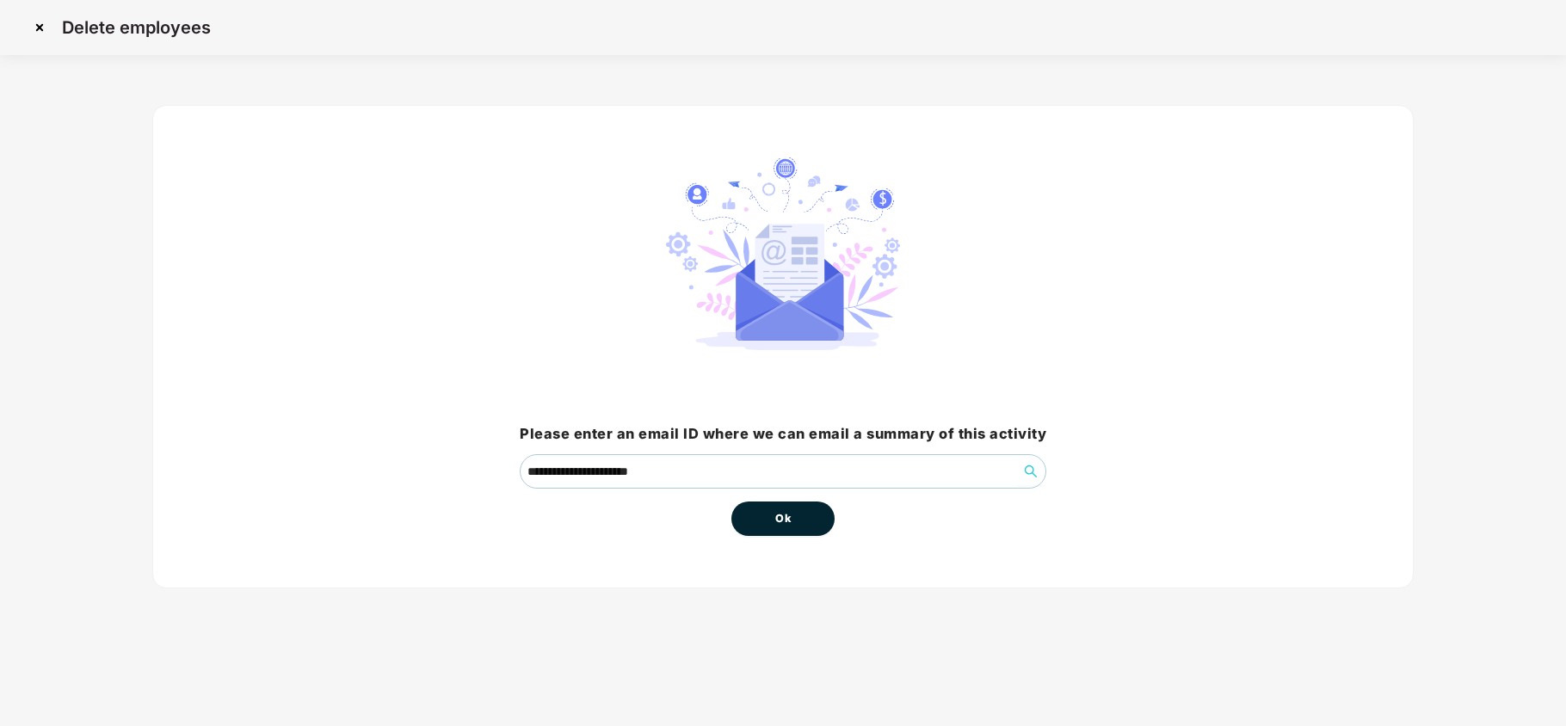
click at [806, 530] on button "Ok" at bounding box center [782, 518] width 103 height 34
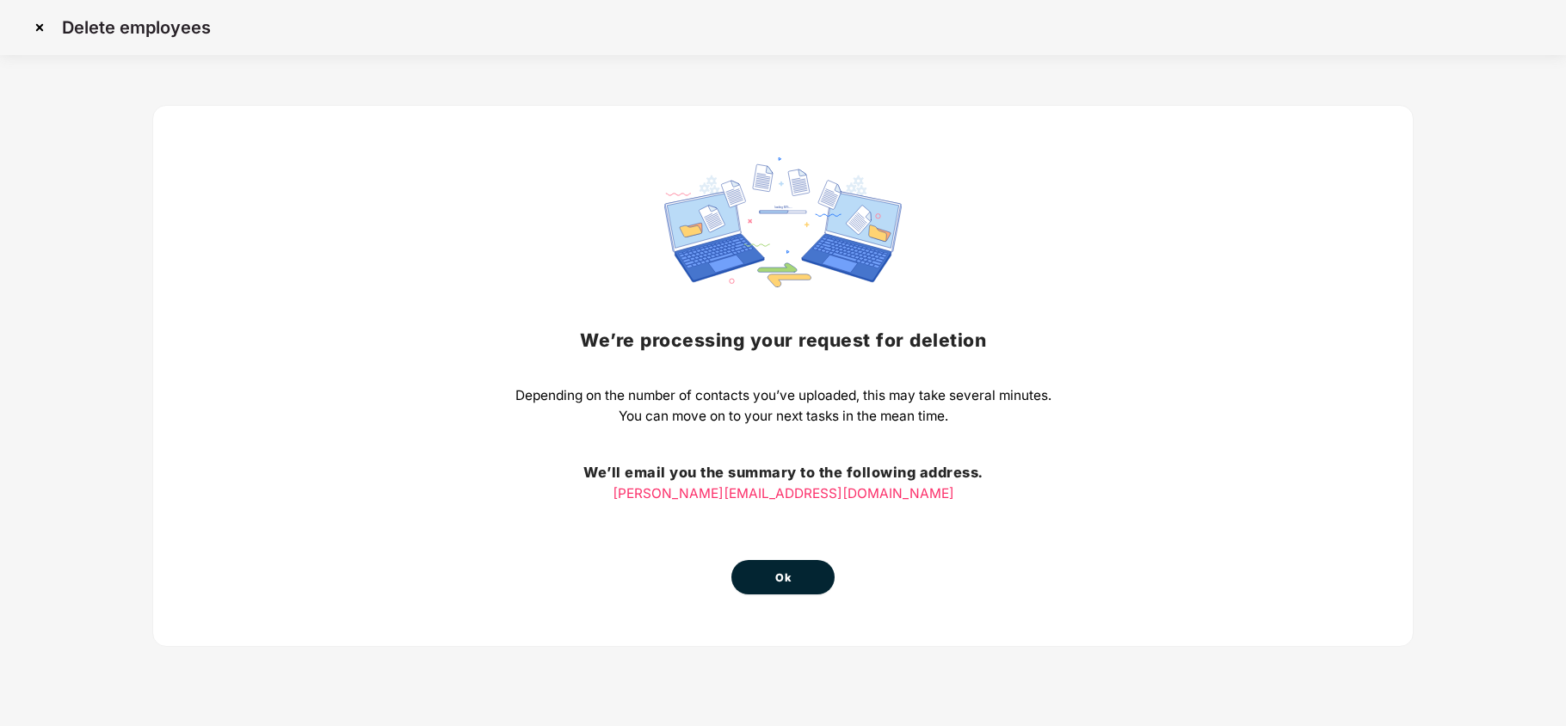
click at [760, 571] on button "Ok" at bounding box center [782, 577] width 103 height 34
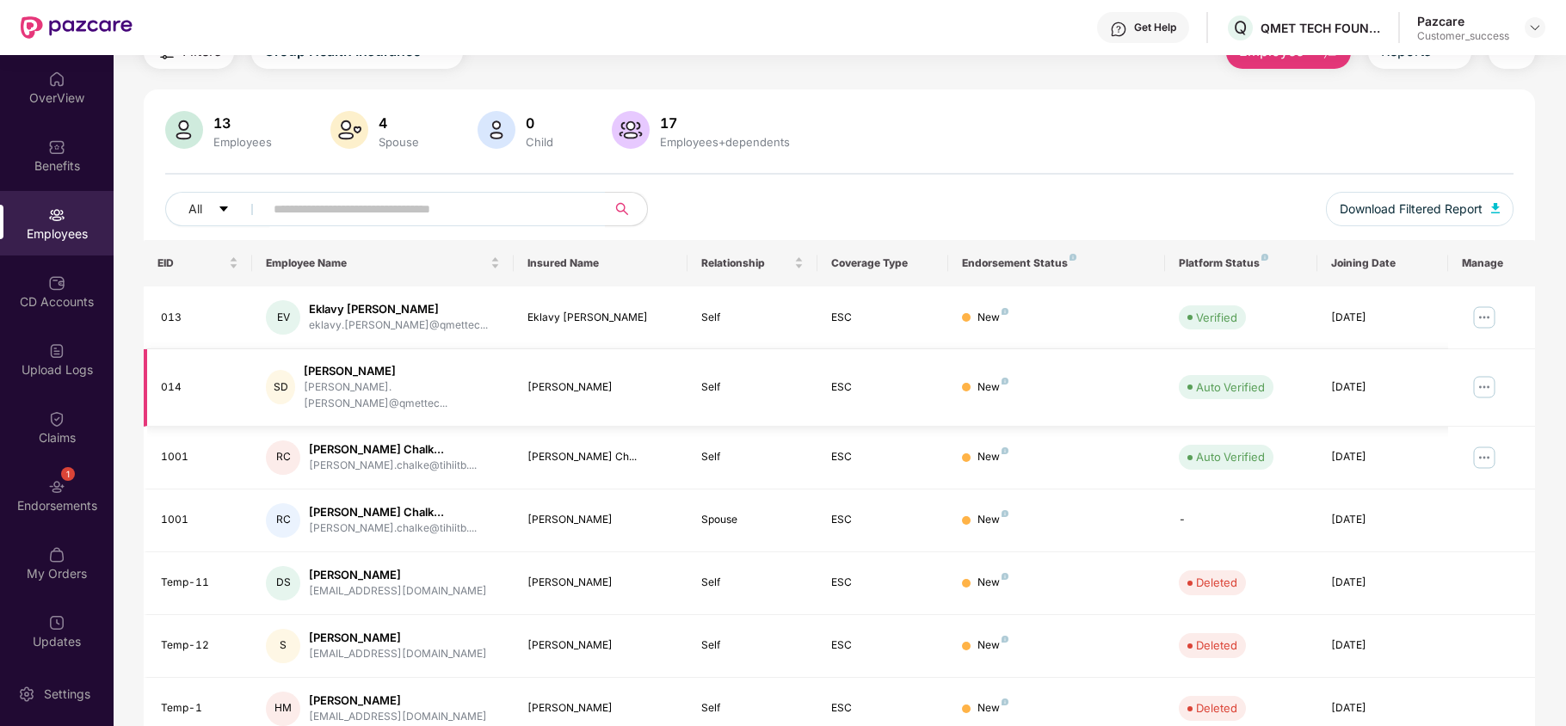
scroll to position [229, 0]
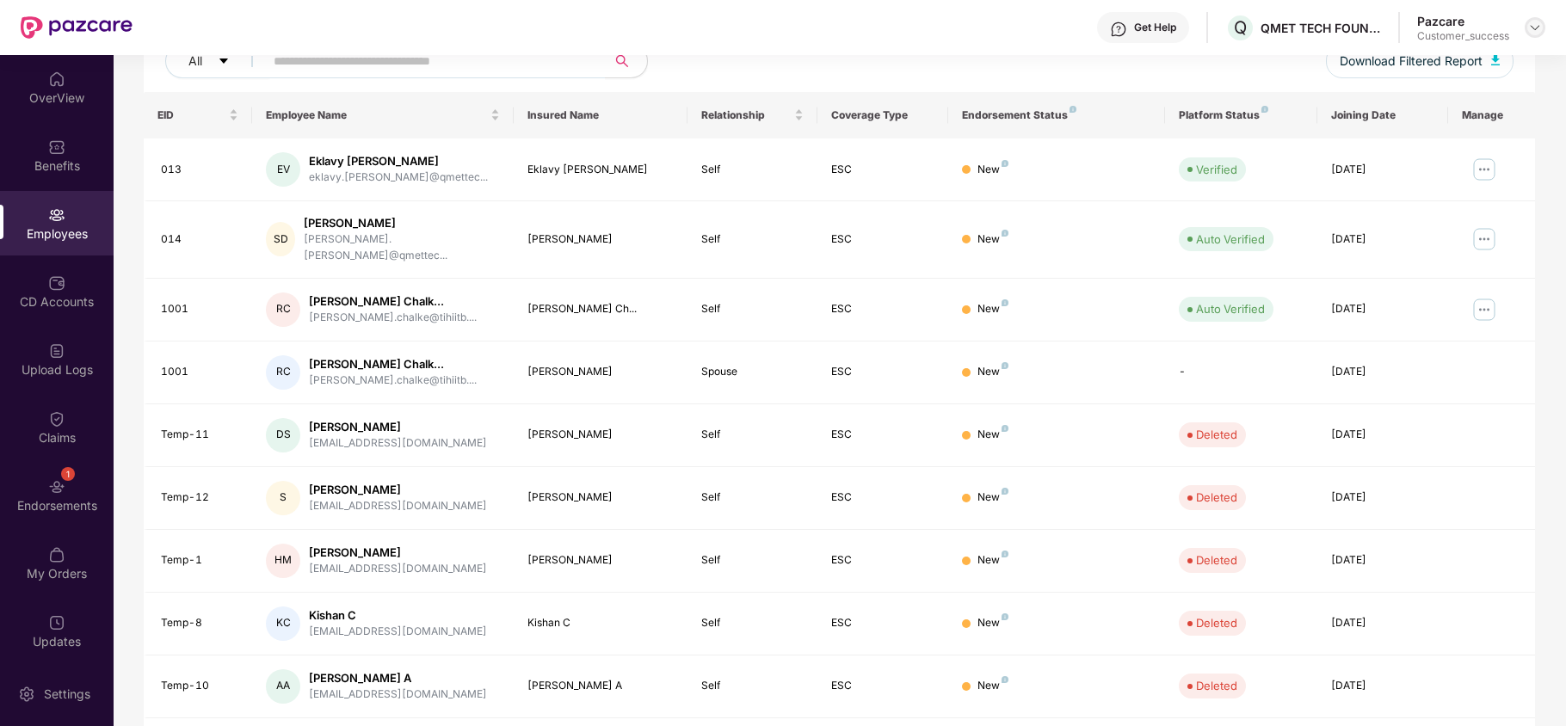
click at [1539, 26] on img at bounding box center [1535, 28] width 14 height 14
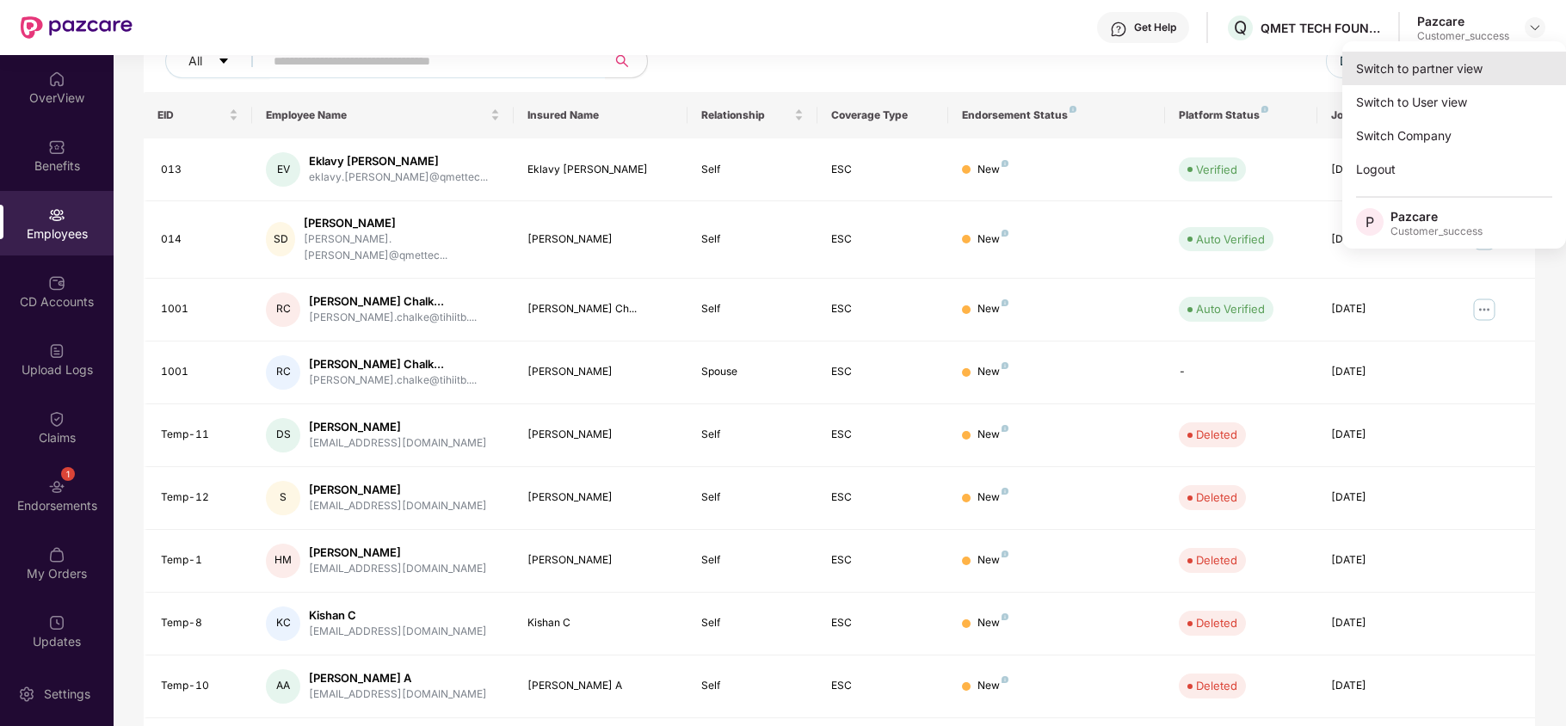
click at [1483, 59] on div "Switch to partner view" at bounding box center [1454, 69] width 224 height 34
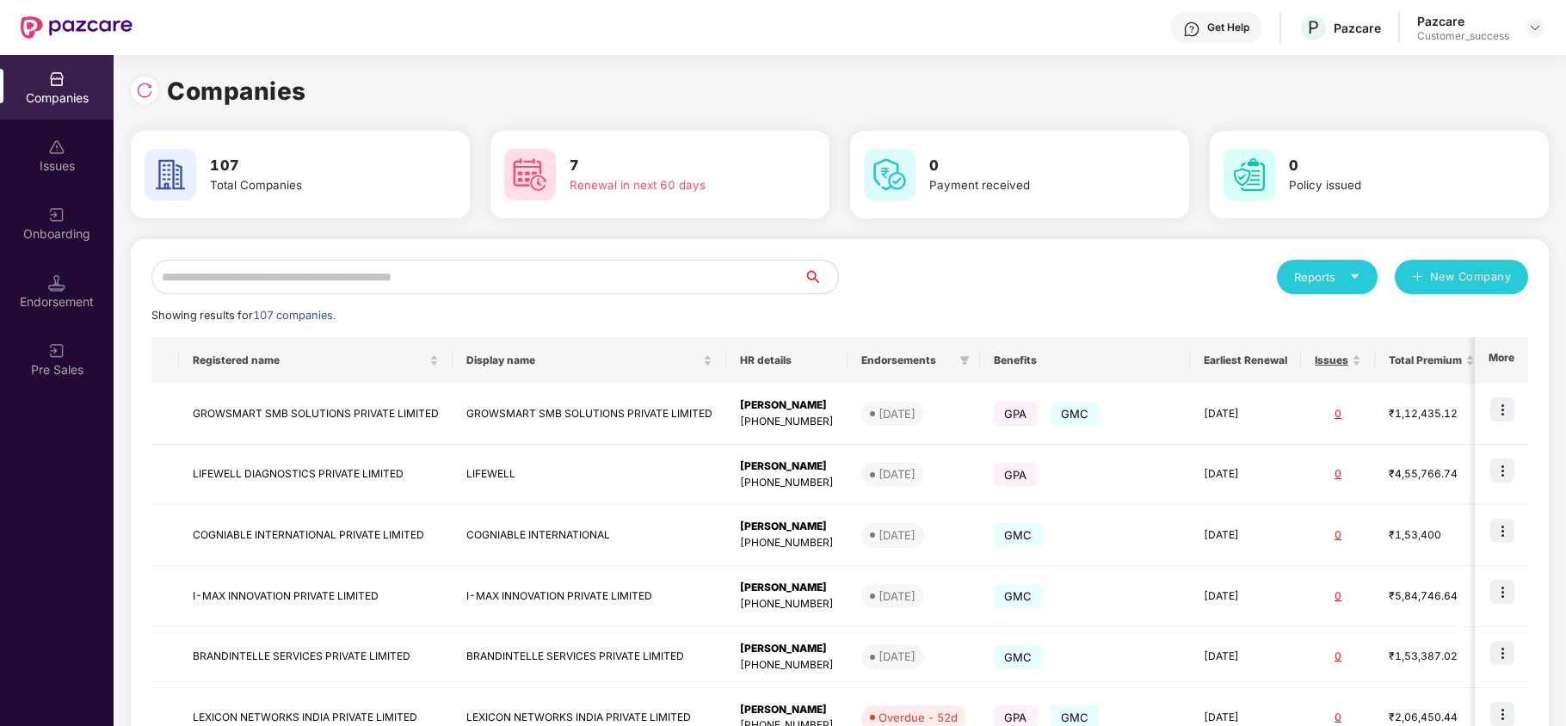
click at [425, 276] on input "text" at bounding box center [477, 277] width 652 height 34
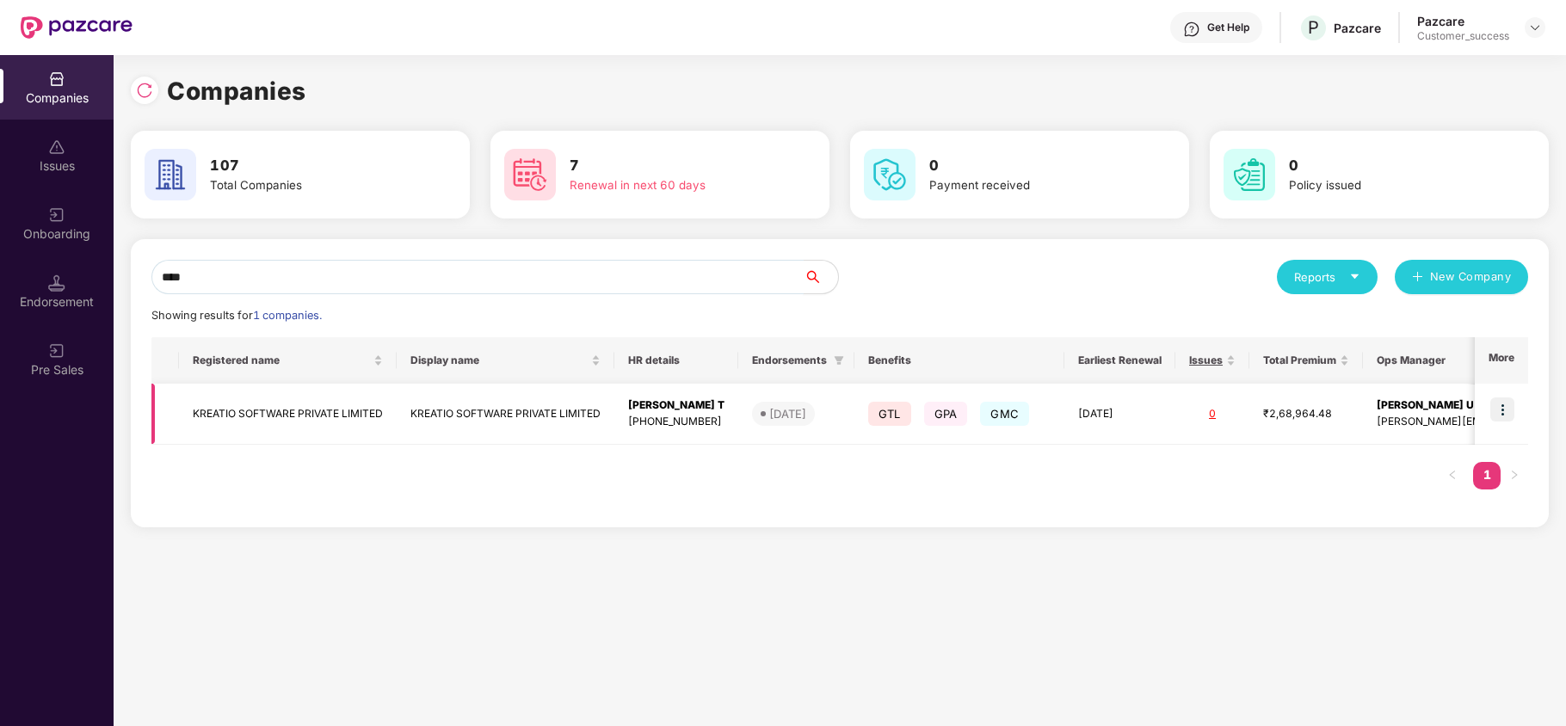
type input "****"
copy td "KREATIO SOFTWARE PRIVATE LIMITED"
drag, startPoint x: 193, startPoint y: 417, endPoint x: 401, endPoint y: 403, distance: 208.7
click at [401, 403] on tr "KREATIO SOFTWARE PRIVATE LIMITED KREATIO SOFTWARE PRIVATE LIMITED [PERSON_NAME]…" at bounding box center [928, 414] width 1555 height 61
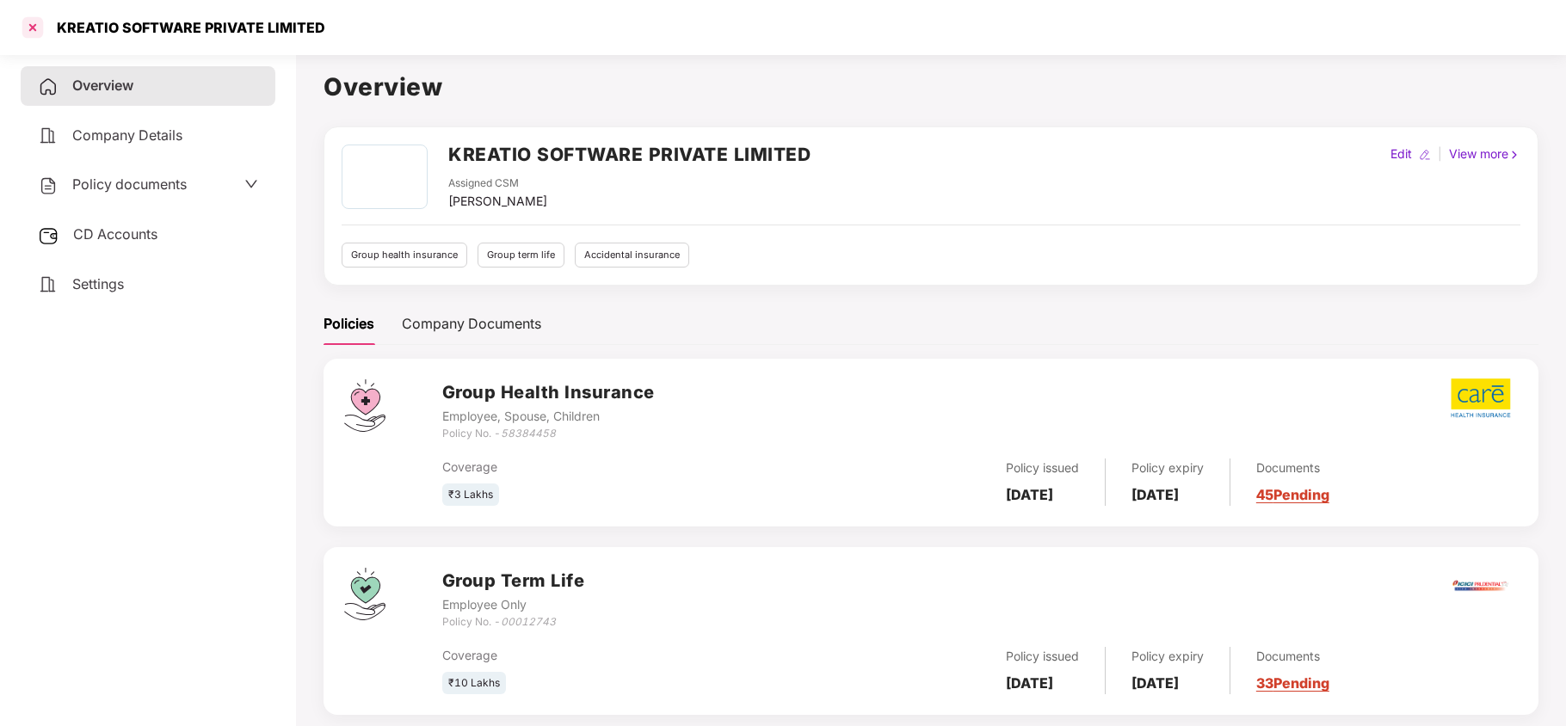
click at [33, 22] on div at bounding box center [33, 28] width 28 height 28
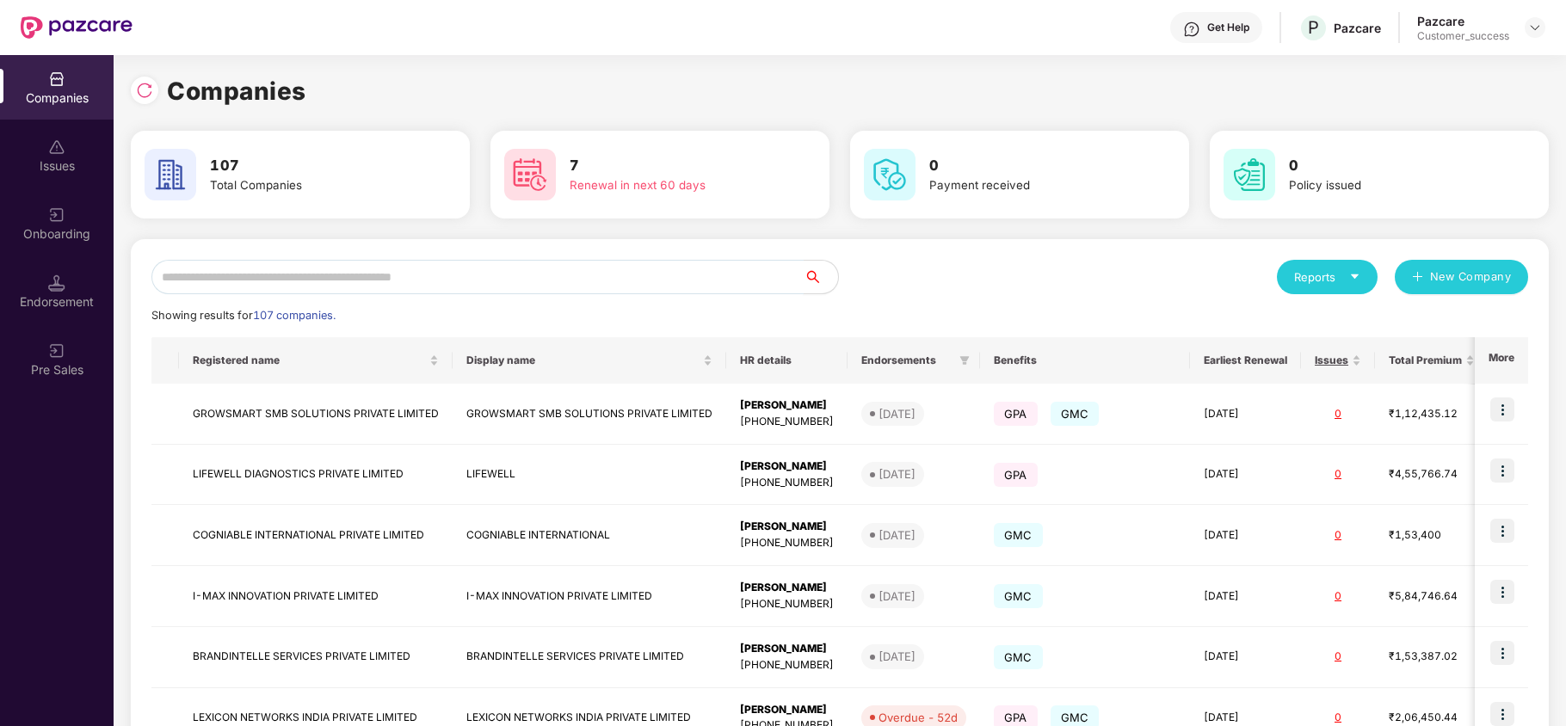
drag, startPoint x: 218, startPoint y: 298, endPoint x: 236, endPoint y: 274, distance: 30.1
click at [218, 293] on div "Reports New Company Showing results for 107 companies. Registered name Display …" at bounding box center [839, 657] width 1376 height 794
click at [237, 274] on input "text" at bounding box center [477, 277] width 652 height 34
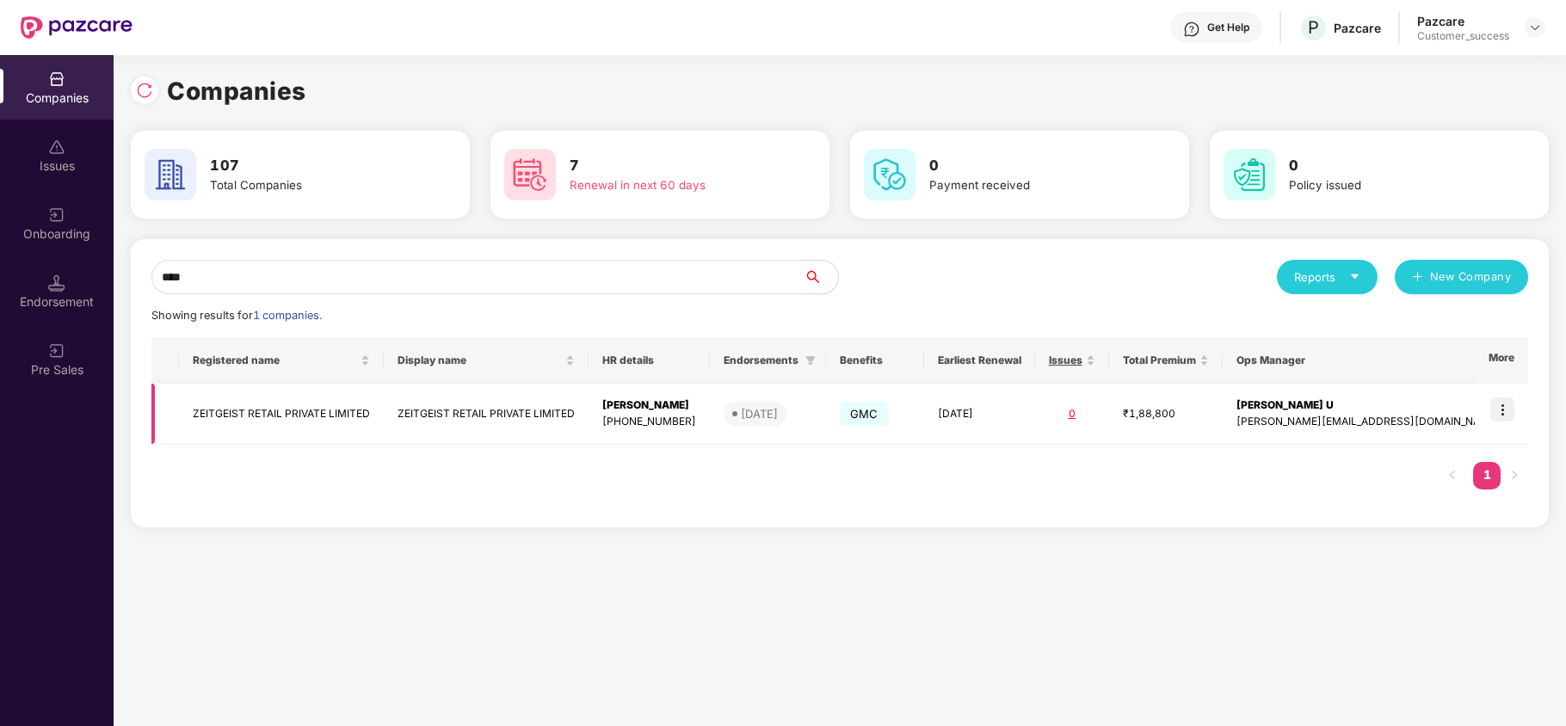
type input "****"
click at [1502, 408] on img at bounding box center [1502, 409] width 24 height 24
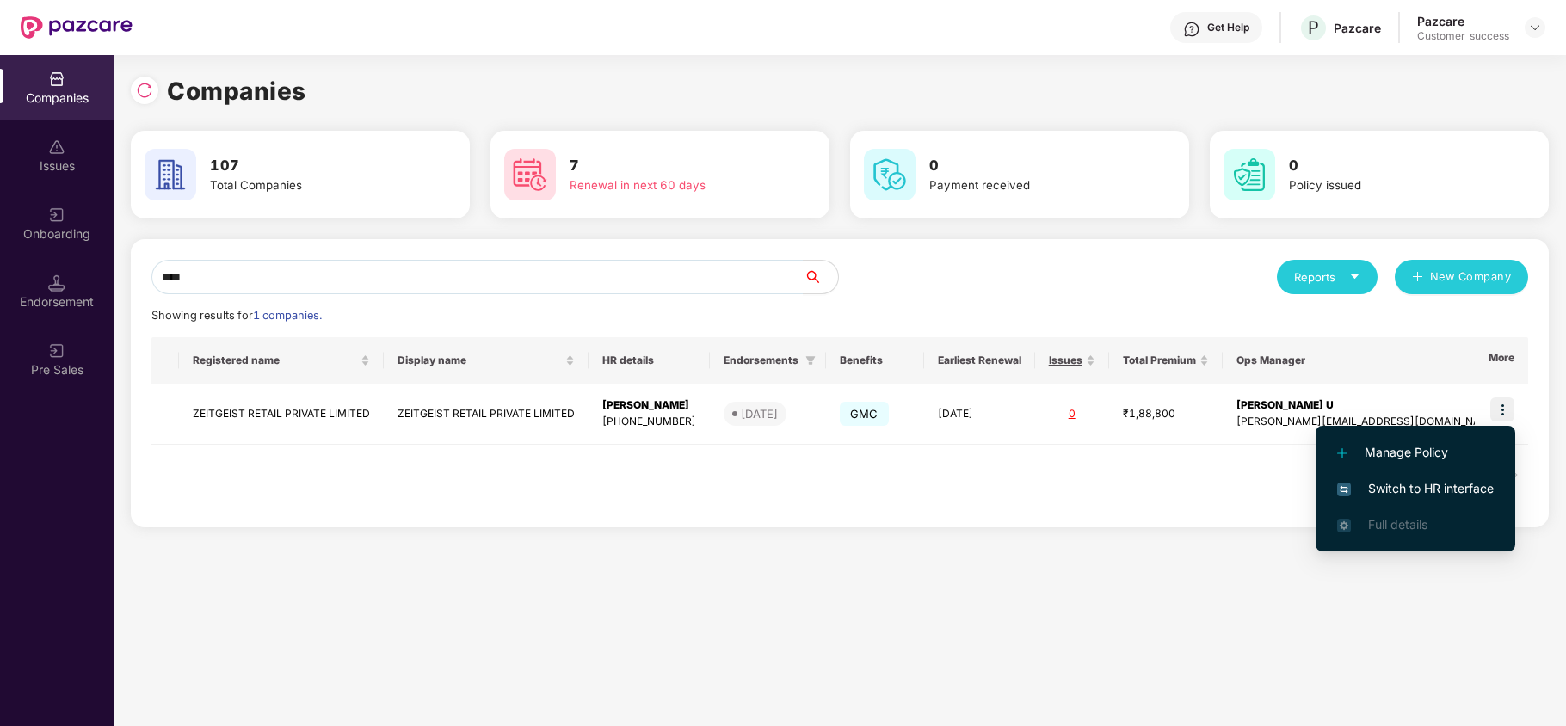
click at [1445, 489] on span "Switch to HR interface" at bounding box center [1415, 488] width 157 height 19
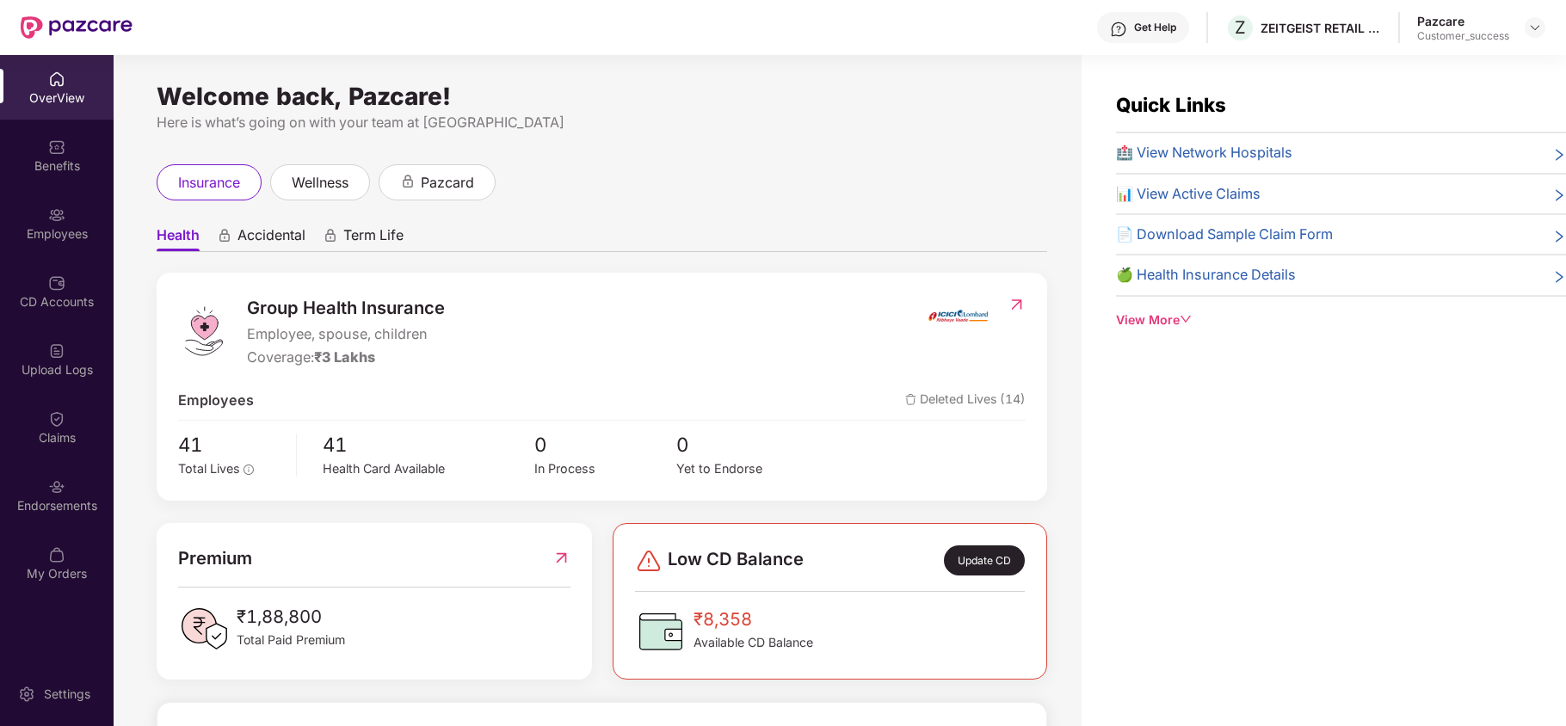
click at [73, 490] on div "Endorsements" at bounding box center [57, 495] width 114 height 65
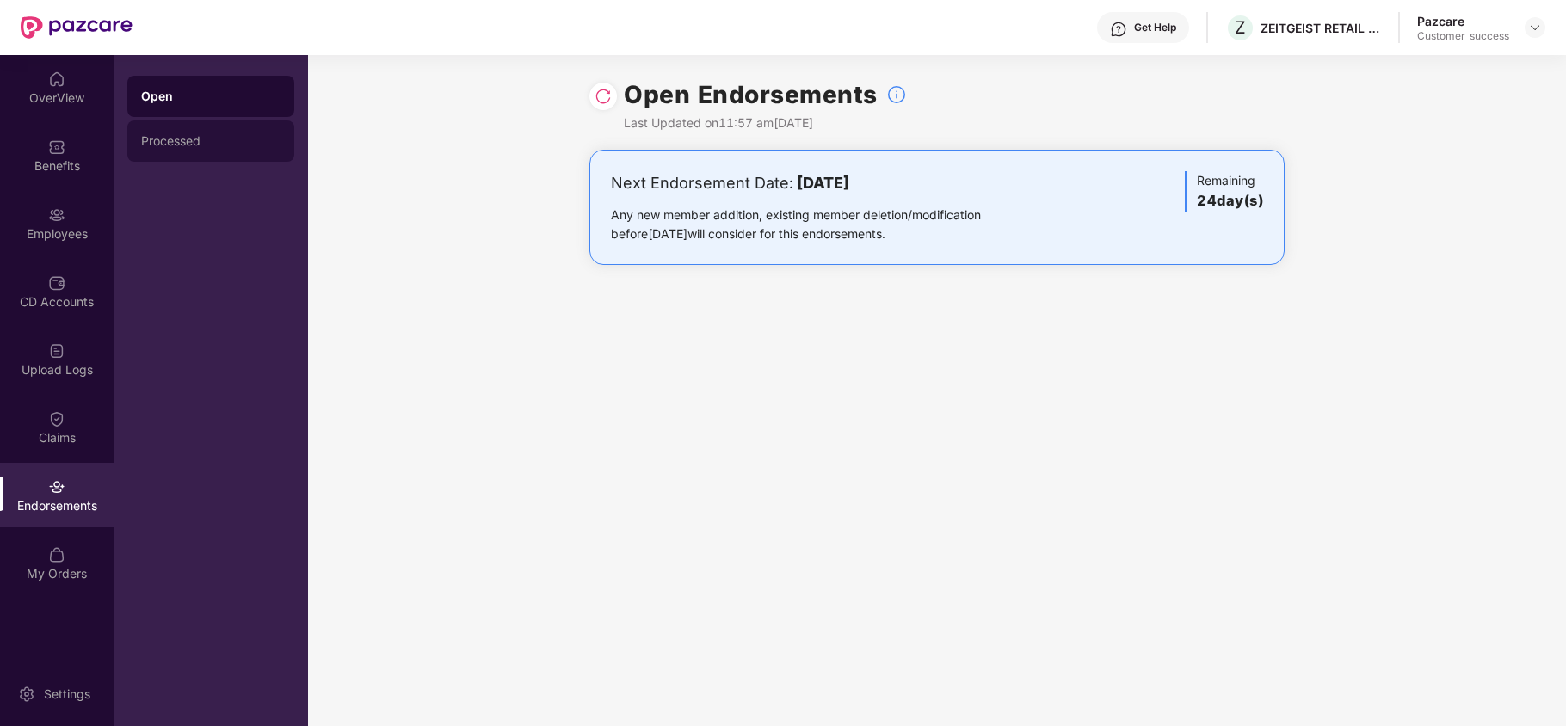
click at [220, 141] on div "Processed" at bounding box center [210, 141] width 139 height 14
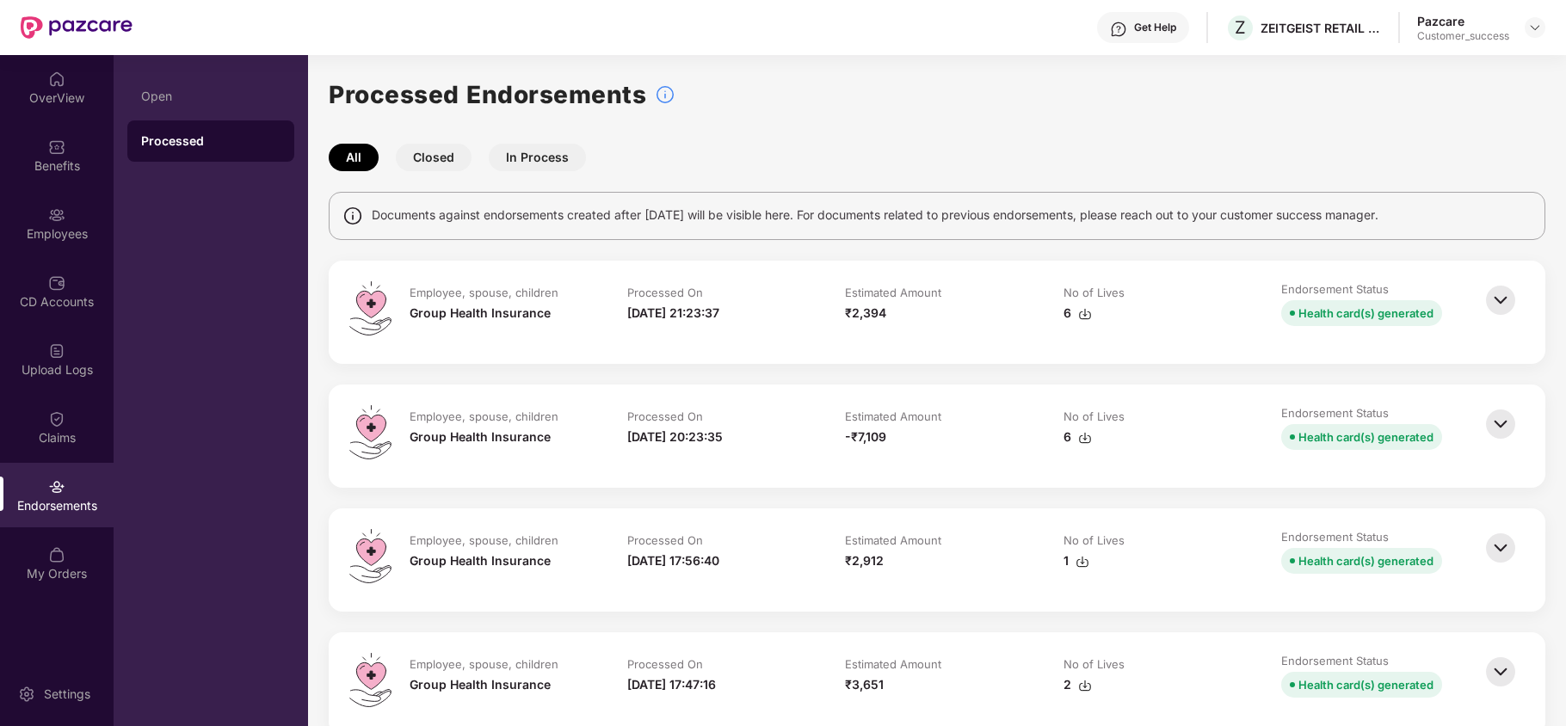
click at [1504, 300] on img at bounding box center [1500, 300] width 38 height 38
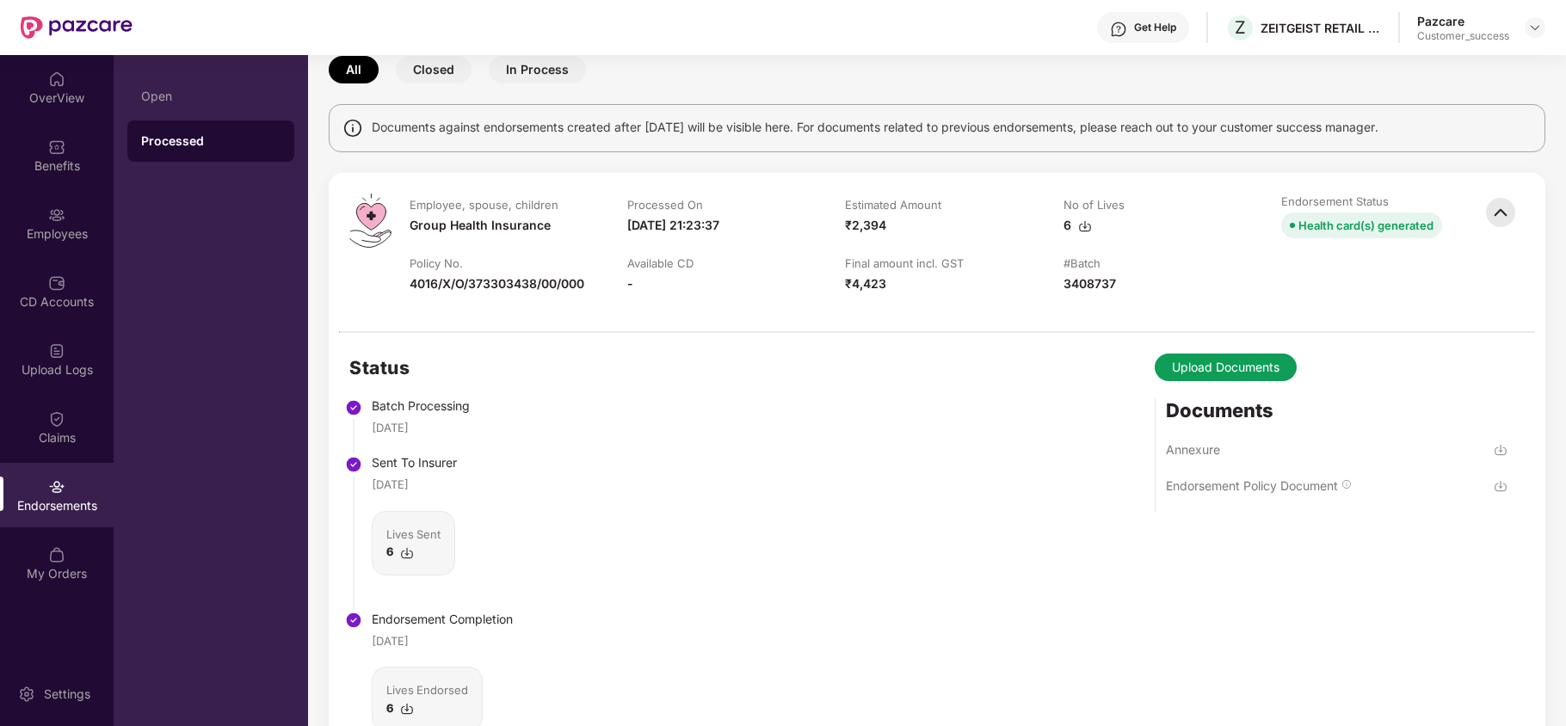
scroll to position [98, 0]
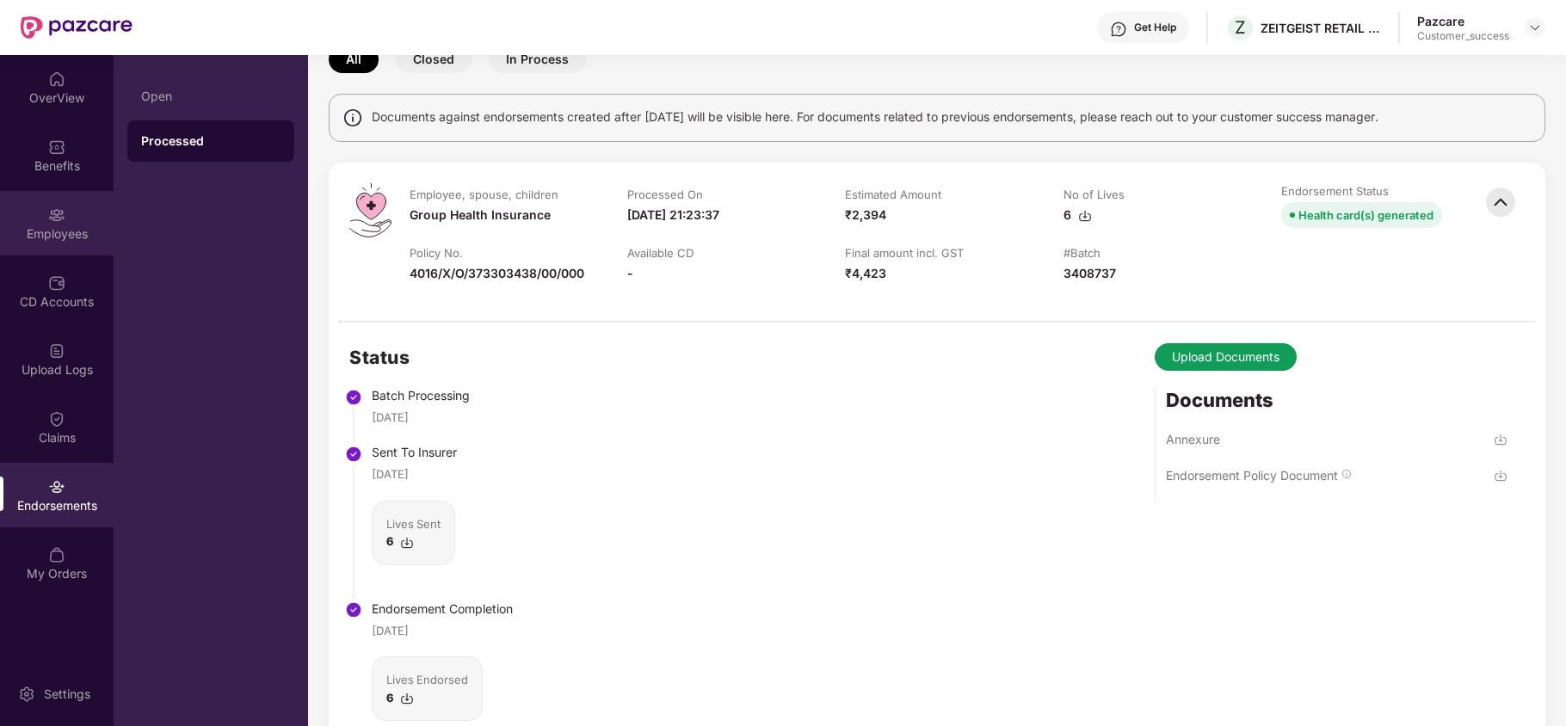
click at [60, 218] on img at bounding box center [56, 214] width 17 height 17
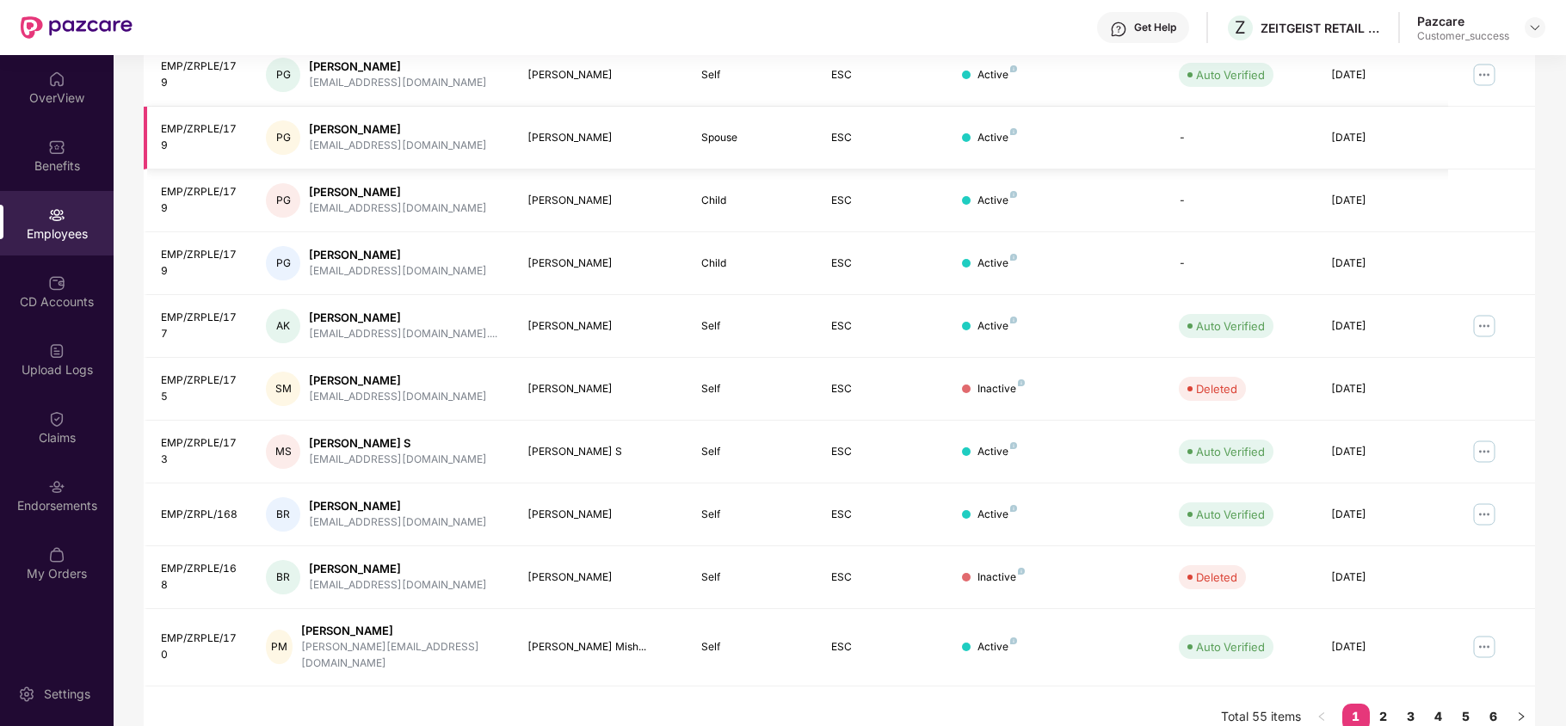
scroll to position [0, 0]
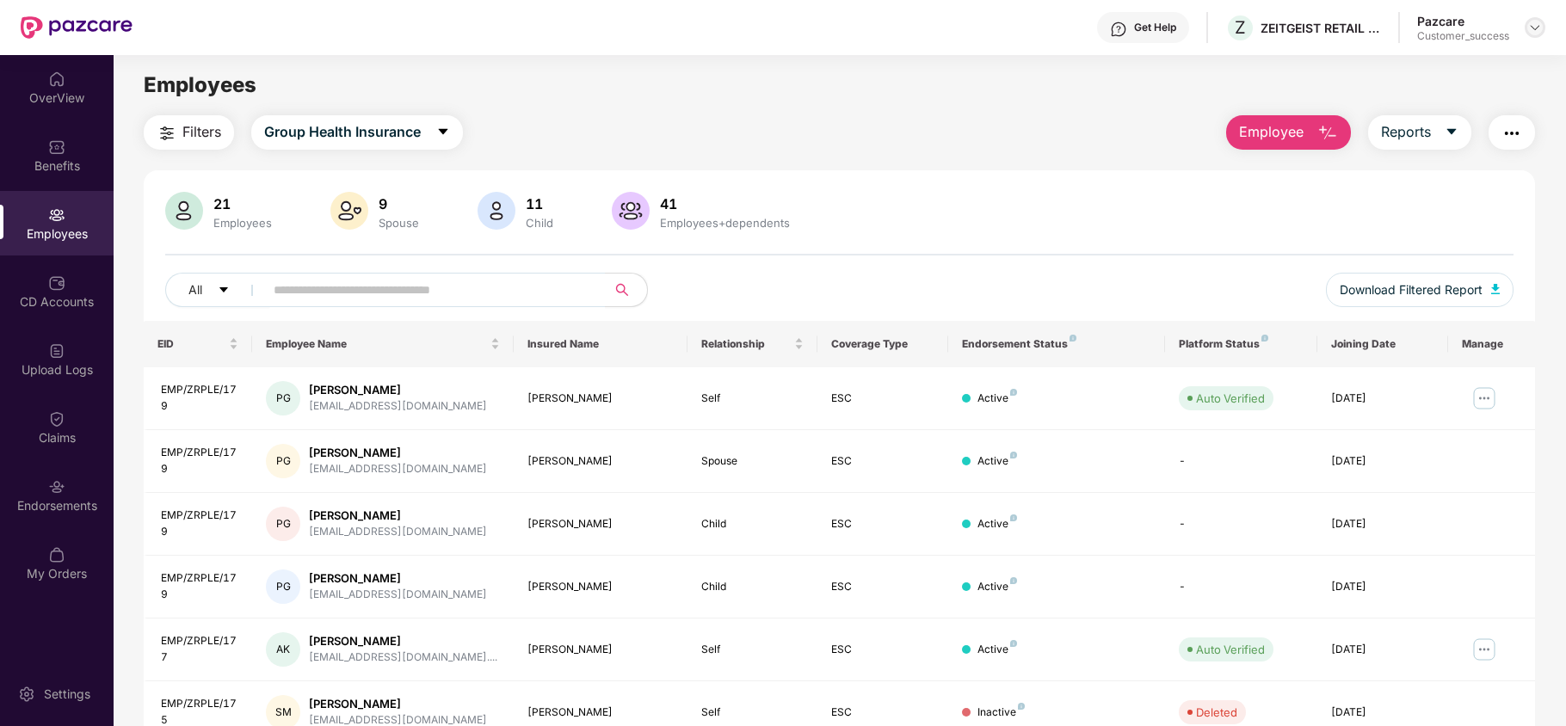
click at [1535, 36] on div at bounding box center [1534, 27] width 21 height 21
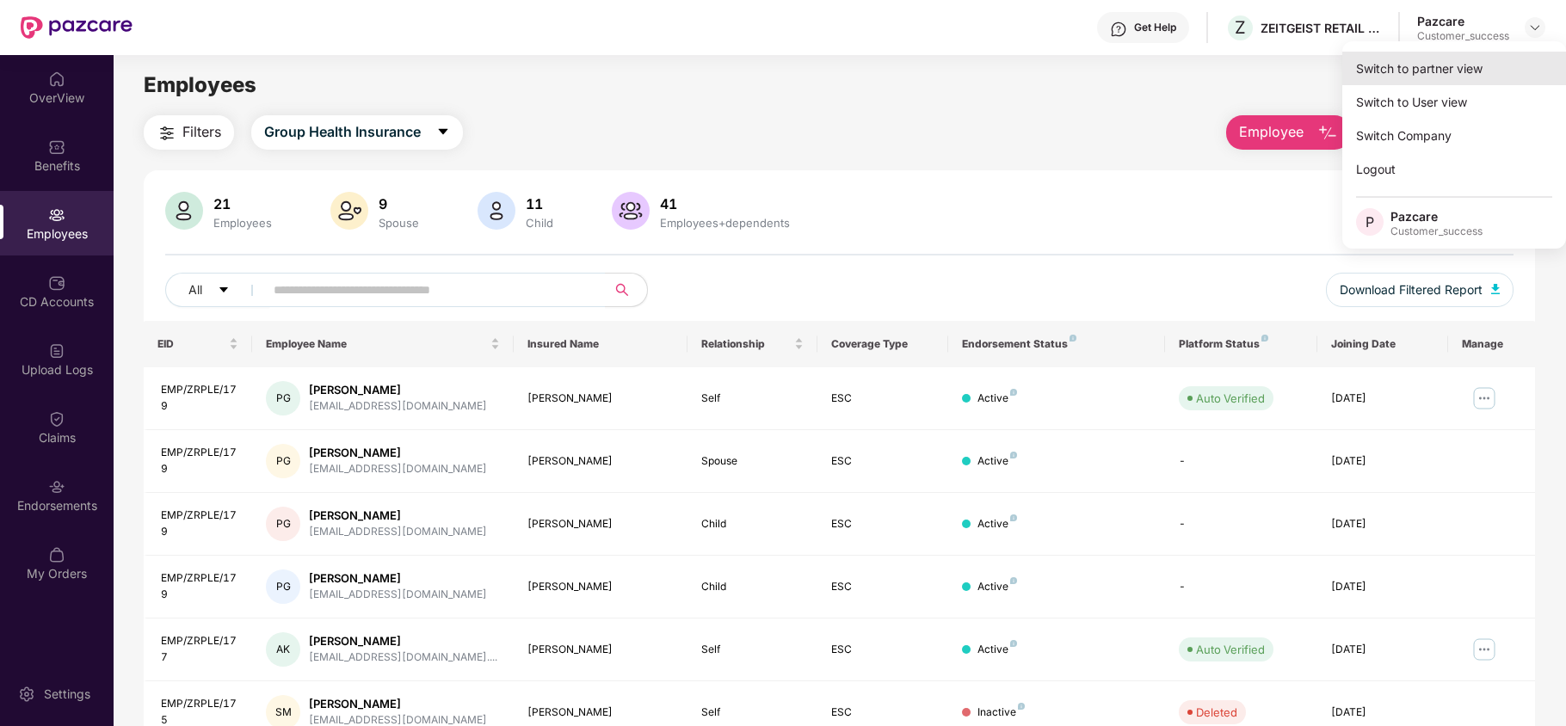
click at [1442, 67] on div "Switch to partner view" at bounding box center [1454, 69] width 224 height 34
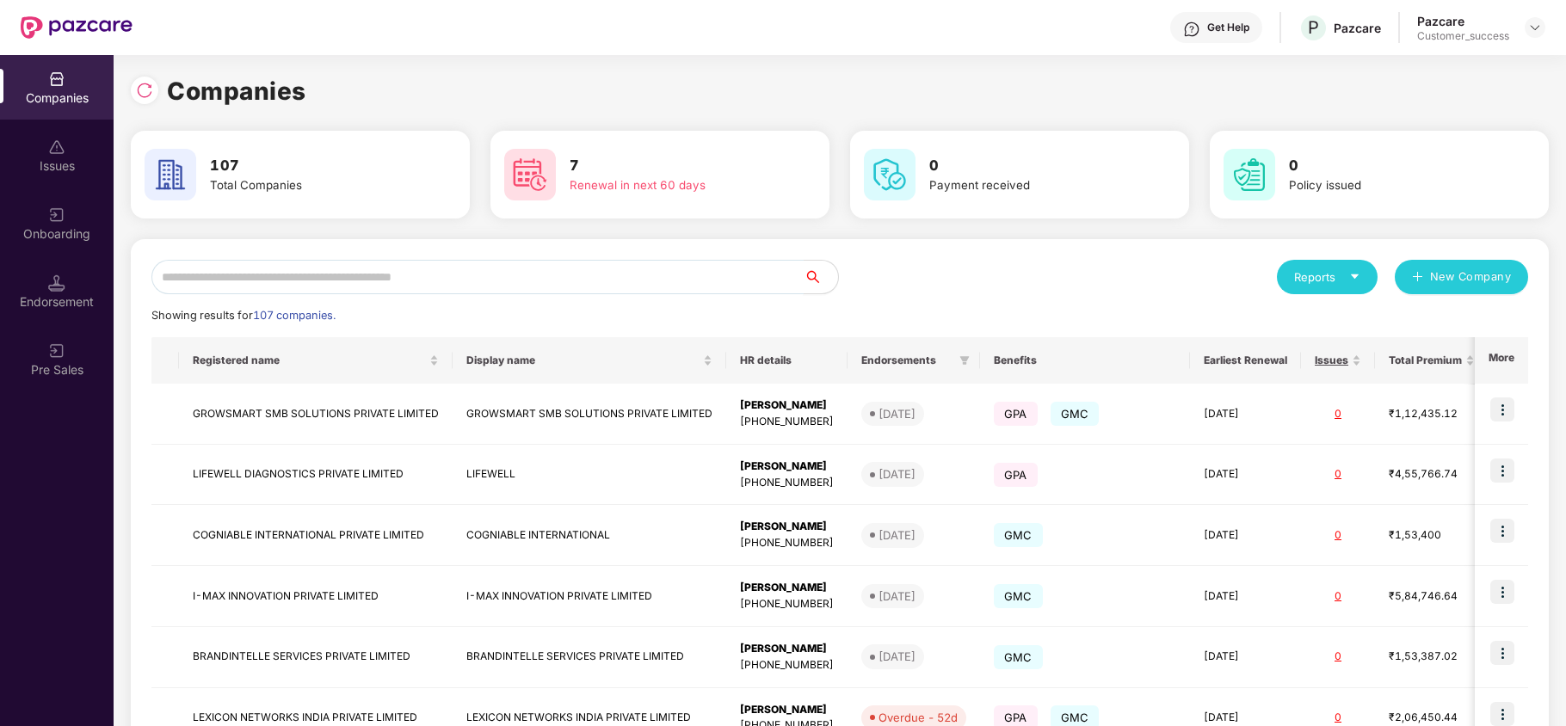
click at [524, 261] on input "text" at bounding box center [477, 277] width 652 height 34
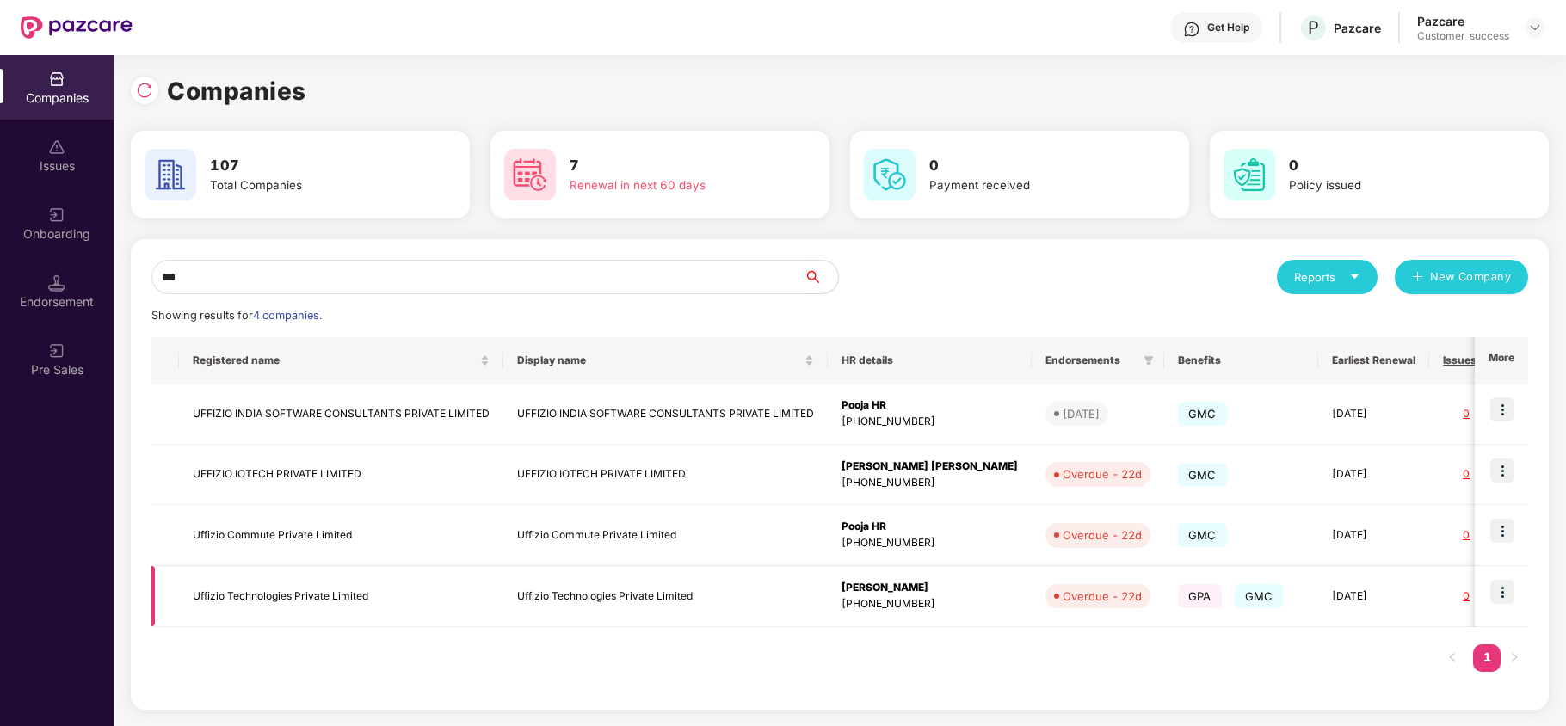
type input "***"
click at [1498, 589] on img at bounding box center [1502, 592] width 24 height 24
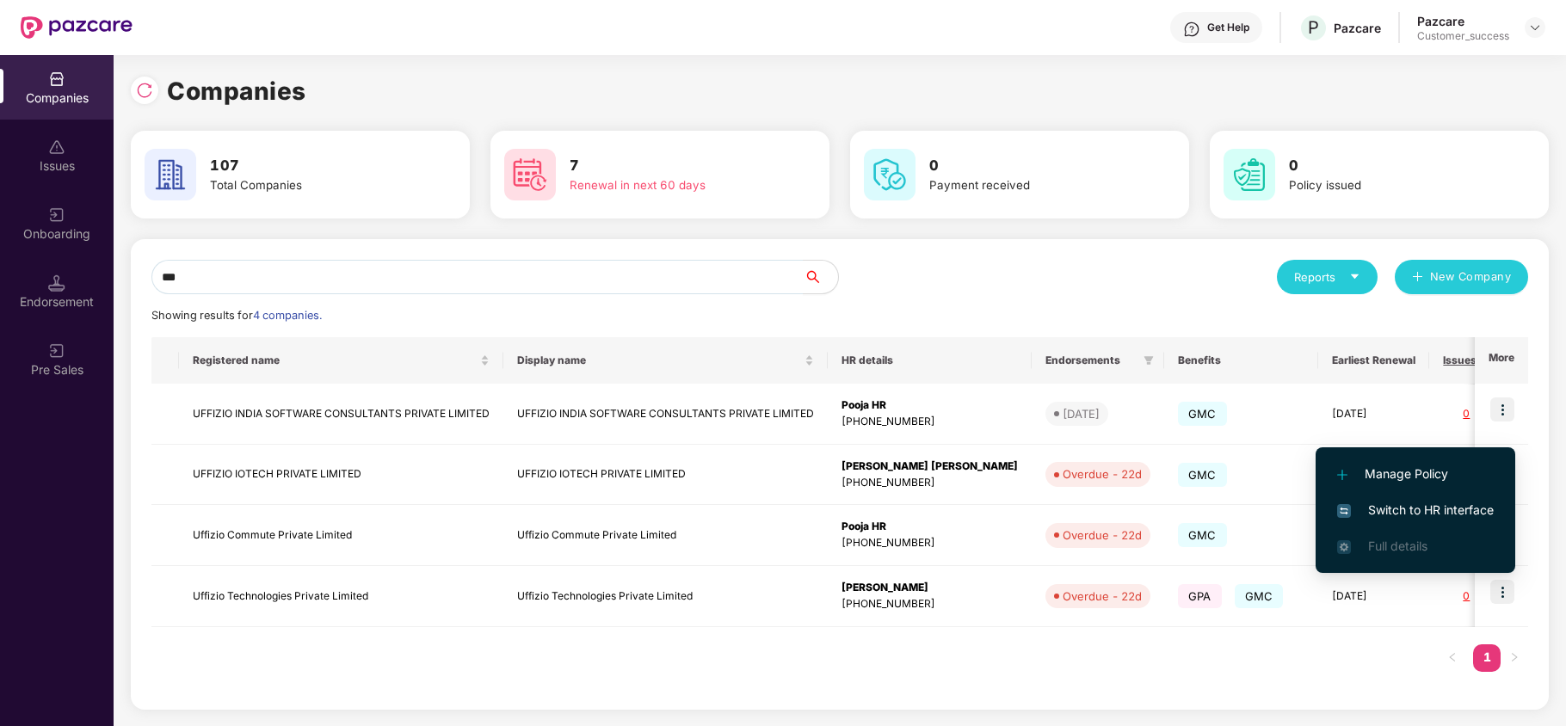
click at [1418, 507] on span "Switch to HR interface" at bounding box center [1415, 510] width 157 height 19
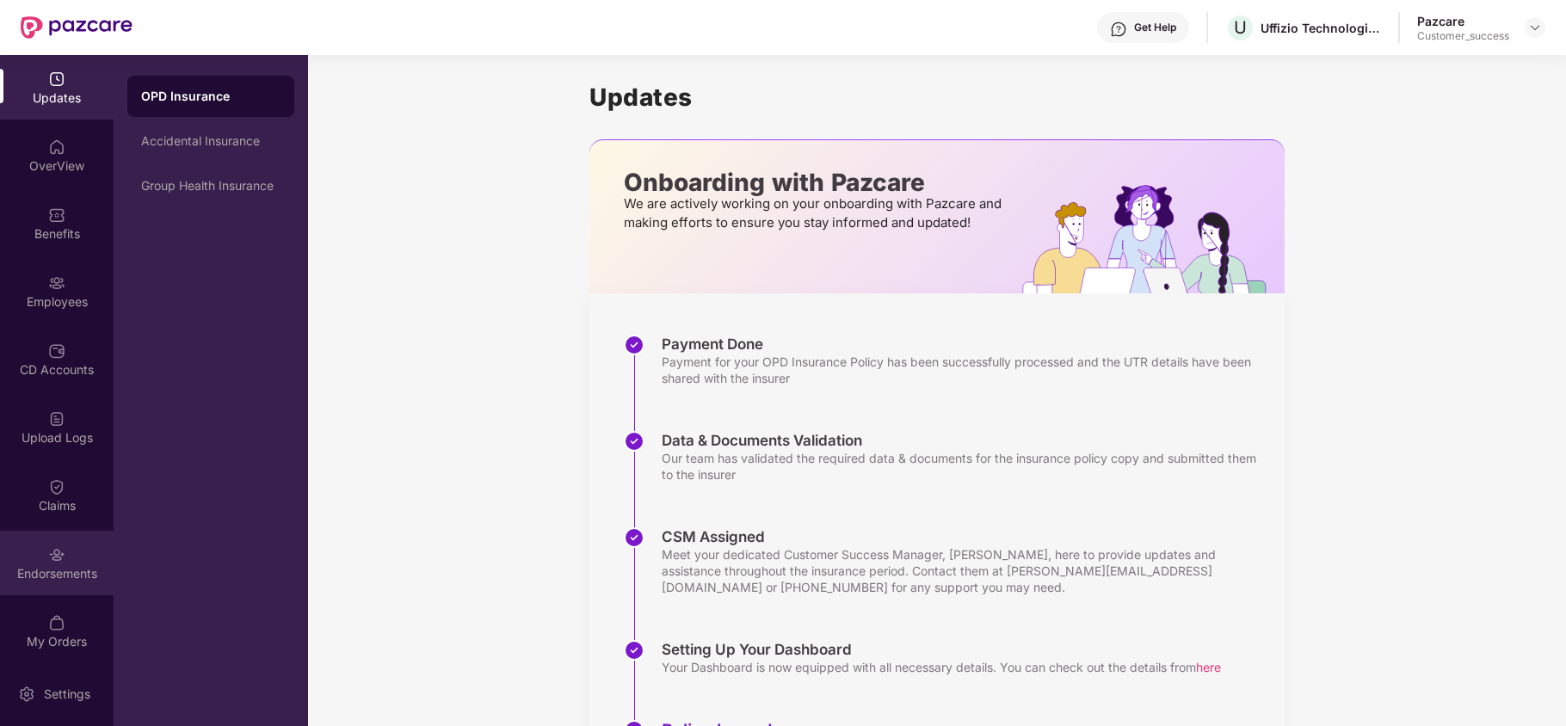
click at [48, 582] on div "Endorsements" at bounding box center [57, 563] width 114 height 65
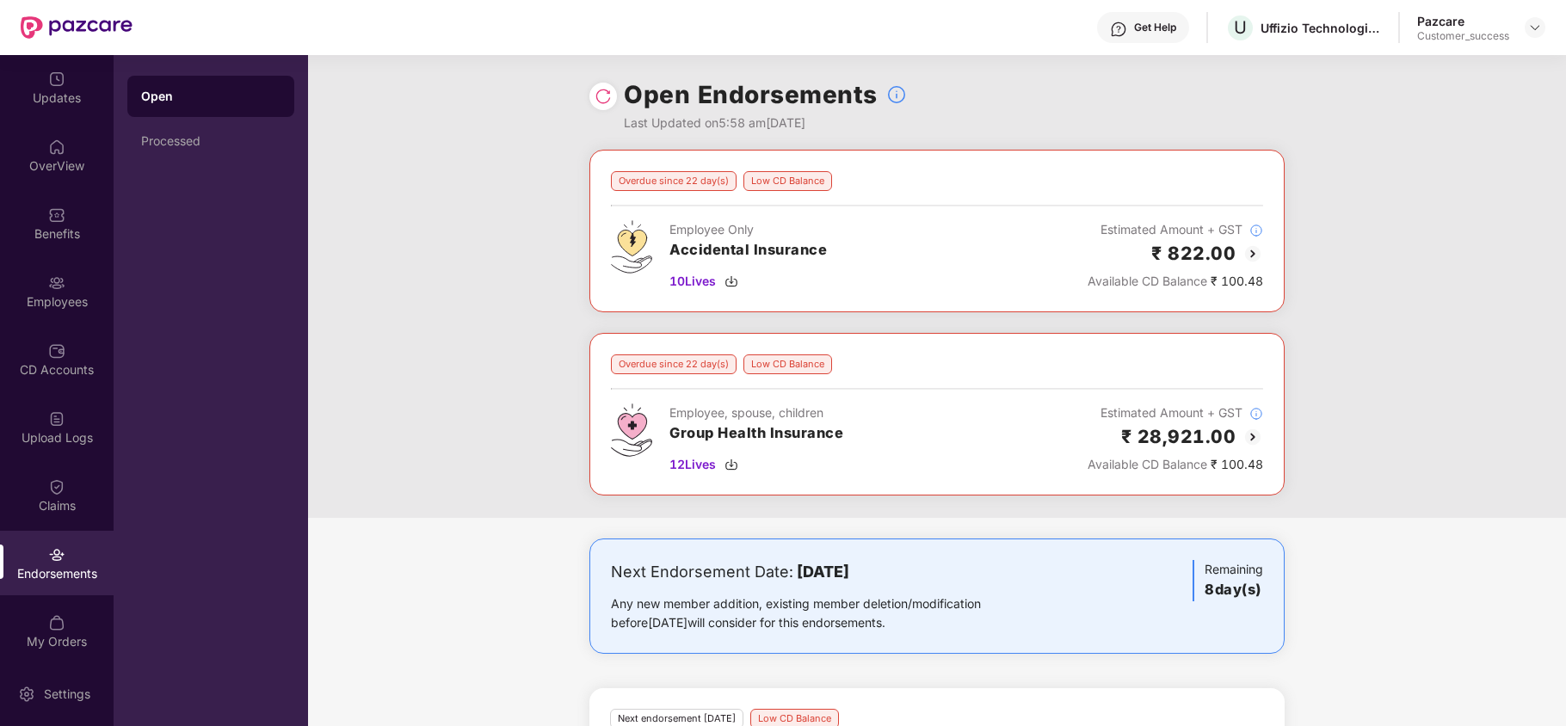
click at [1249, 252] on img at bounding box center [1252, 253] width 21 height 21
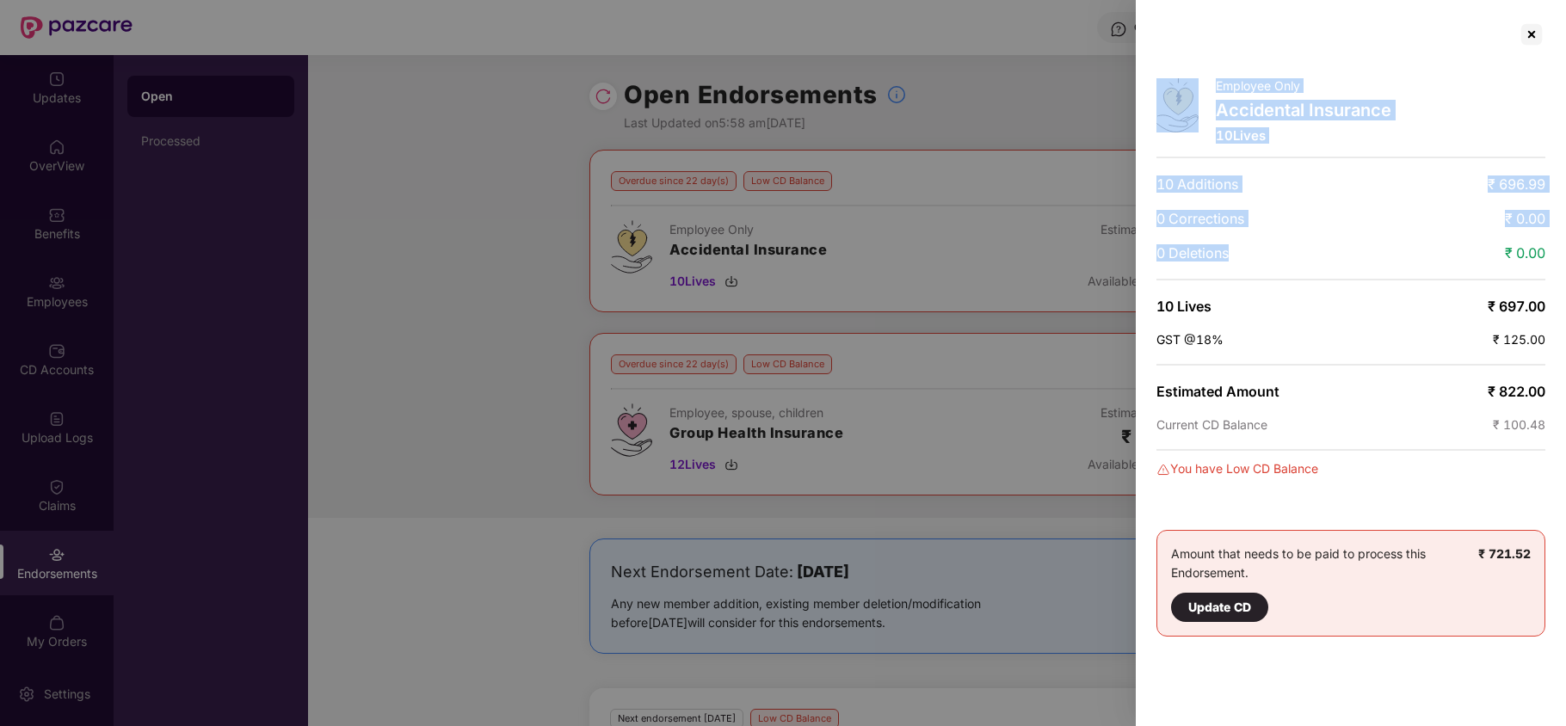
drag, startPoint x: 1524, startPoint y: 39, endPoint x: 1250, endPoint y: 339, distance: 406.7
click at [1250, 339] on div "Employee Only Accidental Insurance 10 Lives 10 Additions ₹ 696.99 0 Corrections…" at bounding box center [1350, 363] width 430 height 726
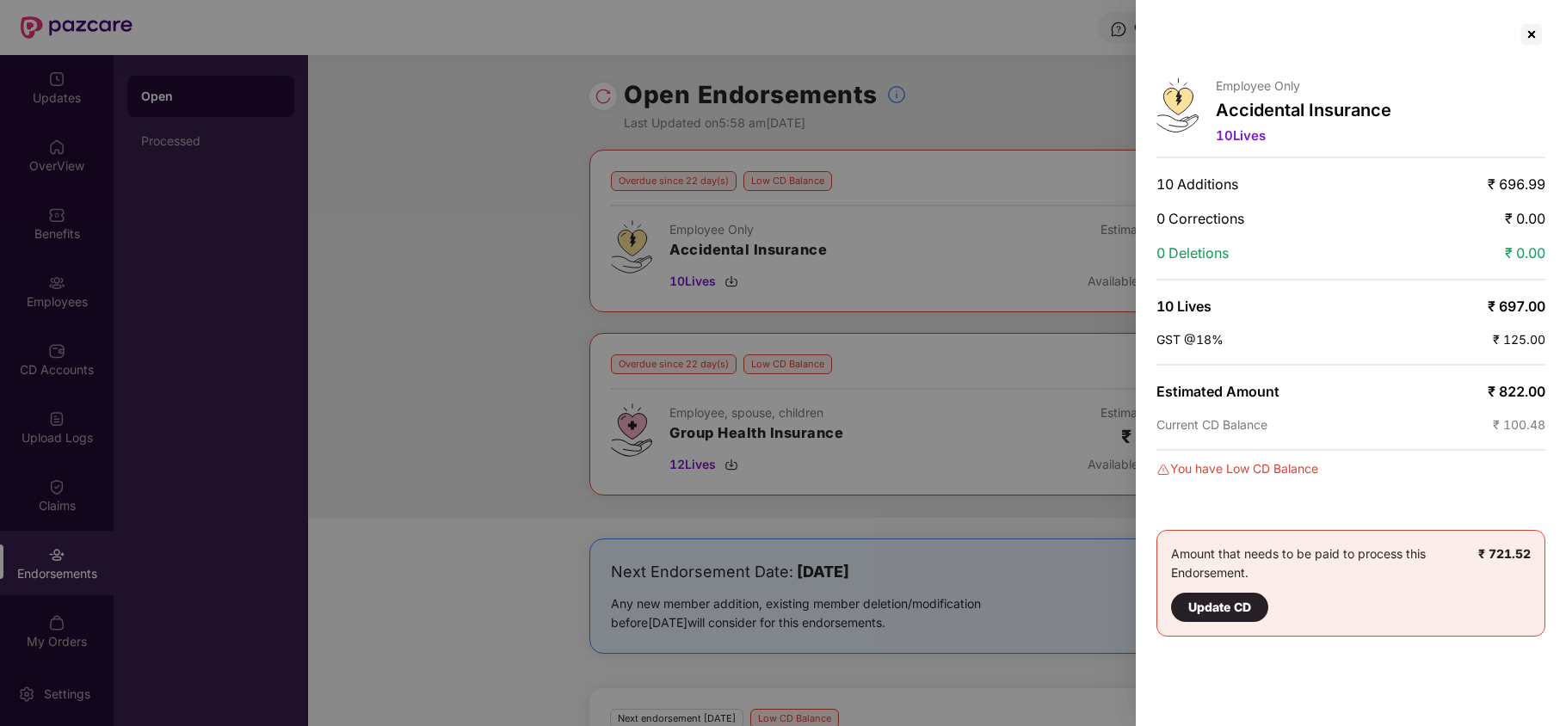
click at [1055, 352] on div at bounding box center [783, 363] width 1566 height 726
click at [1529, 32] on div at bounding box center [1531, 35] width 28 height 28
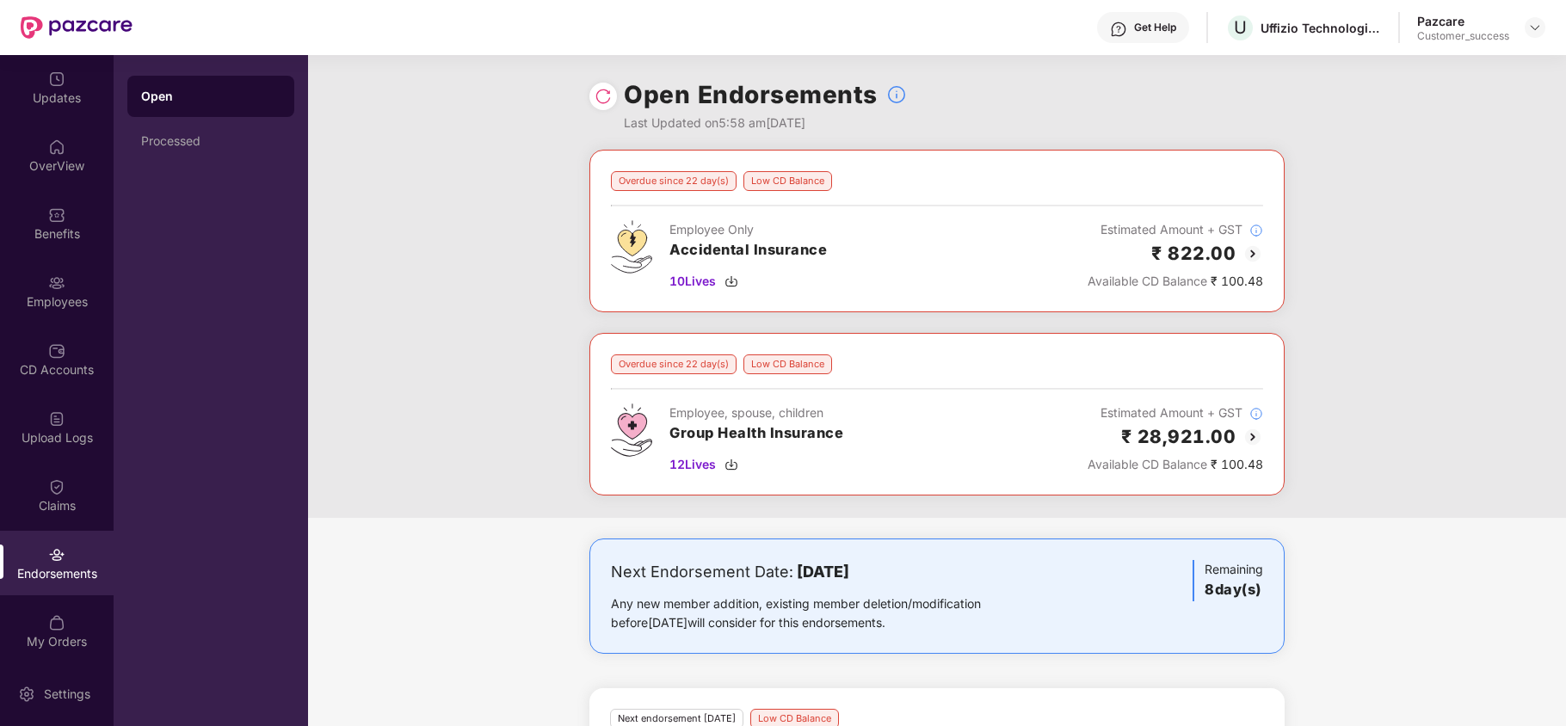
scroll to position [331, 0]
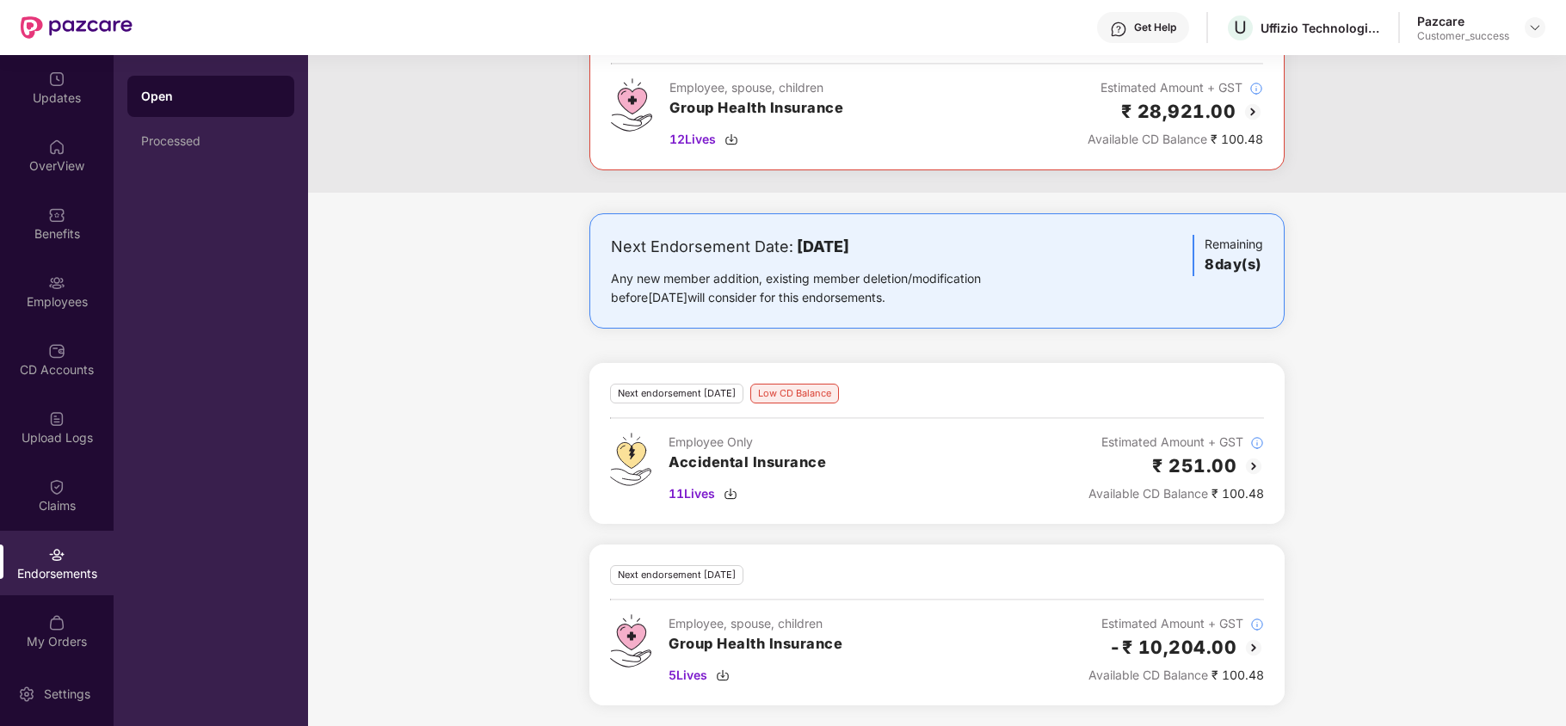
click at [1251, 648] on img at bounding box center [1253, 647] width 21 height 21
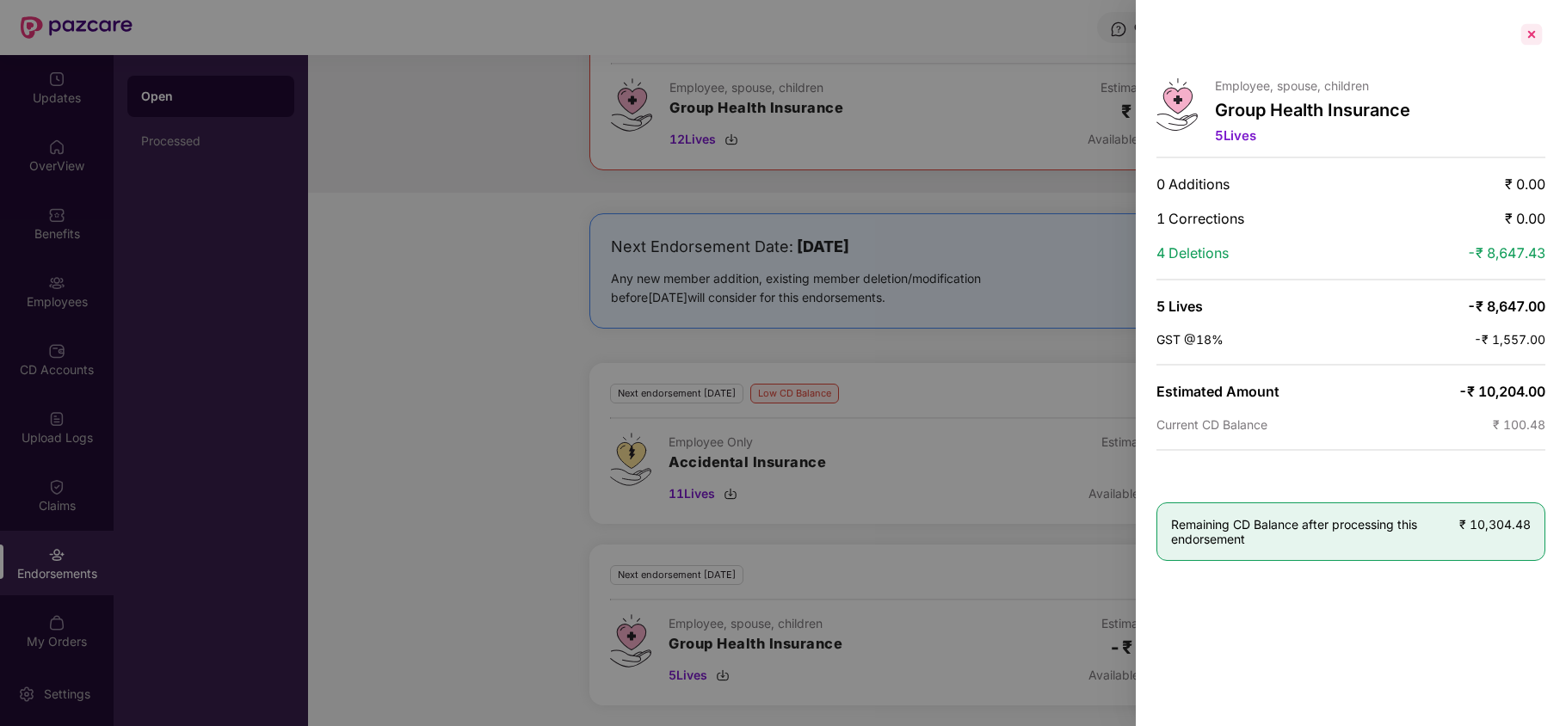
click at [1529, 38] on div at bounding box center [1531, 35] width 28 height 28
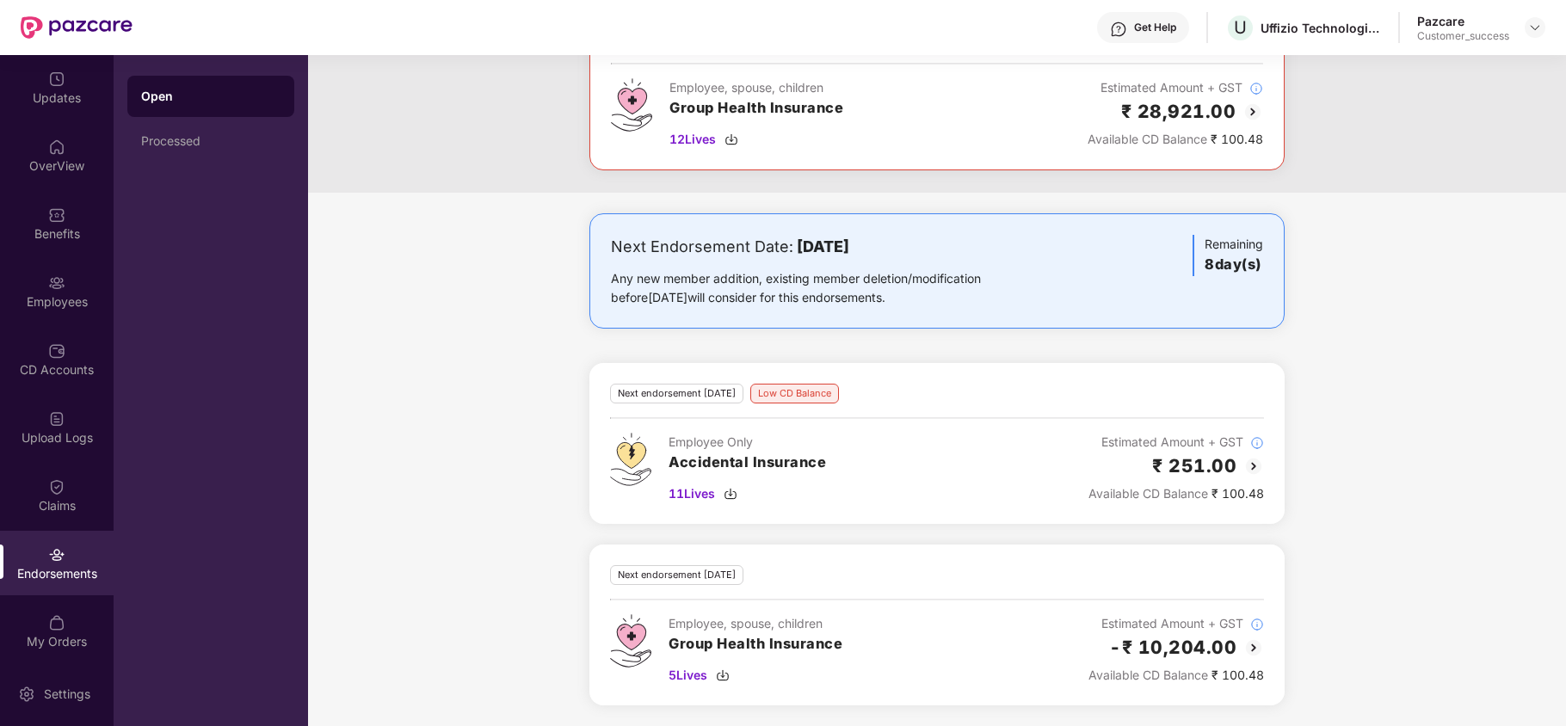
scroll to position [0, 0]
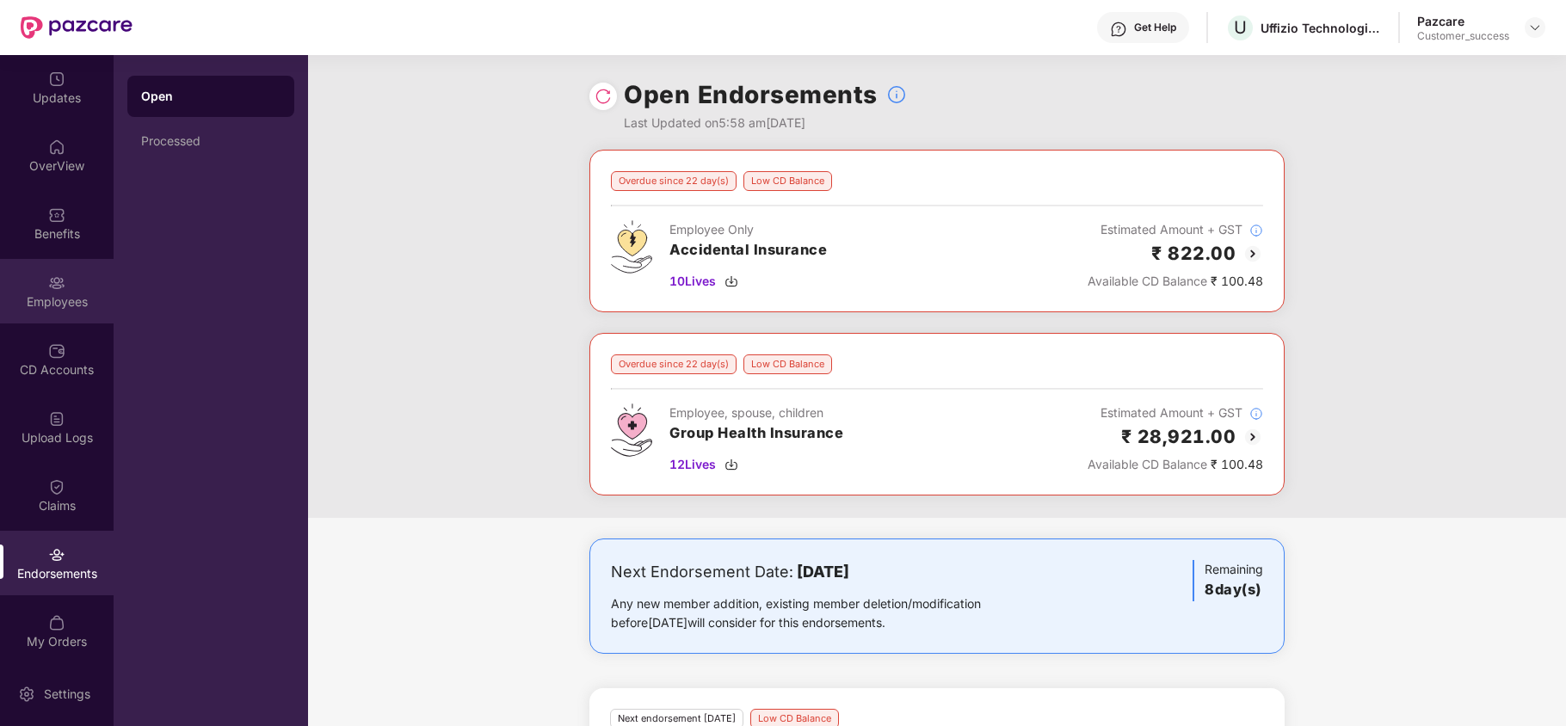
click at [53, 286] on img at bounding box center [56, 282] width 17 height 17
